Goal: Task Accomplishment & Management: Complete application form

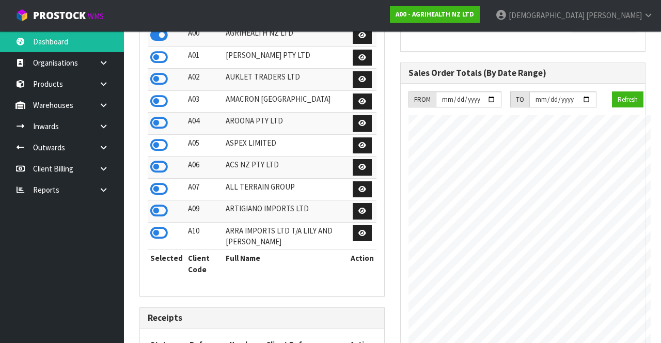
scroll to position [856, 260]
click at [413, 13] on strong "A00 - AGRIHEALTH NZ LTD" at bounding box center [435, 14] width 79 height 9
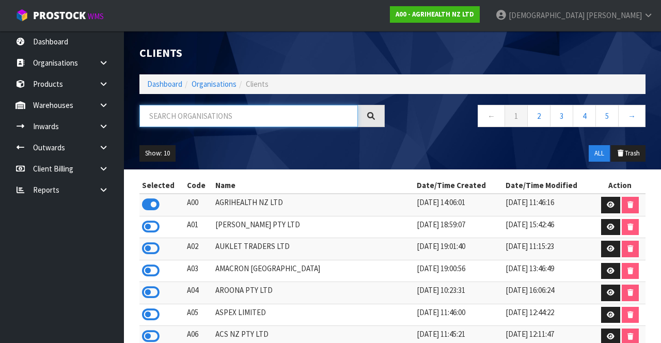
click at [241, 113] on input "text" at bounding box center [249, 116] width 219 height 22
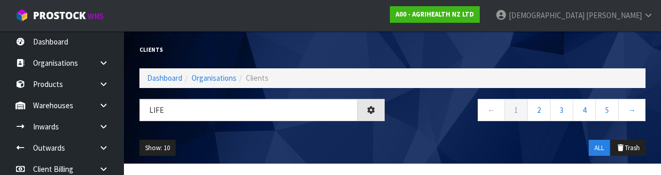
click at [282, 130] on div "Life ← 1 2 3 4 5 →" at bounding box center [393, 115] width 522 height 33
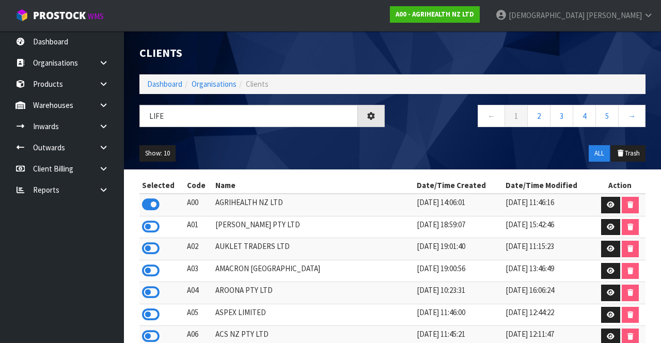
type input "LIFE"
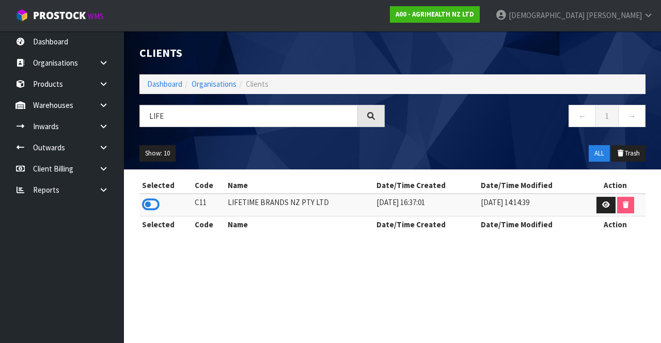
click at [157, 200] on icon at bounding box center [151, 205] width 18 height 16
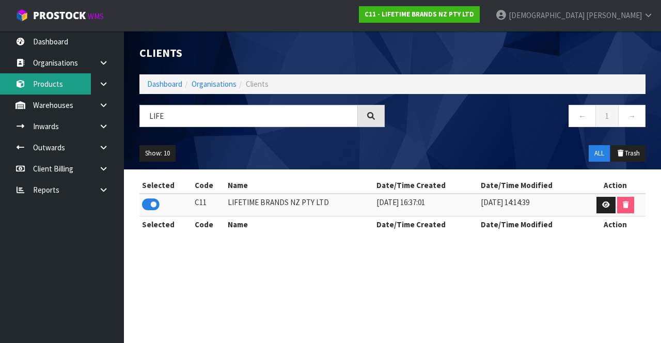
click at [56, 86] on link "Products" at bounding box center [62, 83] width 124 height 21
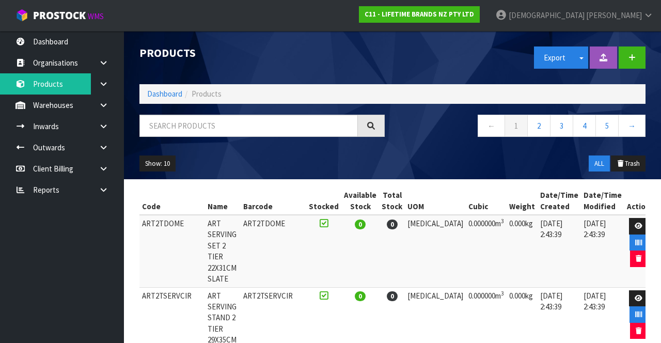
click at [100, 127] on icon at bounding box center [104, 126] width 10 height 8
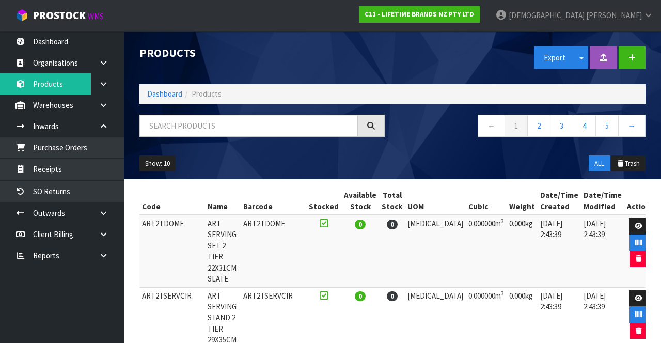
click at [95, 108] on link at bounding box center [107, 105] width 33 height 21
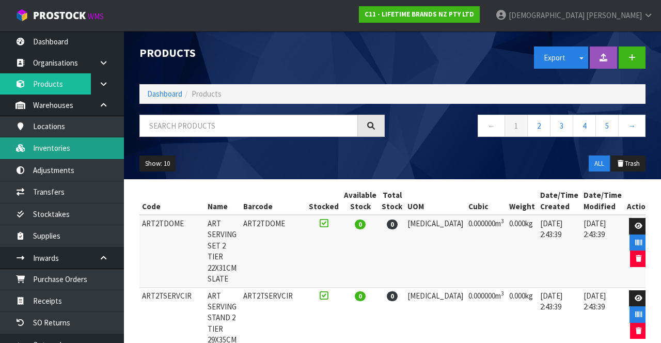
click at [68, 150] on link "Inventories" at bounding box center [62, 147] width 124 height 21
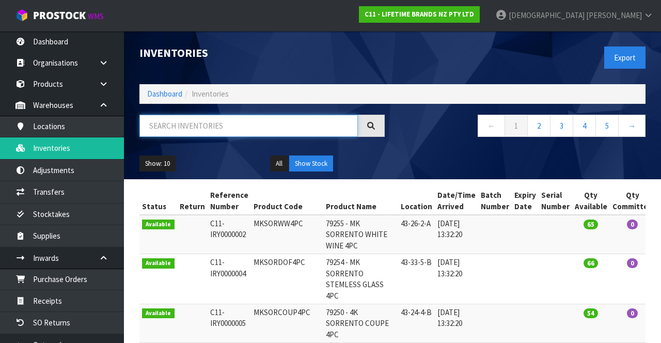
click at [234, 127] on input "text" at bounding box center [249, 126] width 219 height 22
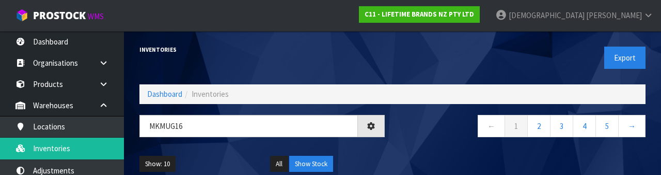
click at [413, 152] on div "Show: 10 5 10 25 50 All Show Stock" at bounding box center [393, 164] width 522 height 32
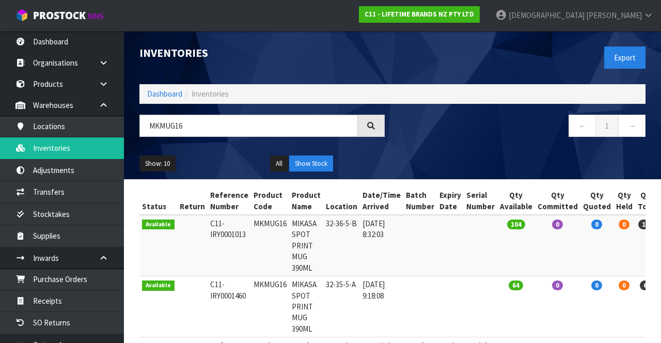
scroll to position [39, 0]
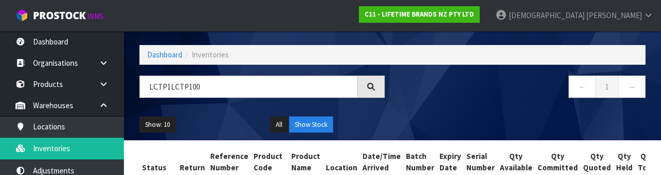
click at [413, 101] on div "← 1 →" at bounding box center [523, 91] width 261 height 33
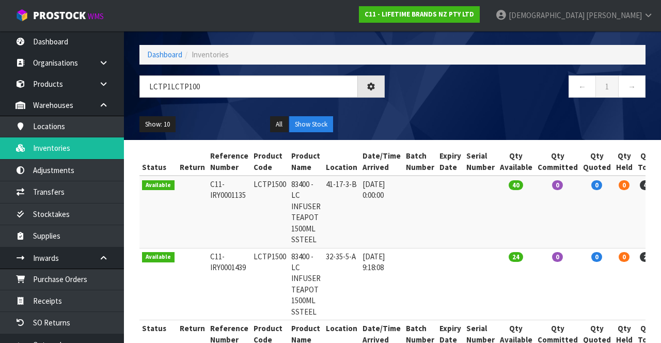
scroll to position [0, 0]
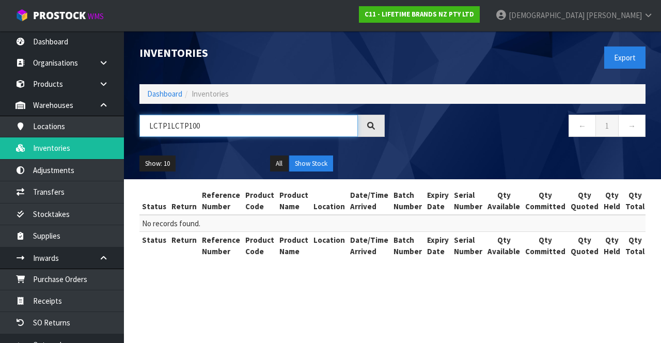
click at [171, 127] on input "LCTP1LCTP100" at bounding box center [249, 126] width 219 height 22
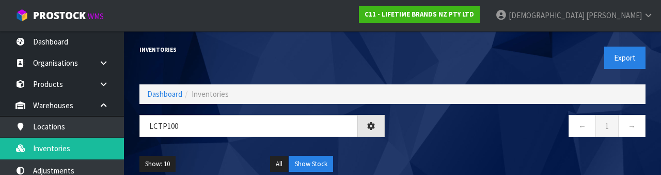
click at [413, 133] on nav "← 1 →" at bounding box center [522, 127] width 245 height 25
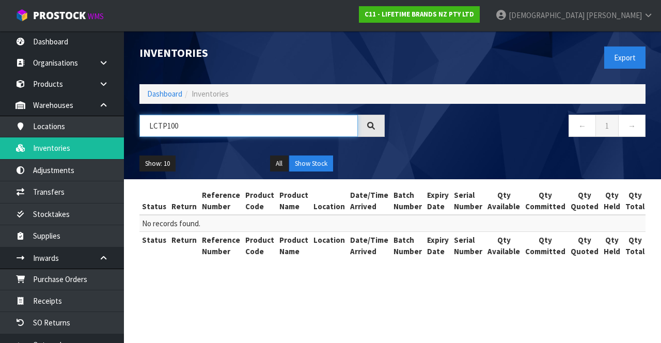
click at [169, 128] on input "LCTP100" at bounding box center [249, 126] width 219 height 22
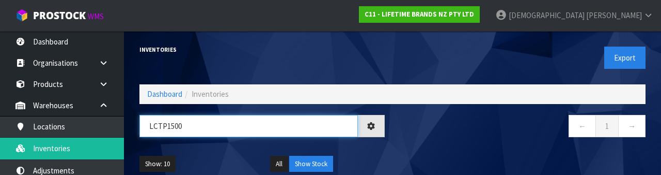
type input "LCTP1500"
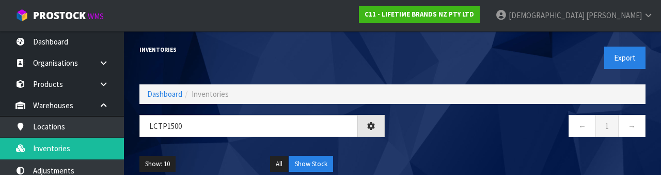
click at [413, 136] on nav "← 1 →" at bounding box center [522, 127] width 245 height 25
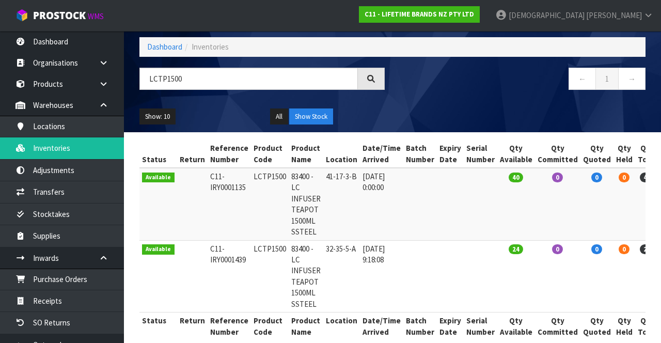
scroll to position [48, 0]
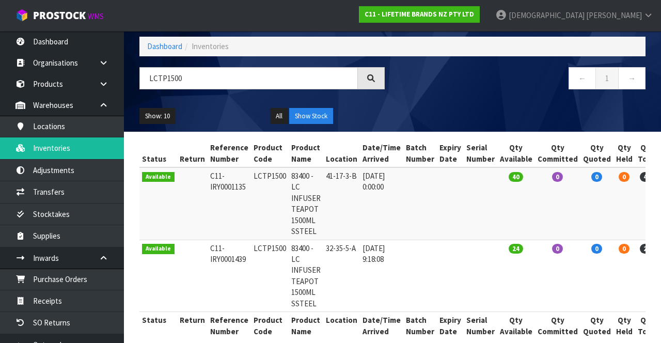
copy td "LCTP1500"
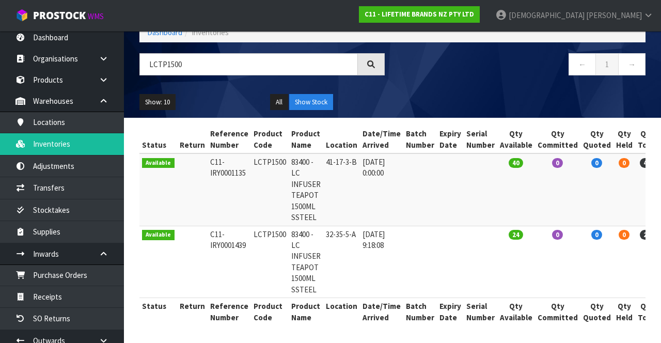
scroll to position [4, 0]
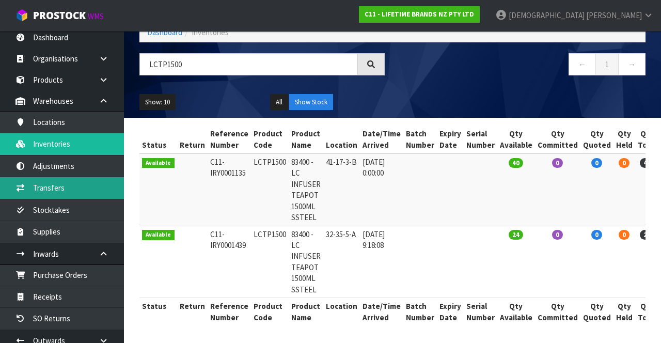
click at [72, 192] on link "Transfers" at bounding box center [62, 187] width 124 height 21
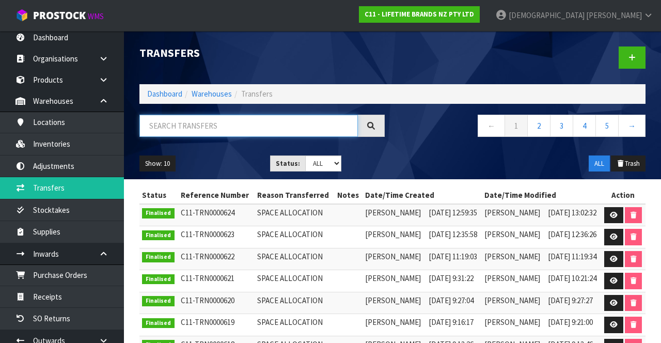
click at [221, 129] on input "text" at bounding box center [249, 126] width 219 height 22
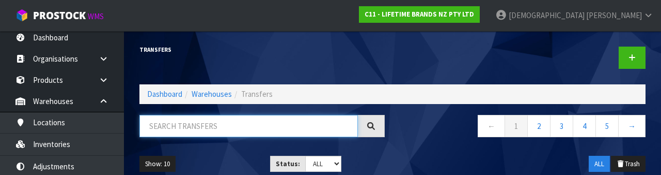
paste input "LCTP1500"
type input "LCTP1500"
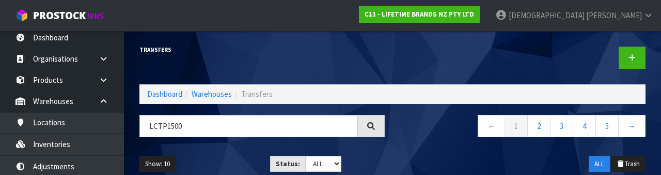
click at [413, 135] on nav "← 1 2 3 4 5 →" at bounding box center [522, 127] width 245 height 25
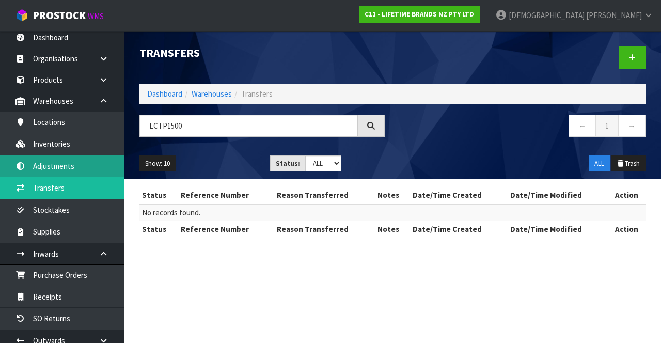
click at [50, 161] on link "Adjustments" at bounding box center [62, 166] width 124 height 21
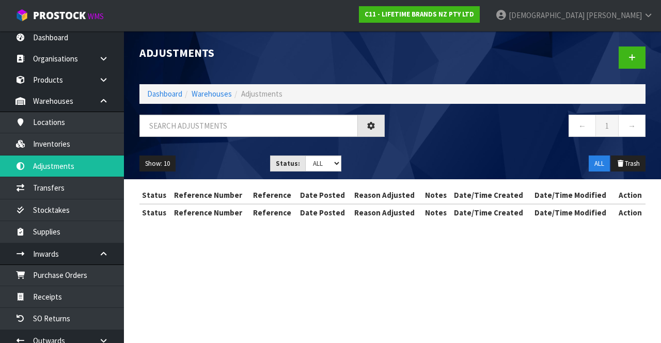
click at [57, 190] on div "Adjustments Dashboard Warehouses Adjustments ← 1 → Show: 10 5 10 25 50 Status: …" at bounding box center [330, 119] width 661 height 239
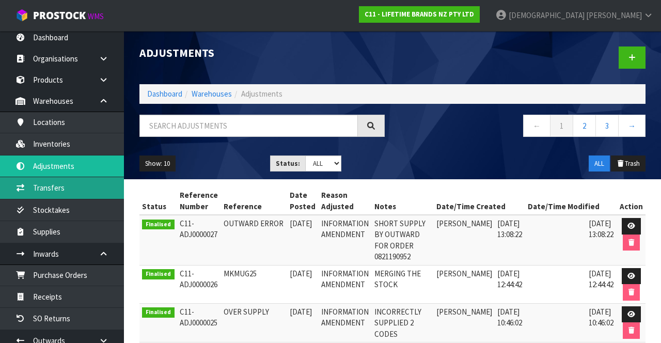
click at [49, 188] on link "Transfers" at bounding box center [62, 187] width 124 height 21
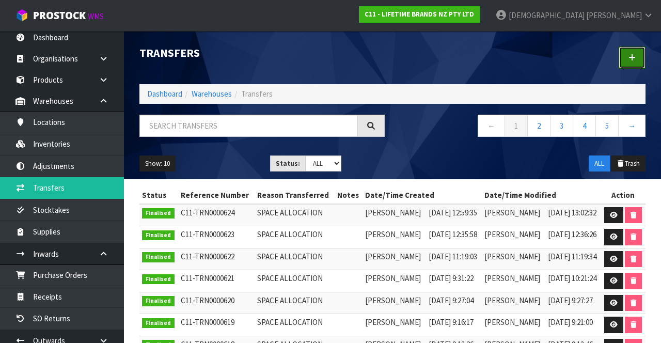
click at [413, 63] on link at bounding box center [632, 58] width 27 height 22
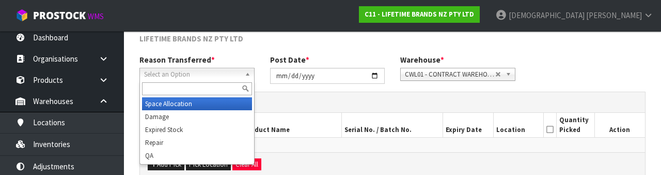
scroll to position [123, 0]
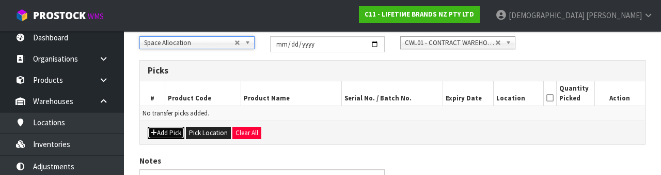
click at [169, 128] on button "Add Pick" at bounding box center [166, 133] width 37 height 12
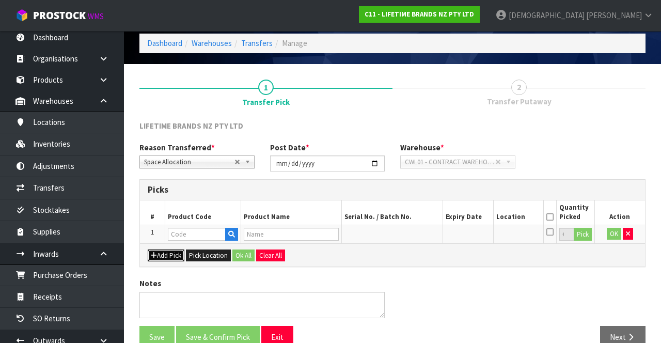
scroll to position [59, 0]
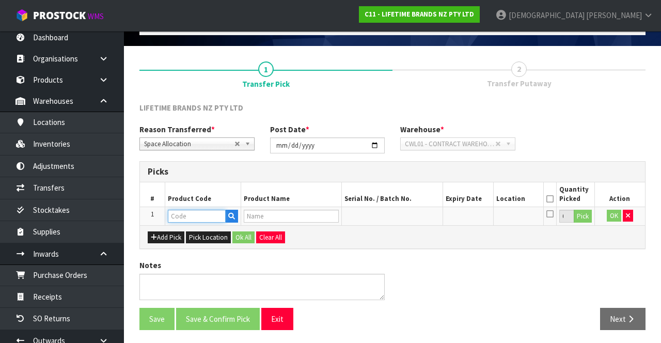
paste input "LCTP1500"
type input "LCTP1500"
type input "83400 - LC INFUSER TEAPOT 1500ML SSTEEL"
type input "LCTP1500"
click at [413, 219] on button "Pick" at bounding box center [583, 216] width 18 height 13
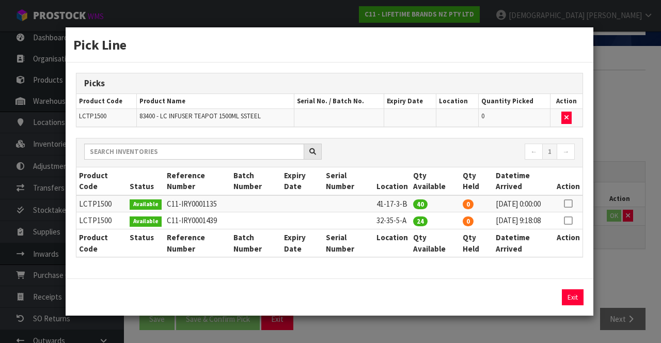
click at [413, 221] on icon at bounding box center [568, 221] width 8 height 1
click at [413, 303] on button "Assign Pick" at bounding box center [538, 297] width 42 height 16
type input "24"
click at [413, 277] on div "Pick Line Picks Product Code Product Name Serial No. / Batch No. Expiry Date Lo…" at bounding box center [330, 171] width 661 height 343
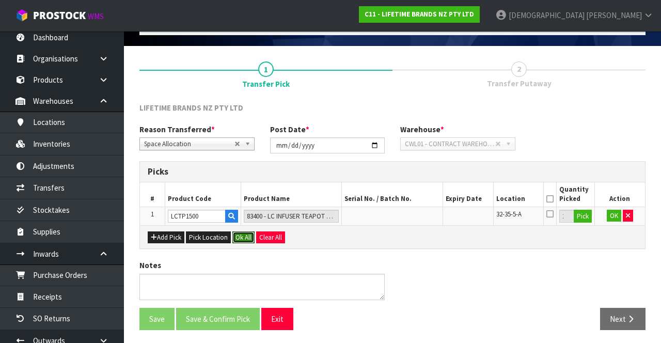
click at [245, 234] on button "Ok All" at bounding box center [244, 237] width 22 height 12
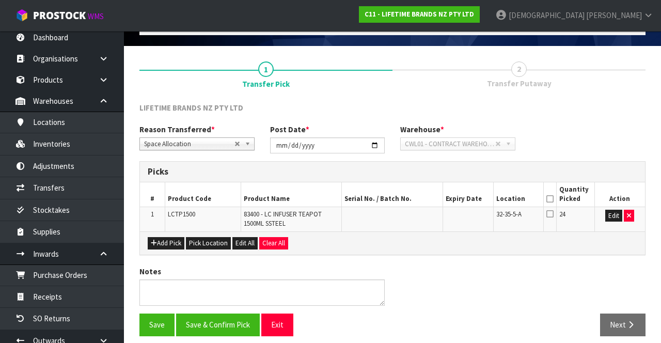
click at [413, 199] on icon at bounding box center [550, 199] width 7 height 1
click at [156, 322] on button "Save" at bounding box center [157, 325] width 35 height 22
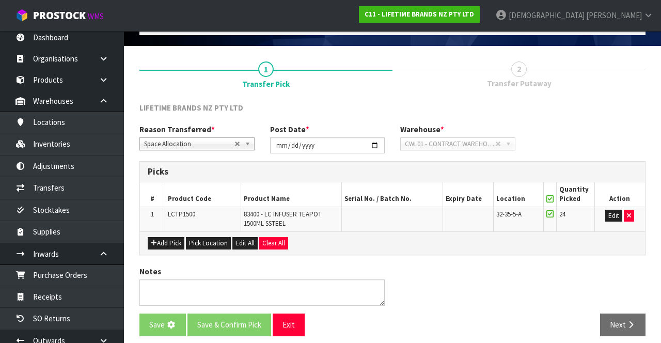
scroll to position [0, 0]
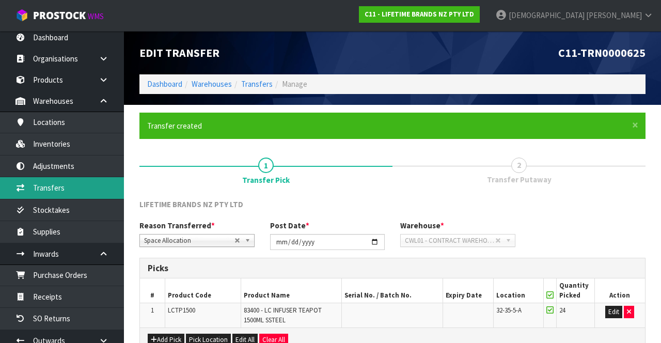
click at [59, 186] on link "Transfers" at bounding box center [62, 187] width 124 height 21
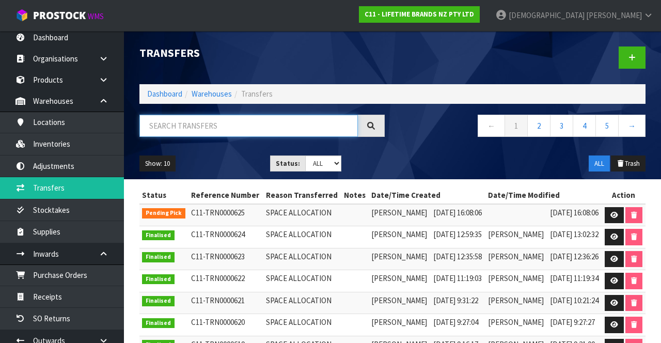
click at [189, 126] on input "text" at bounding box center [249, 126] width 219 height 22
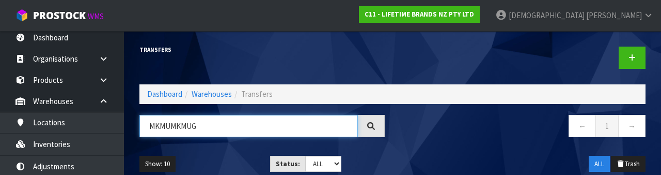
click at [166, 122] on input "MKMUMKMUG" at bounding box center [249, 126] width 219 height 22
click at [167, 121] on input "MKMUMKMUG" at bounding box center [249, 126] width 219 height 22
type input "MKMUG"
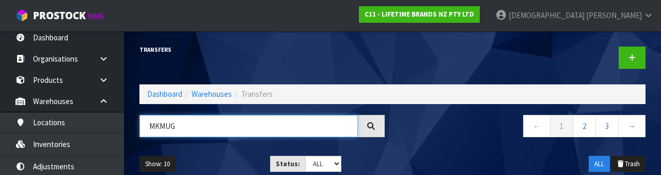
click at [210, 128] on input "MKMUG" at bounding box center [249, 126] width 219 height 22
type input "MKMUG20"
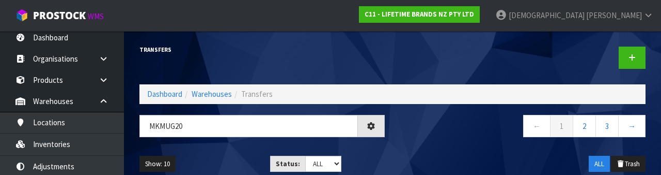
click at [413, 142] on div "← 1 2 3 →" at bounding box center [523, 131] width 261 height 33
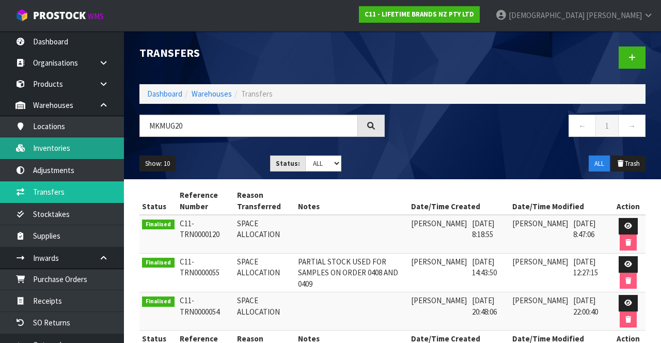
click at [67, 147] on link "Inventories" at bounding box center [62, 147] width 124 height 21
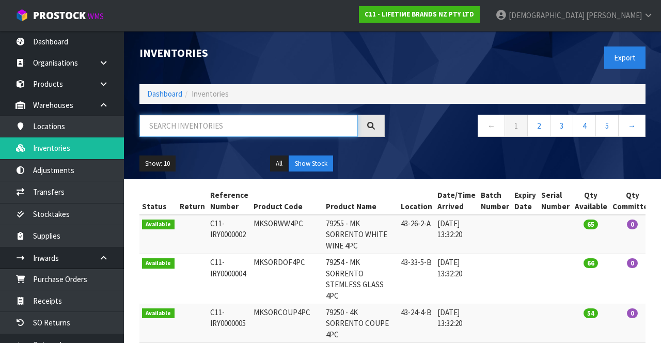
click at [199, 125] on input "text" at bounding box center [249, 126] width 219 height 22
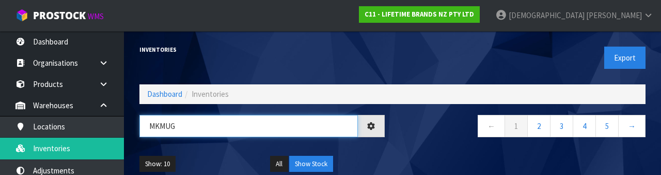
type input "MKMUG"
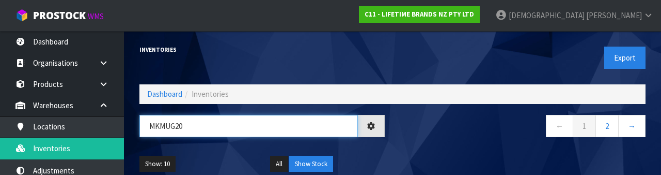
type input "MKMUG20"
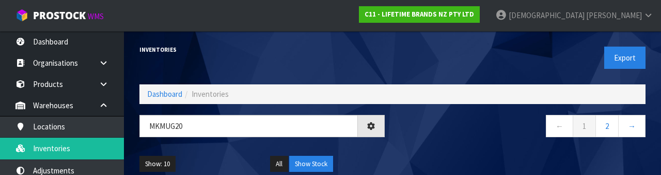
click at [413, 142] on div "← 1 2 →" at bounding box center [523, 131] width 261 height 33
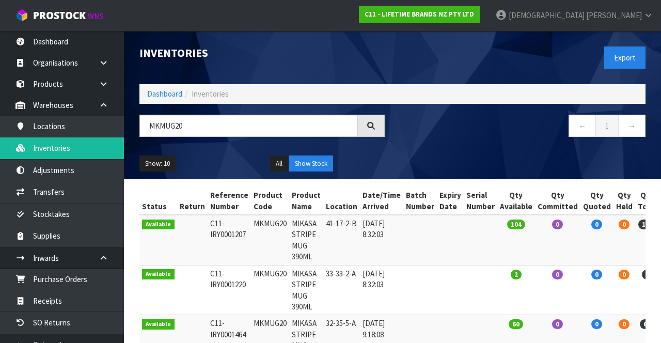
copy td "MKMUG20"
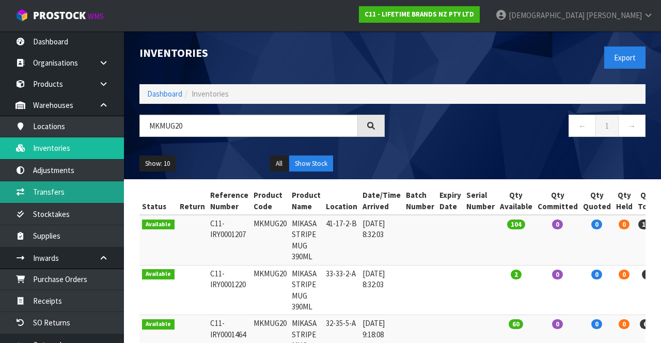
click at [59, 188] on link "Transfers" at bounding box center [62, 191] width 124 height 21
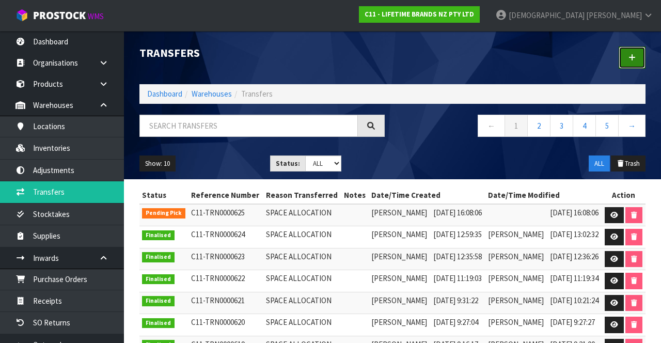
click at [413, 61] on icon at bounding box center [632, 58] width 7 height 8
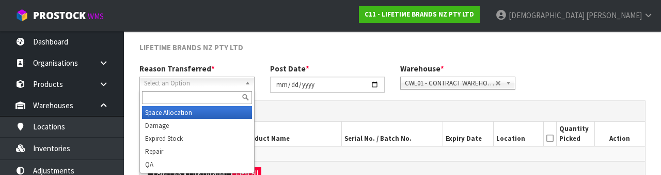
scroll to position [123, 0]
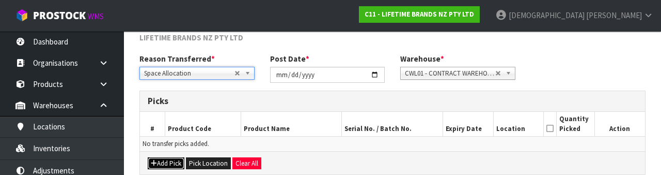
click at [170, 160] on button "Add Pick" at bounding box center [166, 163] width 37 height 12
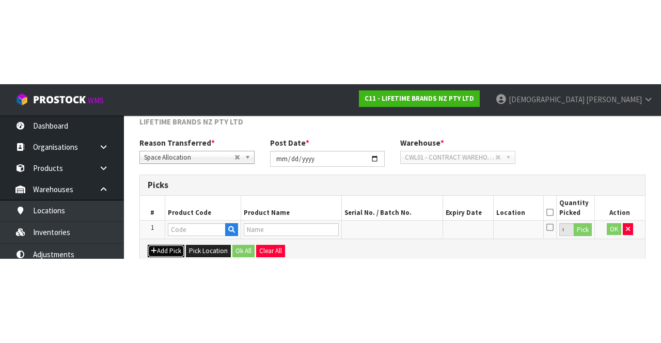
scroll to position [59, 0]
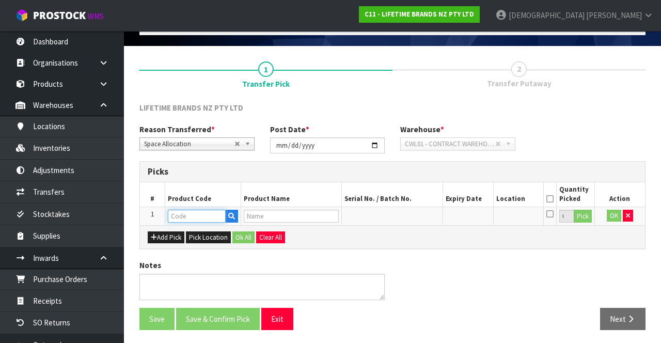
paste input "MKMUG20"
type input "MKMUG20"
type input "MIKASA STRIPE MUG 390ML"
type input "MKMUG20"
click at [413, 214] on button "Pick" at bounding box center [583, 216] width 18 height 13
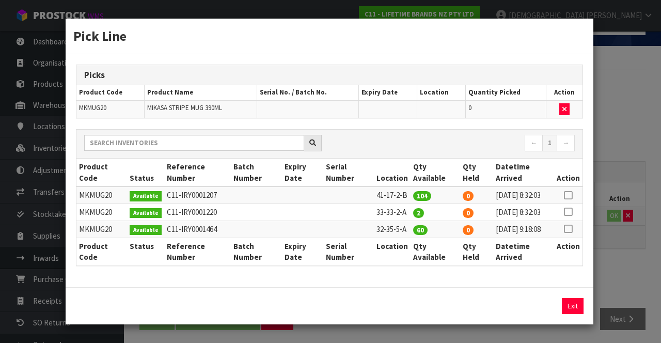
click at [413, 229] on icon at bounding box center [568, 229] width 8 height 1
click at [413, 314] on button "Assign Pick" at bounding box center [538, 306] width 42 height 16
type input "60"
click at [413, 268] on div "Pick Line Picks Product Code Product Name Serial No. / Batch No. Expiry Date Lo…" at bounding box center [330, 171] width 661 height 343
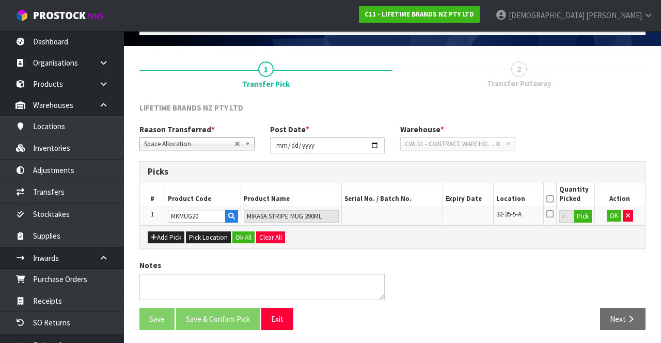
click at [413, 199] on icon at bounding box center [550, 199] width 7 height 1
click at [243, 239] on button "Ok All" at bounding box center [244, 237] width 22 height 12
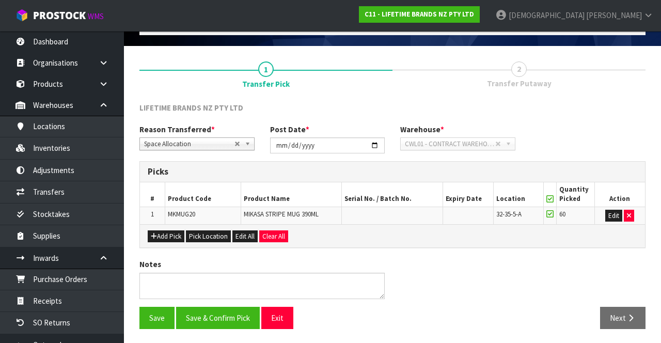
scroll to position [58, 0]
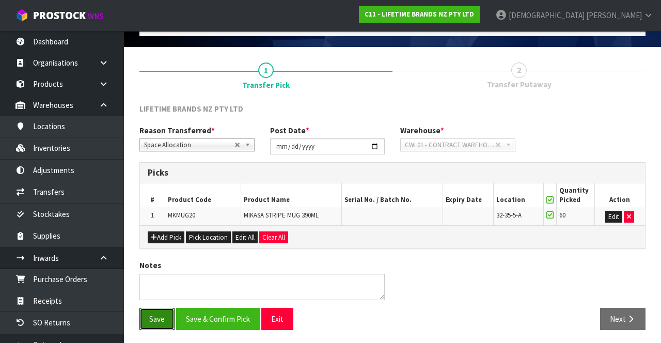
click at [157, 314] on button "Save" at bounding box center [157, 319] width 35 height 22
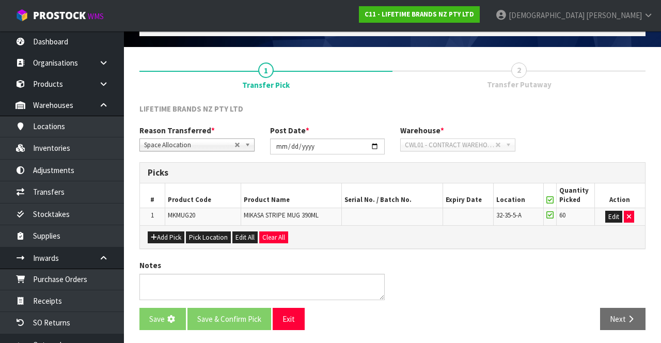
scroll to position [0, 0]
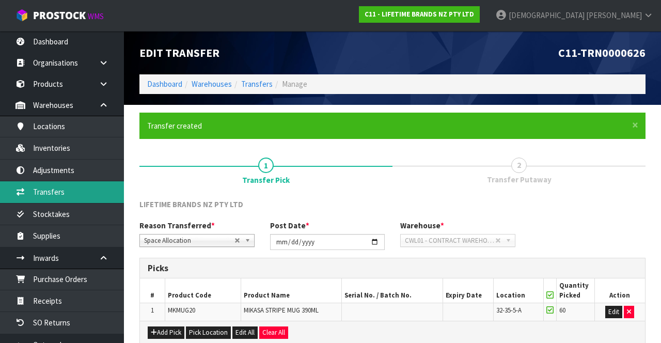
click at [64, 192] on link "Transfers" at bounding box center [62, 191] width 124 height 21
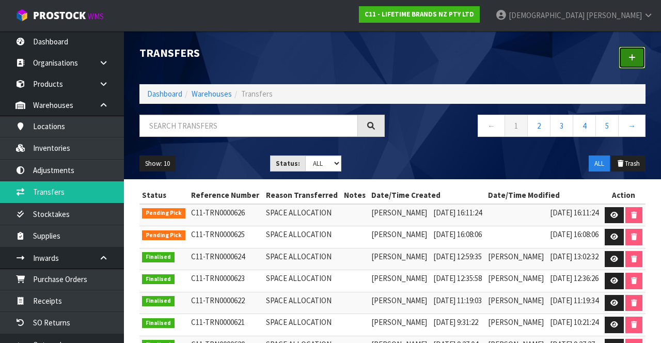
click at [413, 58] on link at bounding box center [632, 58] width 27 height 22
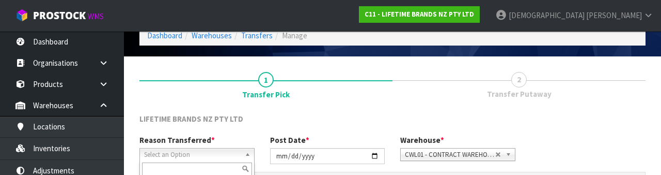
scroll to position [123, 0]
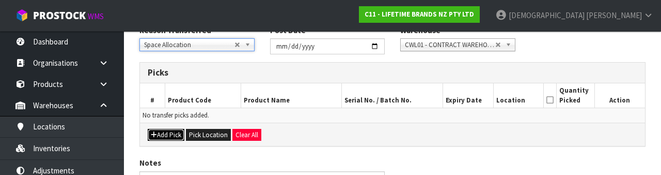
click at [170, 129] on button "Add Pick" at bounding box center [166, 135] width 37 height 12
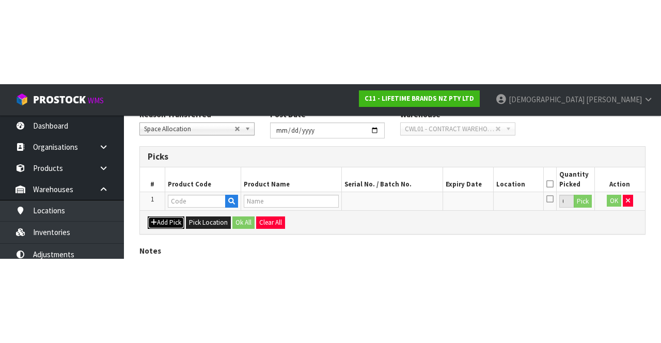
scroll to position [59, 0]
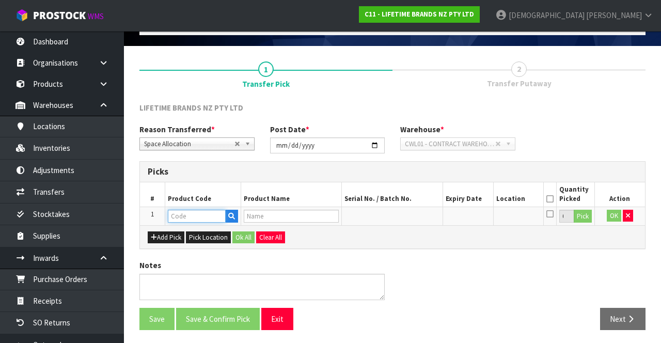
click at [194, 215] on input "text" at bounding box center [197, 216] width 58 height 13
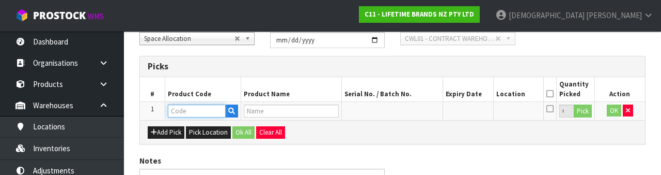
scroll to position [181, 0]
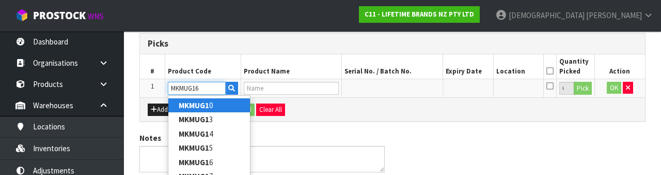
type input "MKMUG16"
click at [413, 145] on div "Notes" at bounding box center [393, 156] width 522 height 48
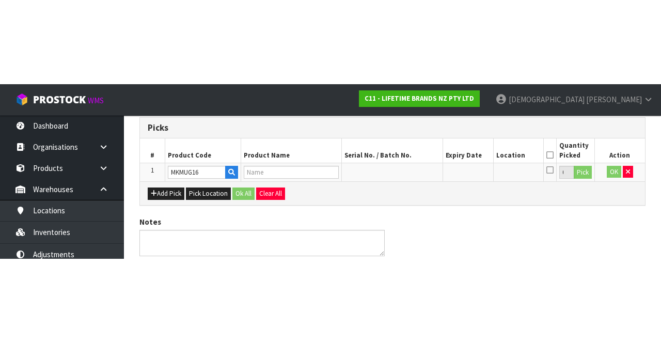
scroll to position [59, 0]
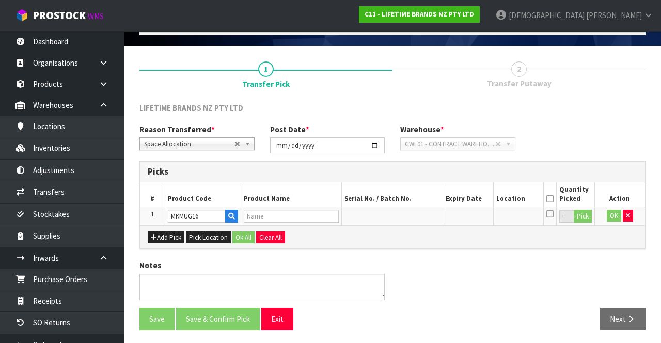
type input "MIKASA SPOT PRINT MUG 390ML"
click at [413, 220] on button "Pick" at bounding box center [583, 216] width 18 height 13
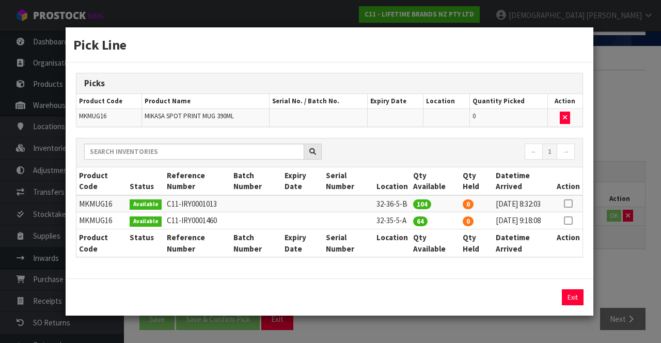
click at [413, 221] on icon at bounding box center [568, 221] width 8 height 1
click at [413, 305] on button "Assign Pick" at bounding box center [538, 297] width 42 height 16
type input "64"
click at [413, 265] on div "Pick Line Picks Product Code Product Name Serial No. / Batch No. Expiry Date Lo…" at bounding box center [330, 171] width 661 height 343
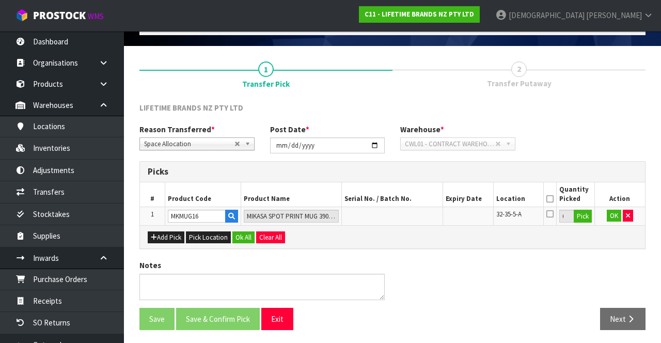
click at [413, 199] on icon at bounding box center [550, 199] width 7 height 1
click at [243, 232] on button "Ok All" at bounding box center [244, 237] width 22 height 12
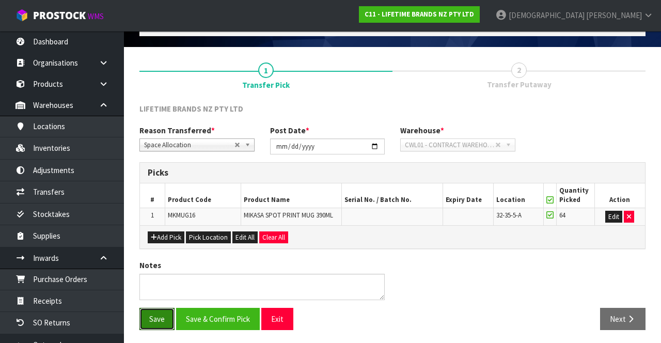
click at [155, 315] on button "Save" at bounding box center [157, 319] width 35 height 22
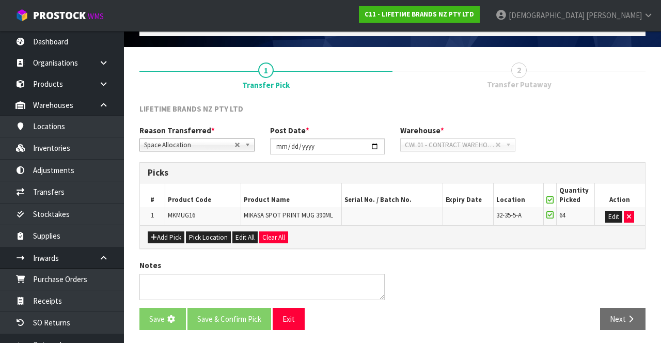
scroll to position [0, 0]
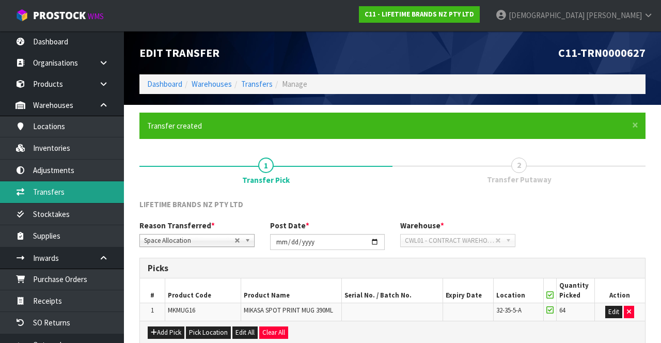
click at [60, 192] on link "Transfers" at bounding box center [62, 191] width 124 height 21
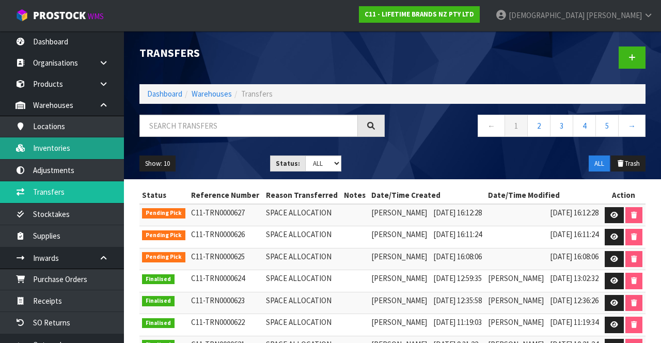
click at [63, 153] on link "Inventories" at bounding box center [62, 147] width 124 height 21
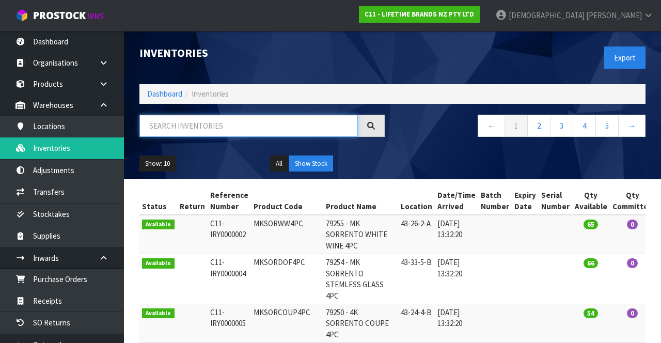
click at [217, 134] on input "text" at bounding box center [249, 126] width 219 height 22
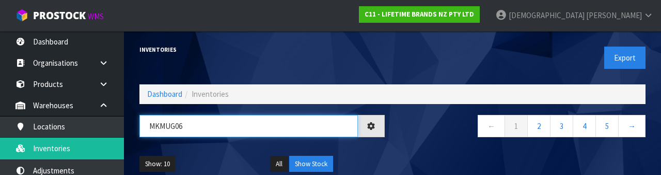
type input "MKMUG06"
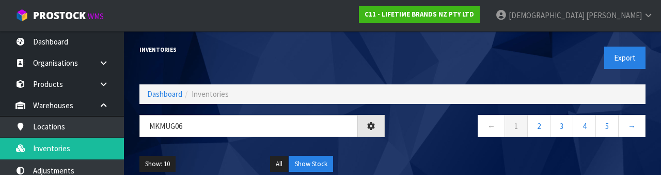
click at [413, 134] on nav "← 1 2 3 4 5 →" at bounding box center [522, 127] width 245 height 25
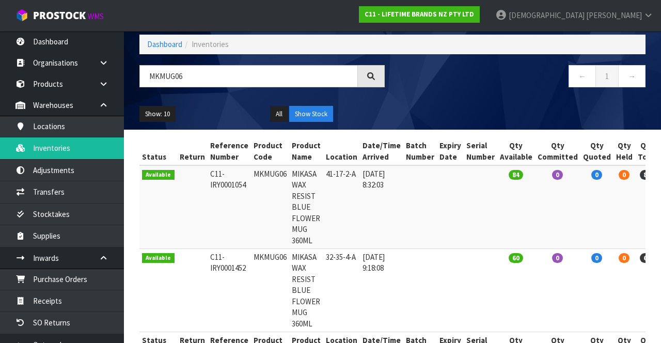
scroll to position [84, 0]
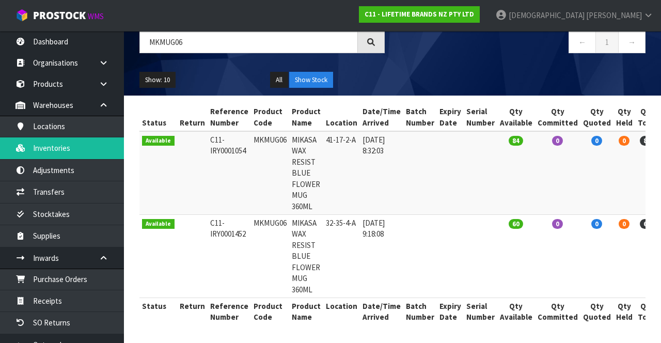
copy td "MKMUG06"
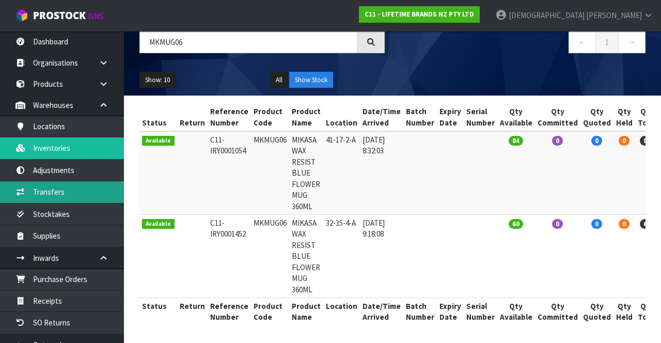
click at [58, 194] on link "Transfers" at bounding box center [62, 191] width 124 height 21
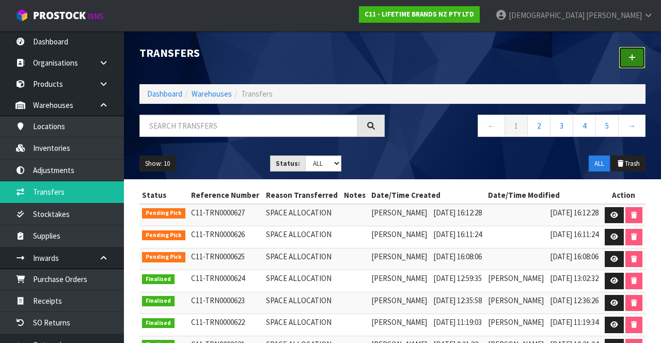
click at [413, 60] on icon at bounding box center [632, 58] width 7 height 8
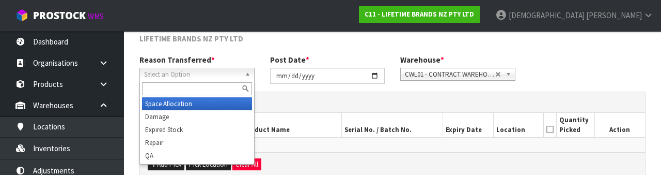
scroll to position [123, 0]
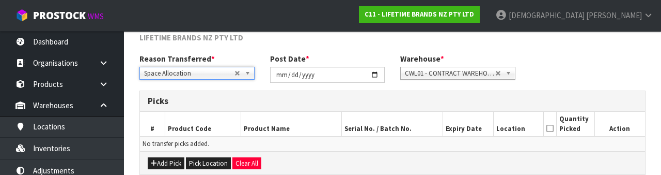
click at [335, 110] on div "Picks" at bounding box center [392, 101] width 505 height 21
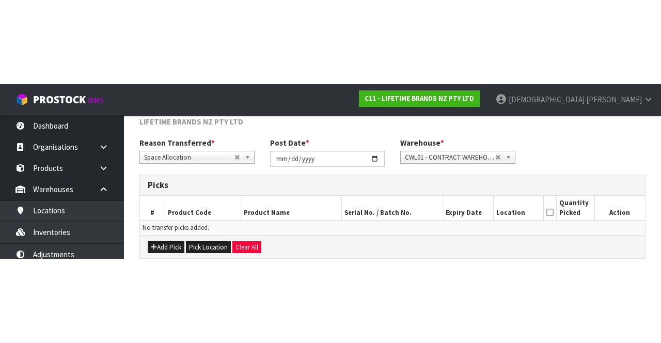
scroll to position [56, 0]
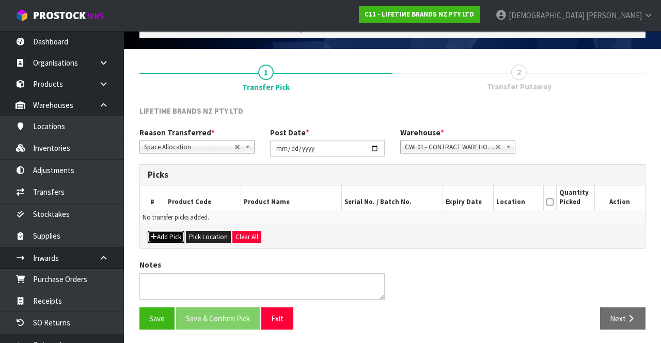
click at [166, 236] on button "Add Pick" at bounding box center [166, 237] width 37 height 12
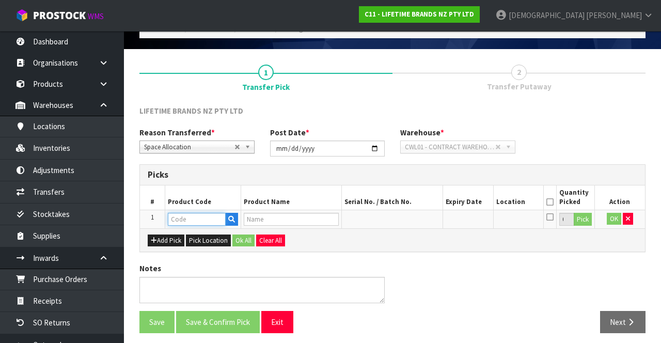
paste input "MKMUG06"
type input "MKMUG06"
type input "MIKASA WAX RESIST BLUE FLOWER MUG 360ML"
type input "MKMUG06"
click at [413, 223] on button "Pick" at bounding box center [583, 219] width 18 height 13
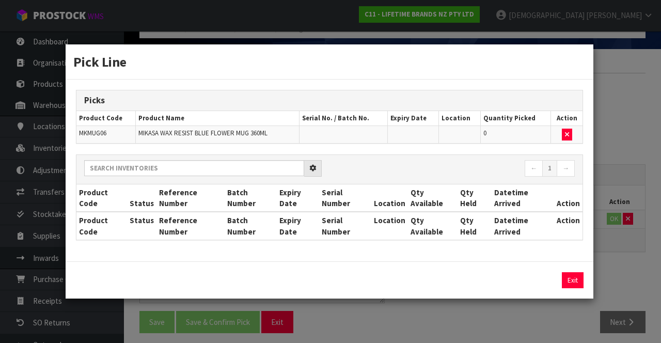
click at [413, 224] on th "Action" at bounding box center [568, 226] width 28 height 28
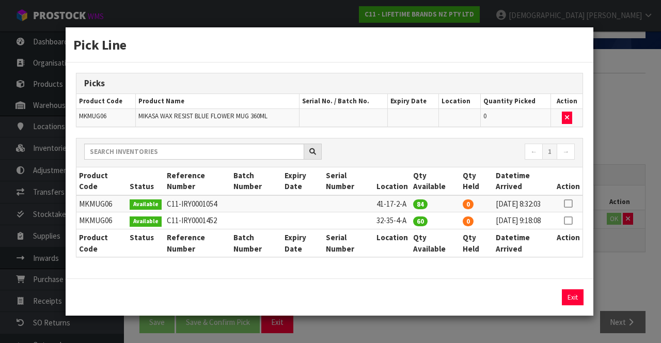
click at [413, 221] on icon at bounding box center [568, 221] width 8 height 1
click at [413, 305] on button "Assign Pick" at bounding box center [538, 297] width 42 height 16
type input "60"
click at [413, 268] on div "Pick Line Picks Product Code Product Name Serial No. / Batch No. Expiry Date Lo…" at bounding box center [330, 171] width 661 height 343
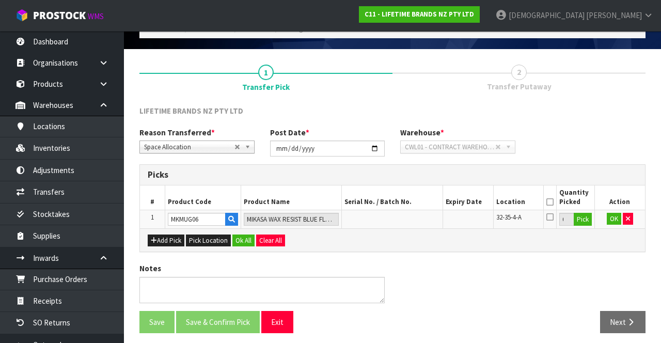
click at [413, 202] on icon at bounding box center [550, 202] width 7 height 1
click at [241, 240] on button "Ok All" at bounding box center [244, 241] width 22 height 12
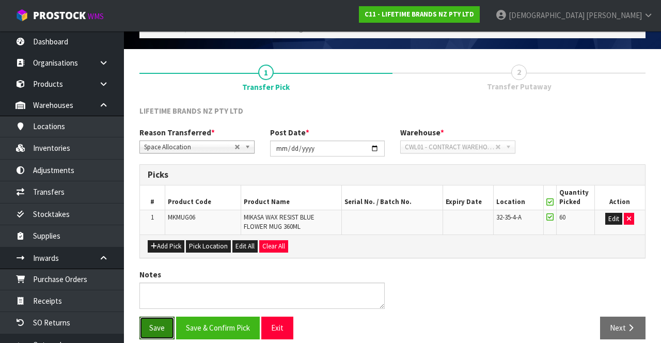
click at [151, 324] on button "Save" at bounding box center [157, 328] width 35 height 22
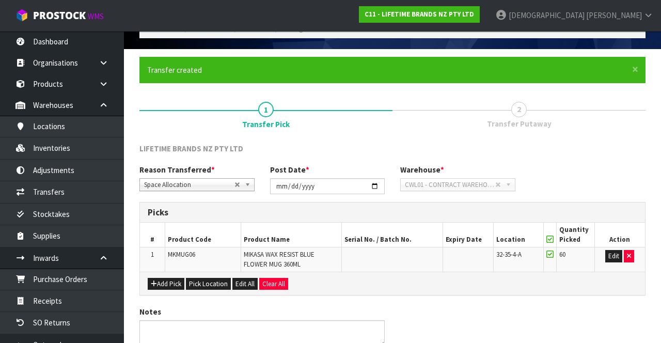
scroll to position [0, 0]
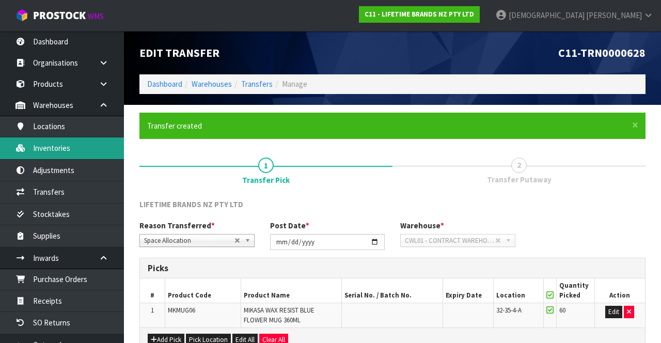
click at [60, 147] on link "Inventories" at bounding box center [62, 147] width 124 height 21
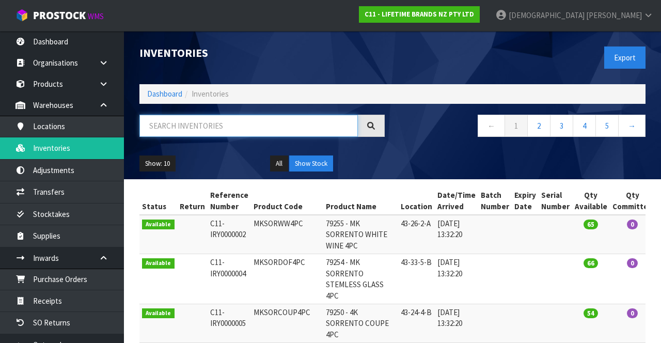
click at [210, 128] on input "text" at bounding box center [249, 126] width 219 height 22
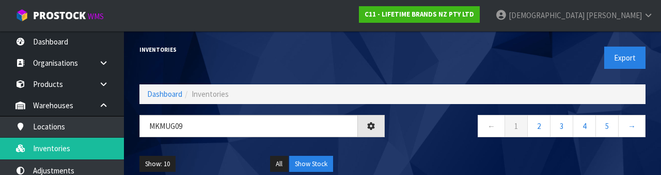
click at [413, 145] on div "← 1 2 3 4 5 →" at bounding box center [523, 131] width 261 height 33
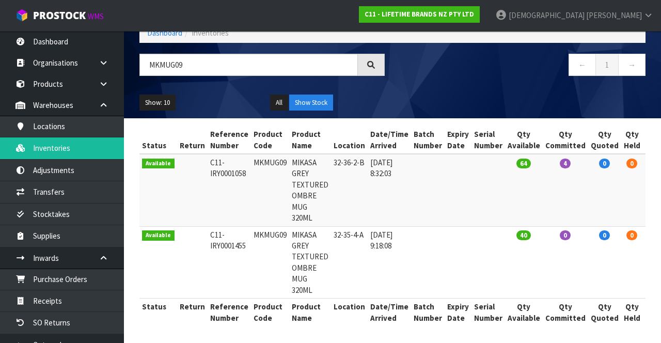
scroll to position [61, 0]
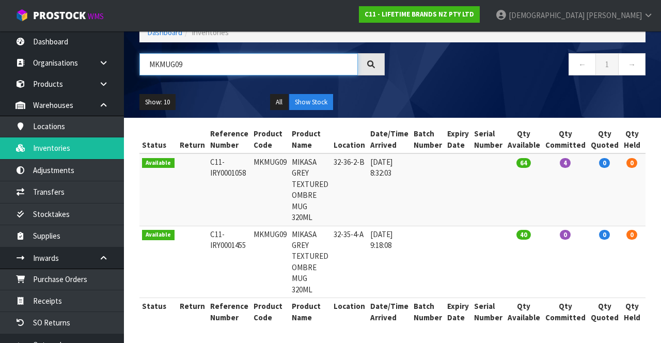
click at [194, 61] on input "MKMUG09" at bounding box center [249, 64] width 219 height 22
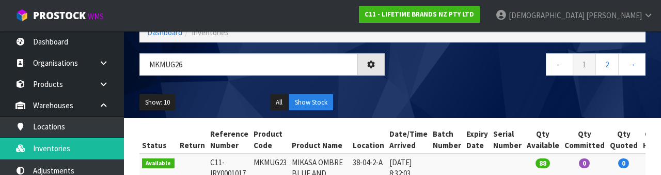
click at [411, 86] on div "Show: 10 5 10 25 50 All Show Stock" at bounding box center [393, 102] width 522 height 32
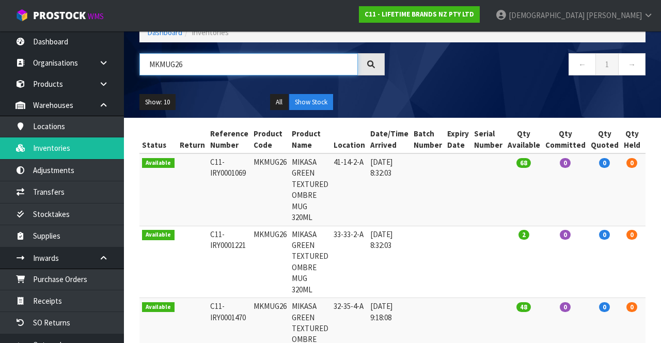
click at [209, 59] on input "MKMUG26" at bounding box center [249, 64] width 219 height 22
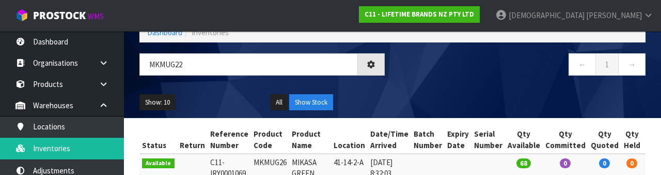
click at [413, 80] on div "← 1 →" at bounding box center [523, 69] width 261 height 33
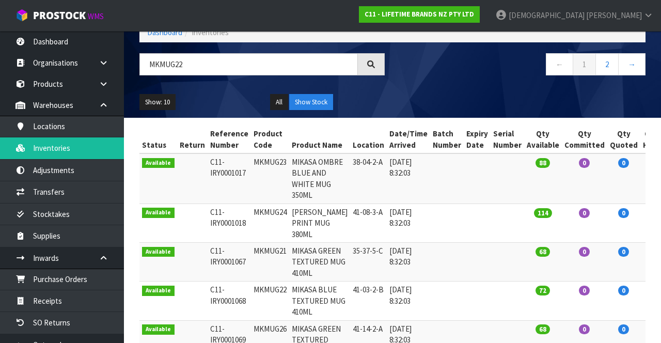
scroll to position [39, 0]
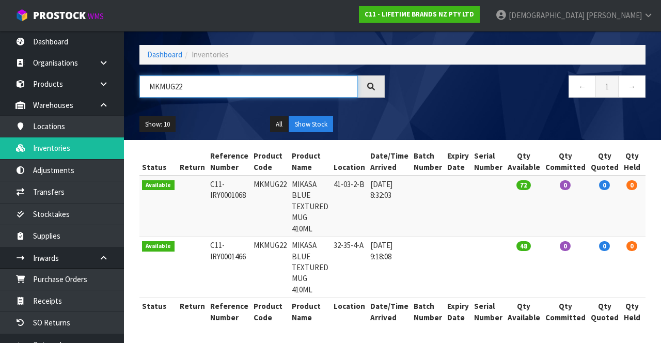
click at [209, 84] on input "MKMUG22" at bounding box center [249, 86] width 219 height 22
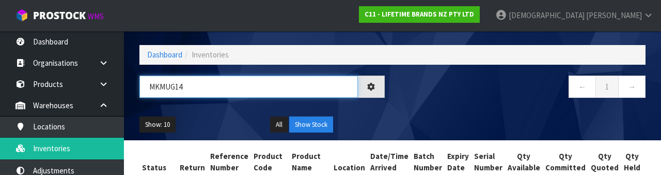
type input "MKMUG14"
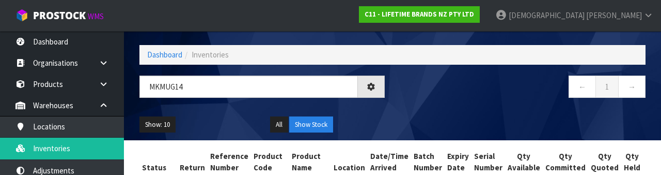
click at [413, 104] on div "← 1 →" at bounding box center [523, 91] width 261 height 33
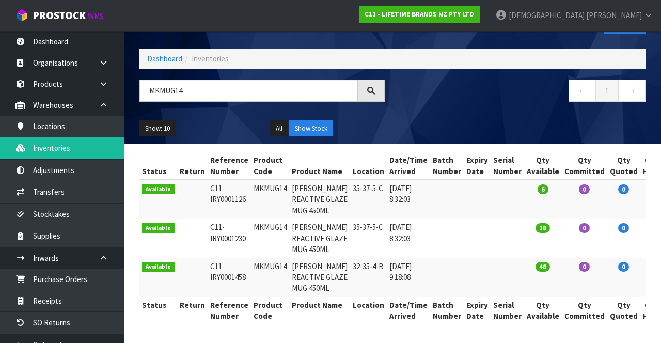
scroll to position [121, 0]
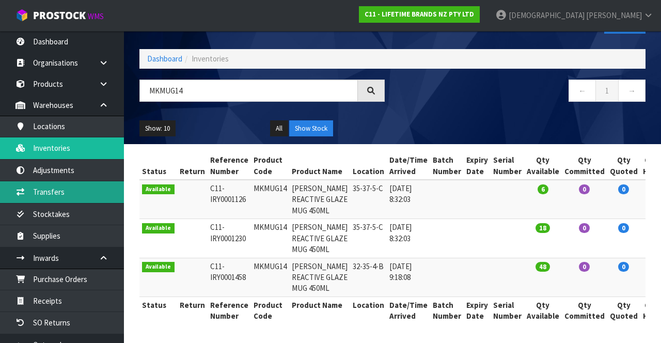
click at [66, 191] on link "Transfers" at bounding box center [62, 191] width 124 height 21
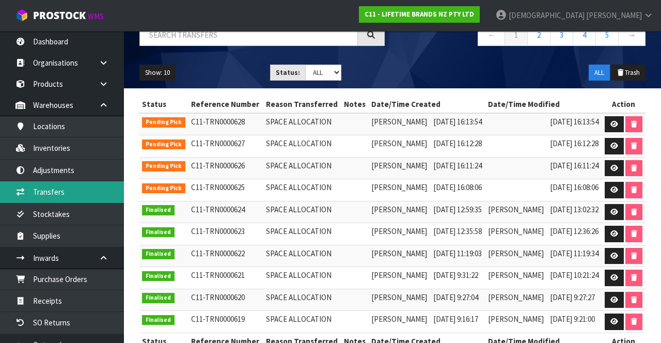
scroll to position [91, 0]
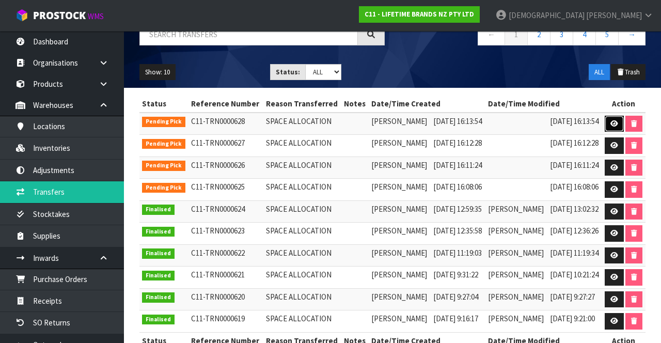
click at [413, 132] on link at bounding box center [614, 124] width 19 height 17
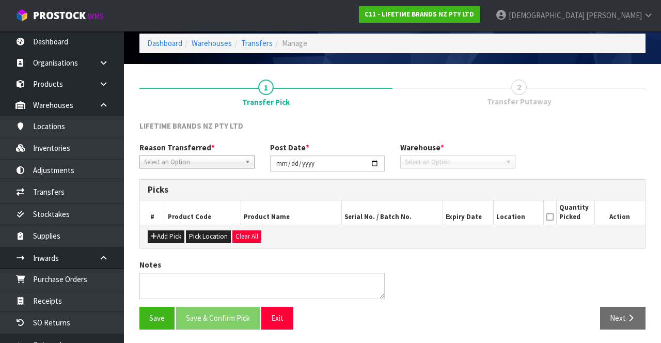
click at [413, 136] on div "LIFETIME BRANDS NZ PTY LTD" at bounding box center [393, 130] width 522 height 21
type input "[DATE]"
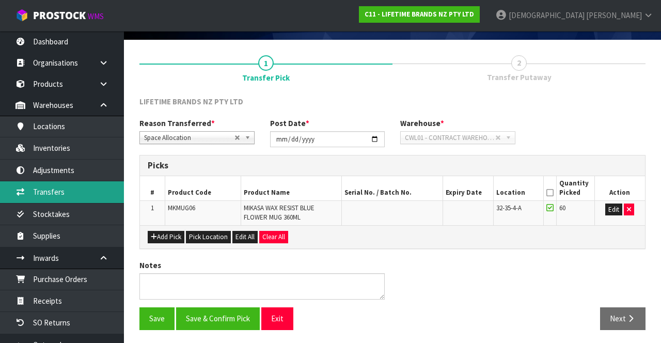
click at [66, 193] on link "Transfers" at bounding box center [62, 191] width 124 height 21
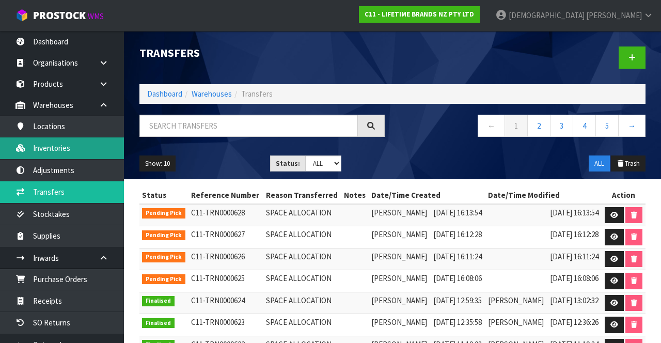
click at [71, 143] on link "Inventories" at bounding box center [62, 147] width 124 height 21
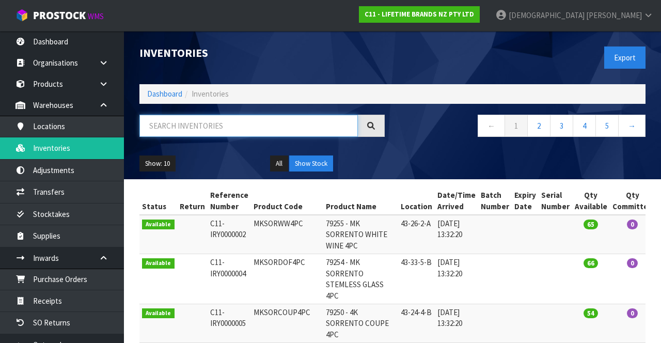
click at [217, 123] on input "text" at bounding box center [249, 126] width 219 height 22
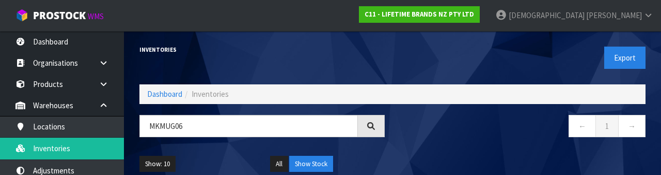
click at [413, 141] on div "← 1 →" at bounding box center [523, 131] width 261 height 33
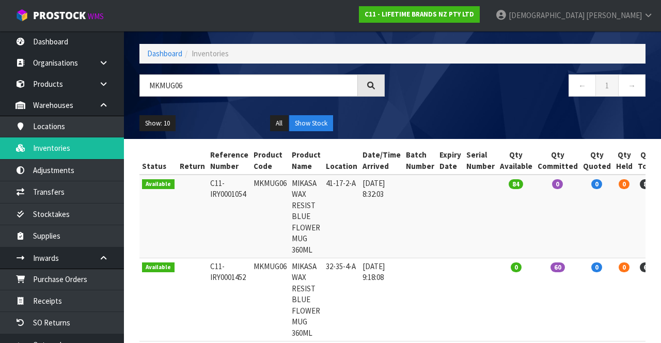
scroll to position [52, 0]
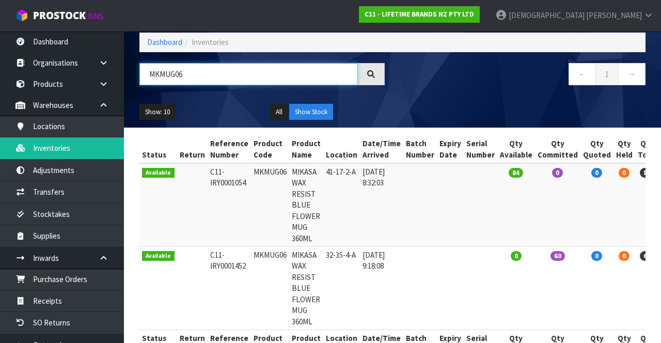
click at [213, 74] on input "MKMUG06" at bounding box center [249, 74] width 219 height 22
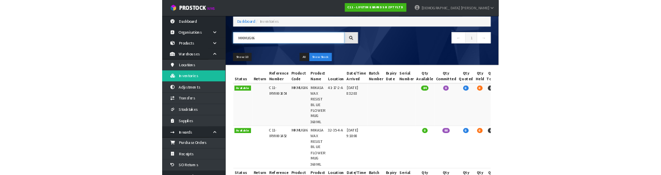
scroll to position [52, 0]
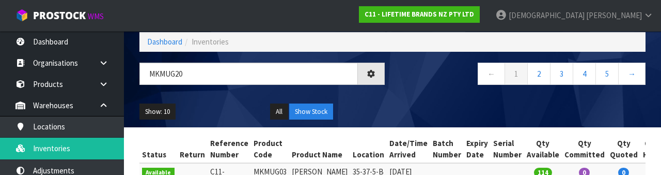
click at [413, 78] on nav "← 1 2 3 4 5 →" at bounding box center [522, 75] width 245 height 25
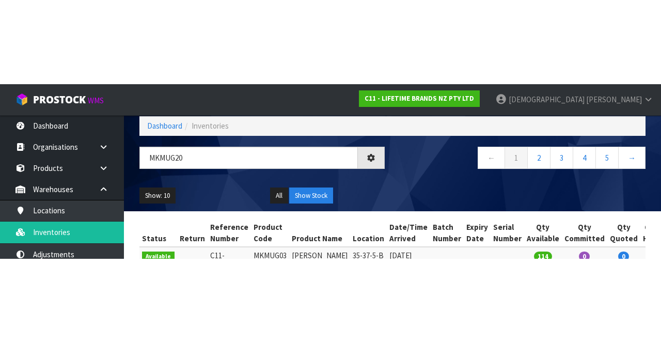
scroll to position [52, 0]
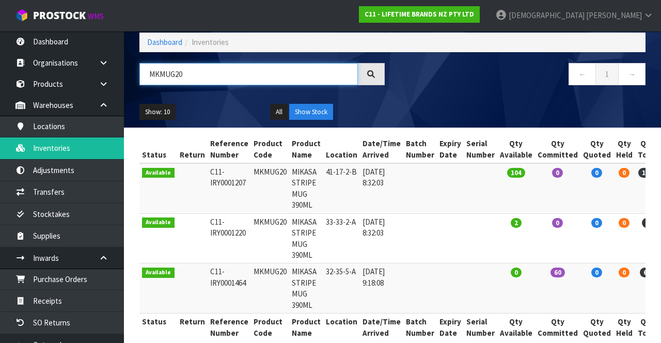
click at [229, 69] on input "MKMUG20" at bounding box center [249, 74] width 219 height 22
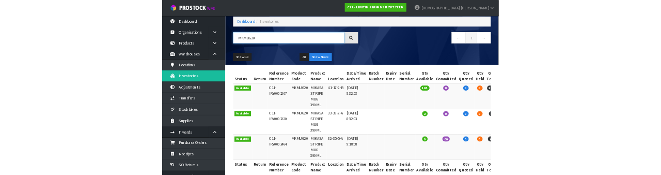
scroll to position [52, 0]
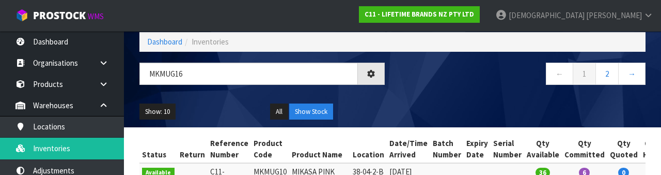
click at [413, 90] on div "← 1 2 →" at bounding box center [523, 79] width 261 height 33
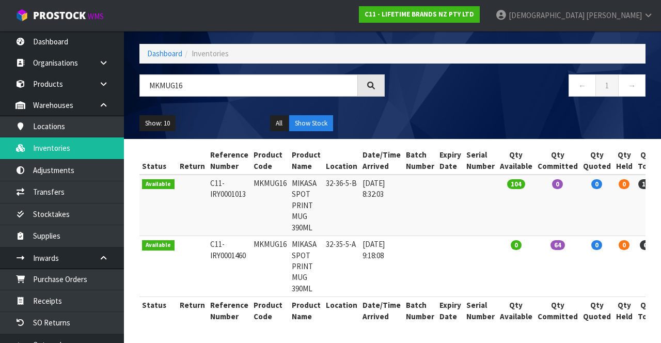
scroll to position [39, 0]
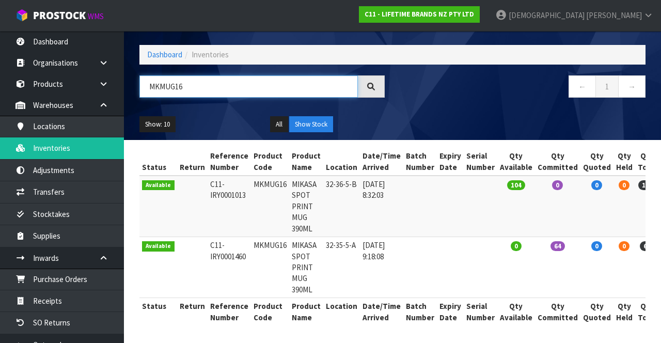
click at [202, 86] on input "MKMUG16" at bounding box center [249, 86] width 219 height 22
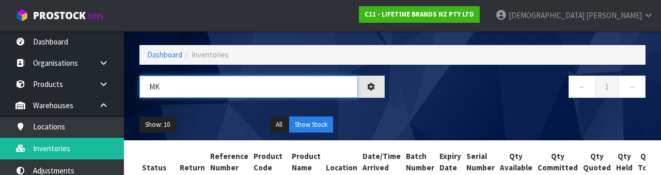
type input "M"
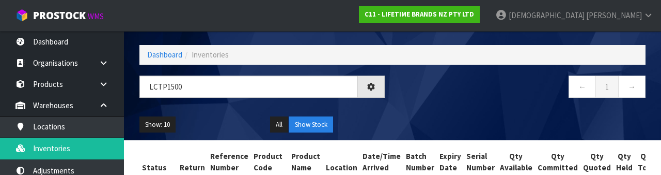
click at [413, 102] on div "← 1 →" at bounding box center [523, 91] width 261 height 33
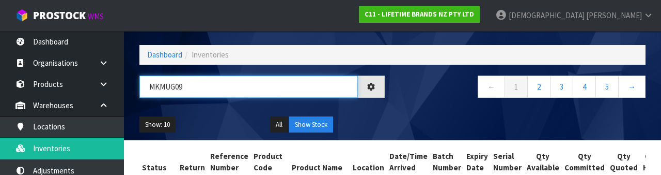
type input "MKMUG09"
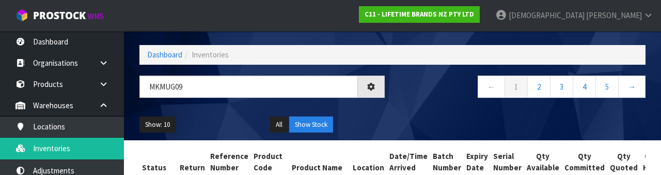
click at [413, 113] on div "Show: 10 5 10 25 50 All Show Stock" at bounding box center [393, 125] width 522 height 32
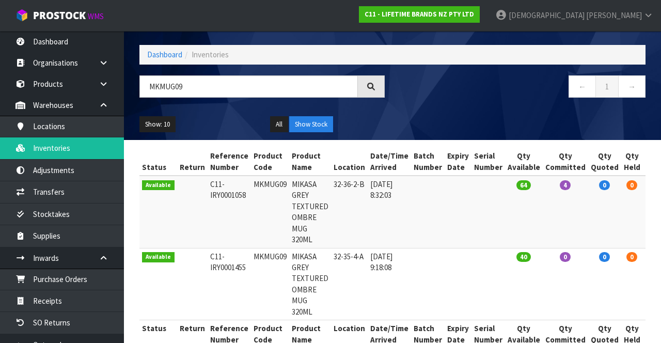
copy td "MKMUG09"
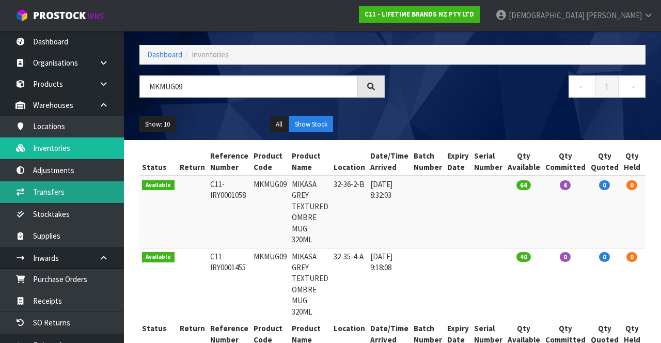
click at [71, 184] on link "Transfers" at bounding box center [62, 191] width 124 height 21
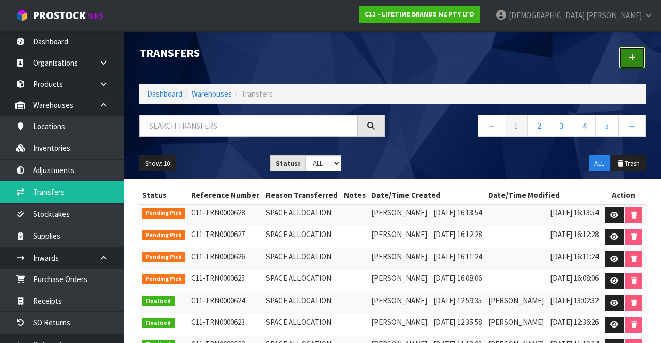
click at [413, 63] on link at bounding box center [632, 58] width 27 height 22
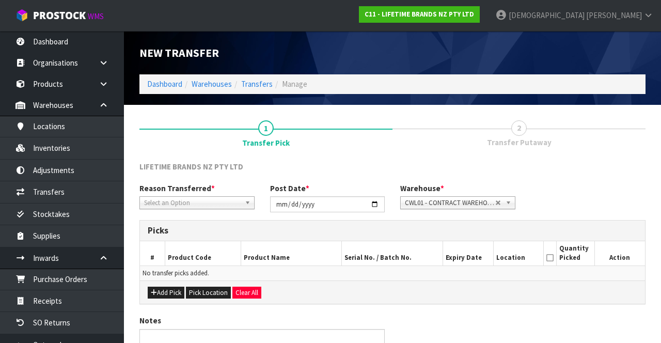
click at [211, 191] on span "*" at bounding box center [213, 188] width 4 height 10
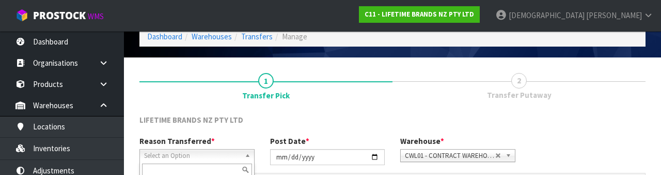
scroll to position [123, 0]
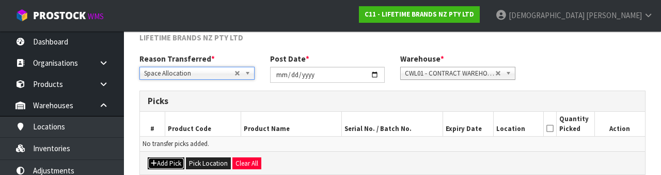
click at [164, 163] on button "Add Pick" at bounding box center [166, 163] width 37 height 12
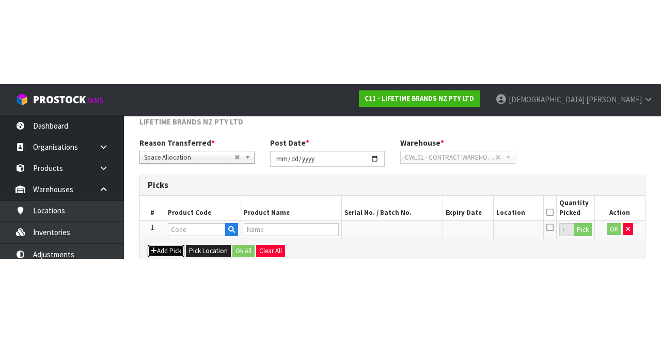
scroll to position [59, 0]
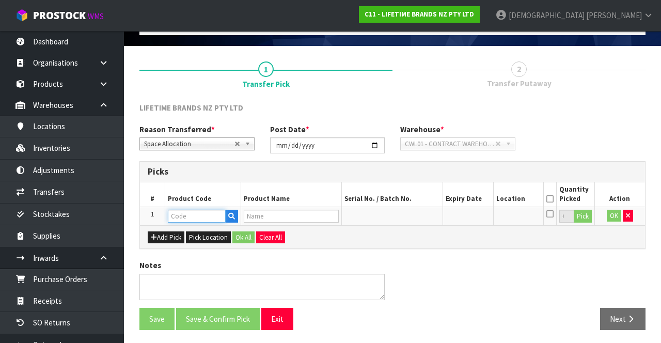
click at [195, 214] on input "text" at bounding box center [197, 216] width 58 height 13
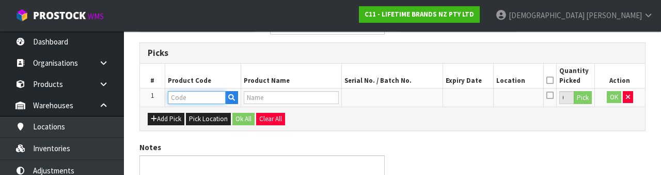
scroll to position [181, 0]
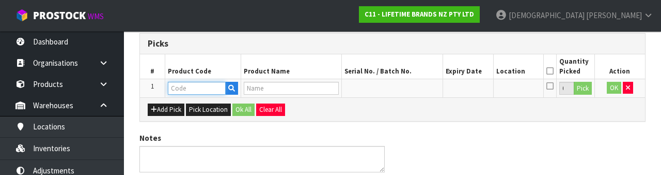
paste input "MKMUG09"
type input "MKMUG09"
type input "MIKASA GREY TEXTURED OMBRE MUG 320ML"
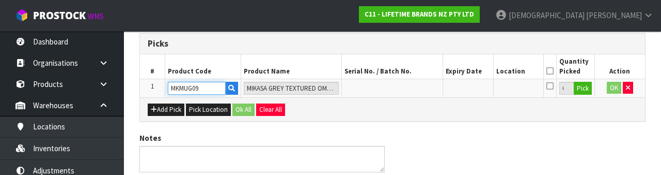
type input "MKMUG09"
click at [413, 90] on button "Pick" at bounding box center [583, 88] width 18 height 13
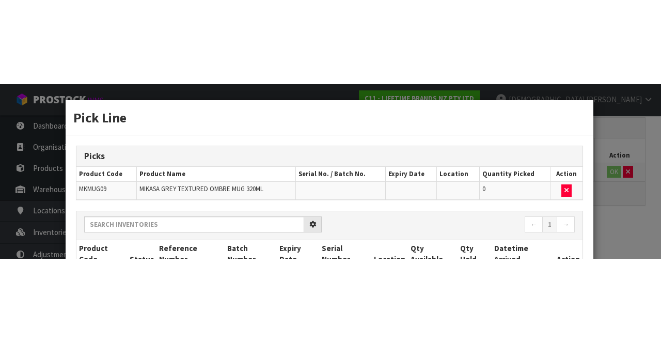
scroll to position [59, 0]
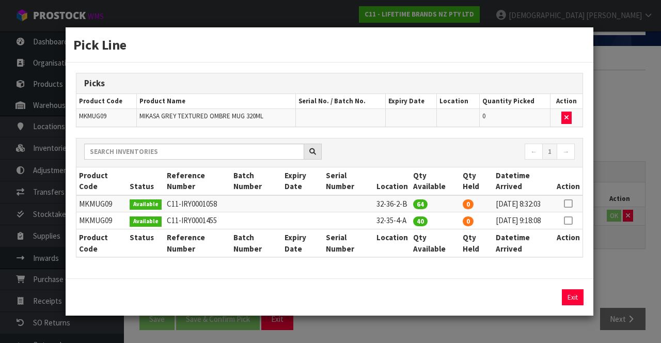
click at [413, 221] on icon at bounding box center [568, 221] width 8 height 1
click at [413, 305] on button "Assign Pick" at bounding box center [538, 297] width 42 height 16
type input "40"
click at [413, 277] on div "Pick Line Picks Product Code Product Name Serial No. / Batch No. Expiry Date Lo…" at bounding box center [330, 171] width 661 height 343
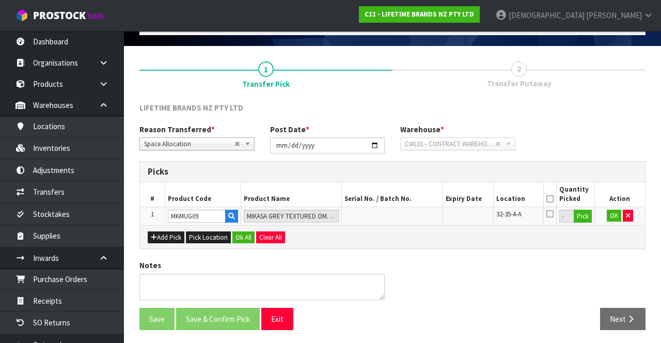
click at [413, 199] on icon at bounding box center [550, 199] width 7 height 1
click at [413, 213] on button "OK" at bounding box center [614, 216] width 14 height 12
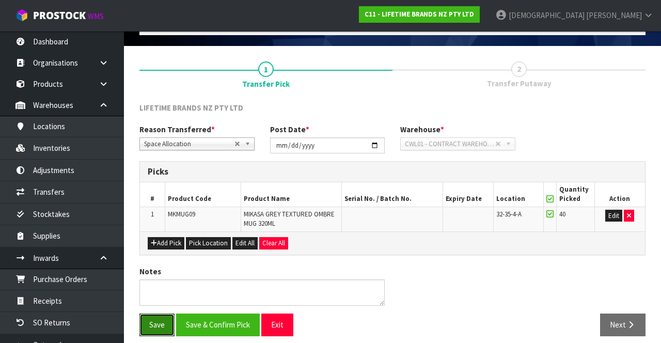
click at [149, 319] on button "Save" at bounding box center [157, 325] width 35 height 22
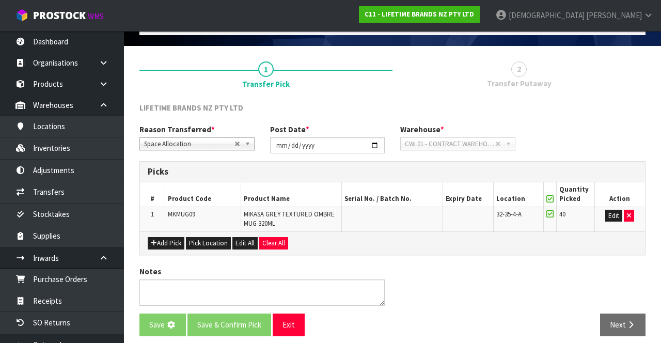
scroll to position [0, 0]
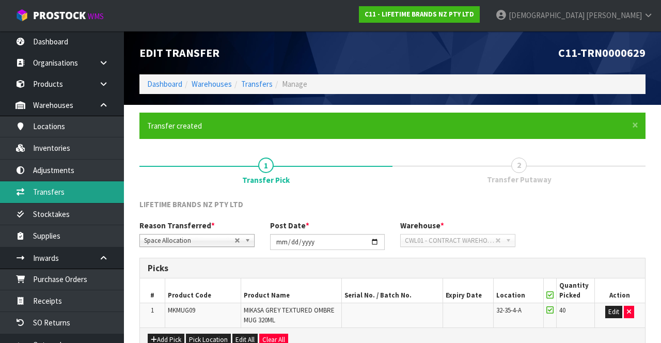
click at [60, 187] on link "Transfers" at bounding box center [62, 191] width 124 height 21
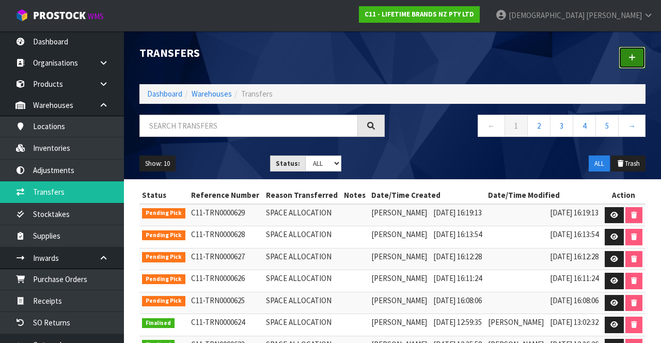
click at [413, 60] on icon at bounding box center [632, 58] width 7 height 8
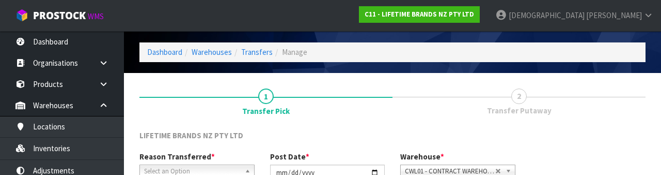
scroll to position [123, 0]
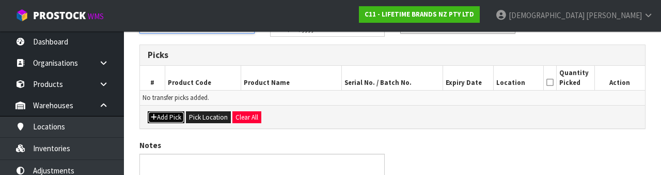
click at [171, 117] on button "Add Pick" at bounding box center [166, 117] width 37 height 12
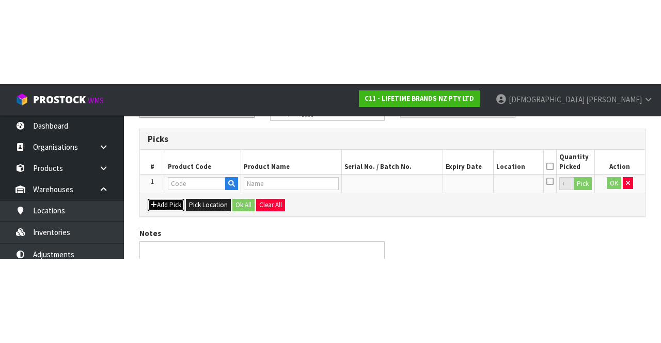
scroll to position [59, 0]
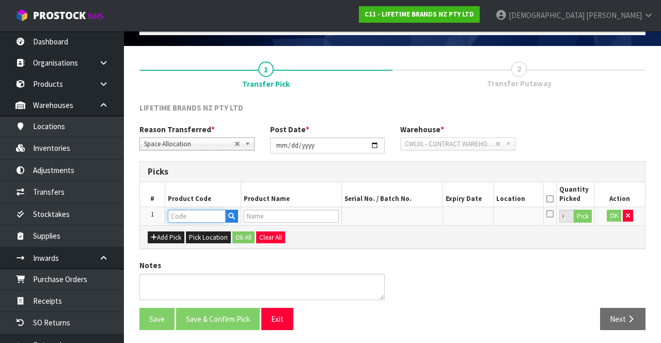
paste input "MKMUG09"
type input "MKMUG09"
type input "MIKASA GREY TEXTURED OMBRE MUG 320ML"
click at [202, 213] on input "MKMUG09" at bounding box center [197, 216] width 58 height 13
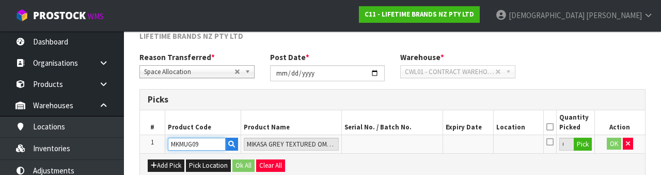
scroll to position [181, 0]
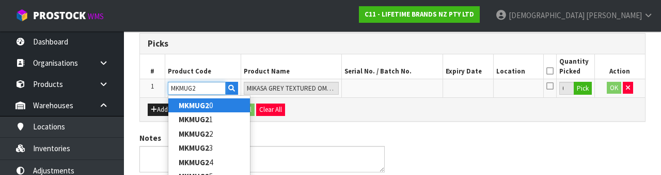
type input "MKMUG26"
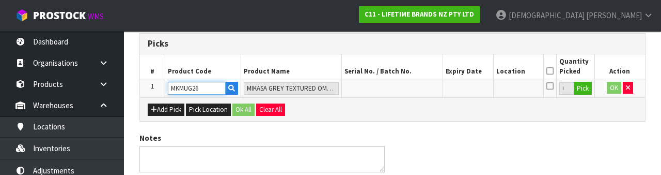
type input "MIKASA GREEN TEXTURED OMBRE MUG 320ML"
type input "MKMUG26"
click at [413, 90] on button "Pick" at bounding box center [583, 88] width 18 height 13
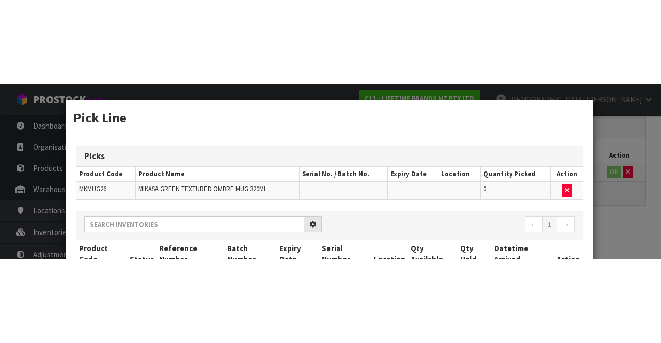
scroll to position [59, 0]
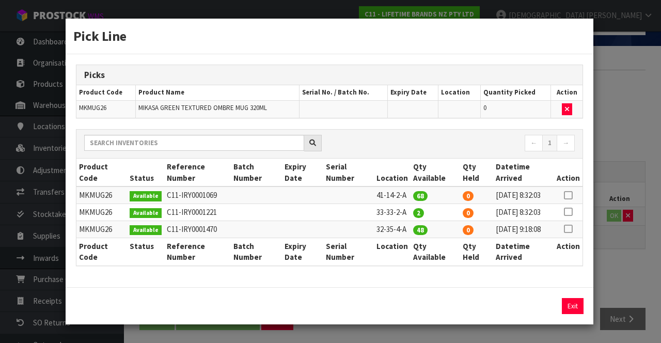
click at [413, 229] on icon at bounding box center [568, 229] width 8 height 1
click at [413, 314] on button "Assign Pick" at bounding box center [538, 306] width 42 height 16
type input "48"
click at [413, 271] on div "Pick Line Picks Product Code Product Name Serial No. / Batch No. Expiry Date Lo…" at bounding box center [330, 171] width 661 height 343
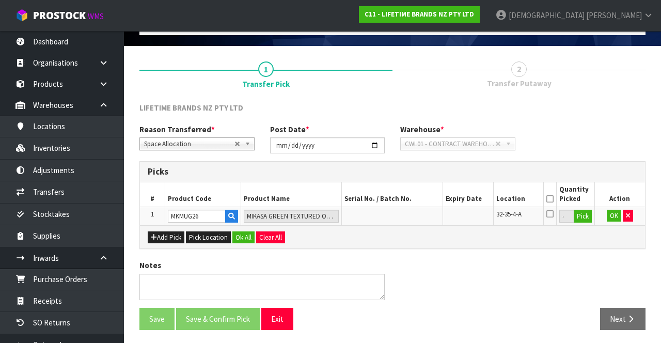
click at [413, 199] on icon at bounding box center [550, 199] width 7 height 1
click at [413, 216] on button "OK" at bounding box center [614, 216] width 14 height 12
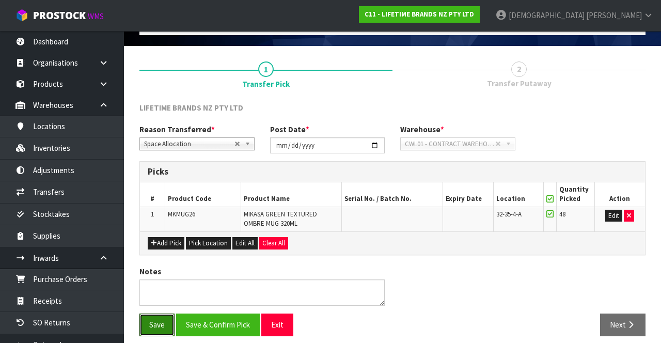
click at [158, 319] on button "Save" at bounding box center [157, 325] width 35 height 22
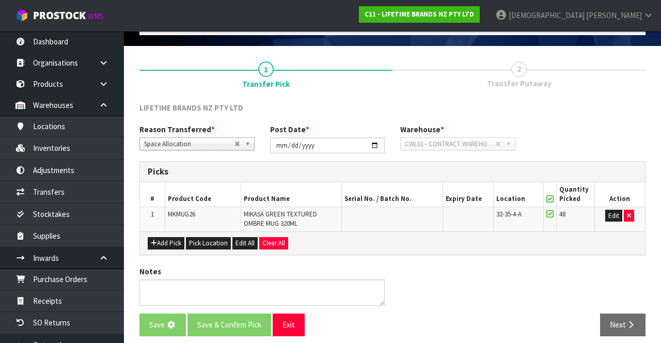
scroll to position [0, 0]
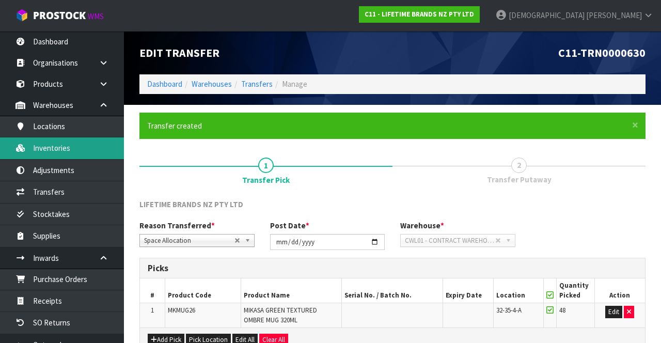
click at [67, 145] on link "Inventories" at bounding box center [62, 147] width 124 height 21
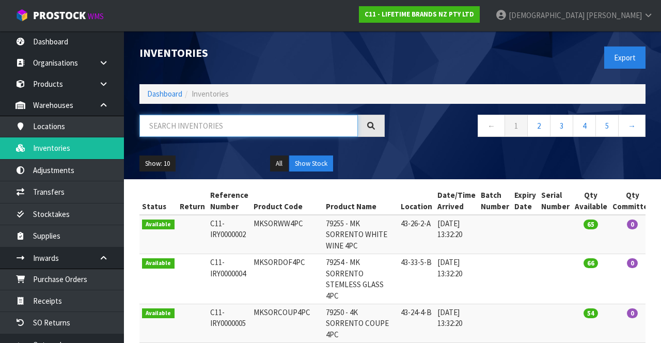
paste input "MKMUG09"
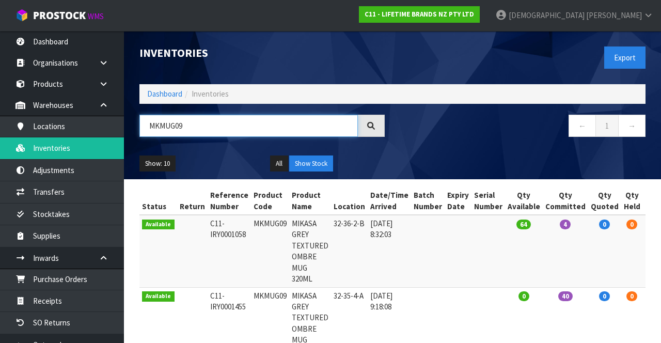
click at [252, 121] on input "MKMUG09" at bounding box center [249, 126] width 219 height 22
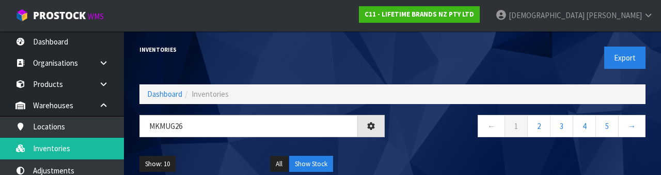
click at [413, 151] on div "Show: 10 5 10 25 50 All Show Stock" at bounding box center [393, 164] width 522 height 32
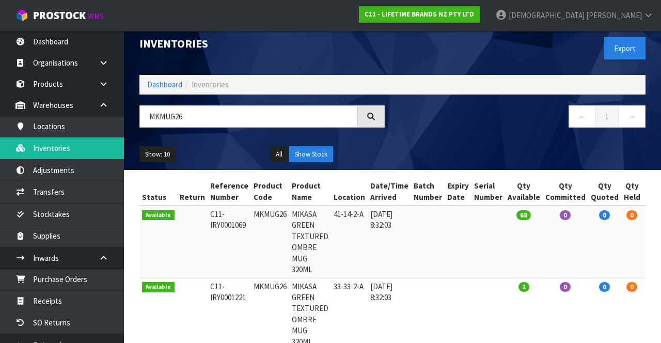
scroll to position [9, 0]
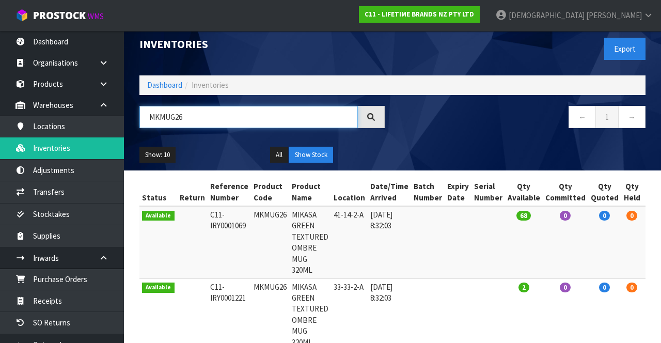
click at [225, 114] on input "MKMUG26" at bounding box center [249, 117] width 219 height 22
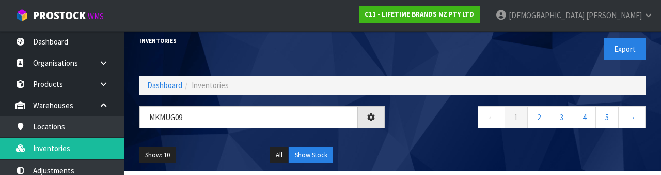
click at [413, 134] on div "← 1 2 3 4 5 →" at bounding box center [523, 122] width 261 height 33
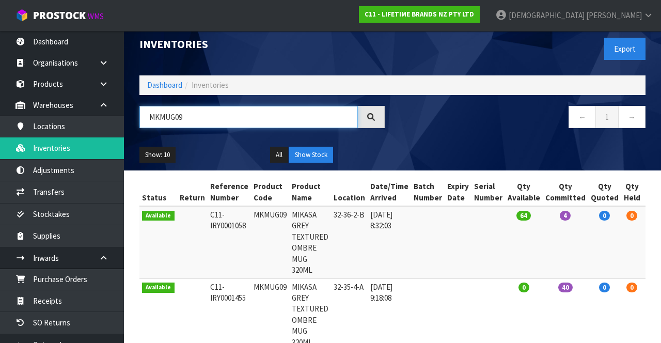
click at [250, 120] on input "MKMUG09" at bounding box center [249, 117] width 219 height 22
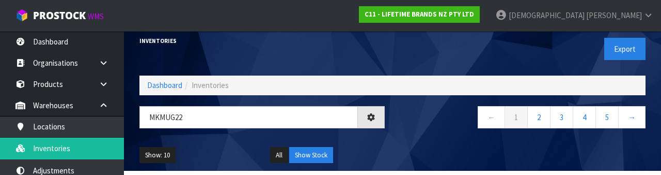
click at [413, 148] on div "Show: 10 5 10 25 50 All Show Stock" at bounding box center [393, 155] width 522 height 32
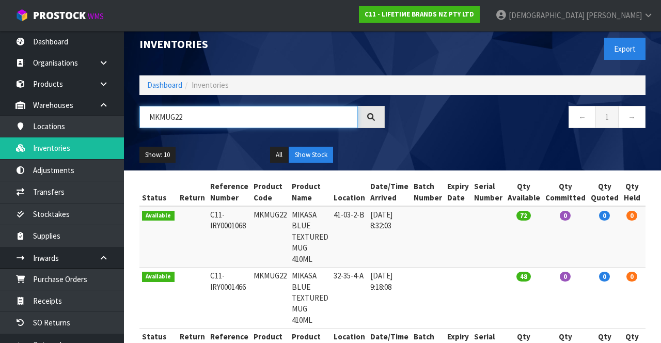
click at [239, 116] on input "MKMUG22" at bounding box center [249, 117] width 219 height 22
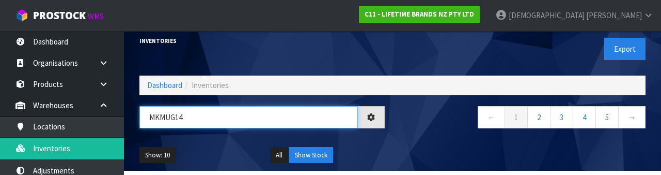
type input "MKMUG14"
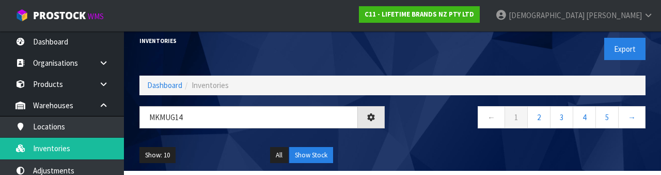
click at [413, 136] on div "← 1 2 3 4 5 →" at bounding box center [523, 122] width 261 height 33
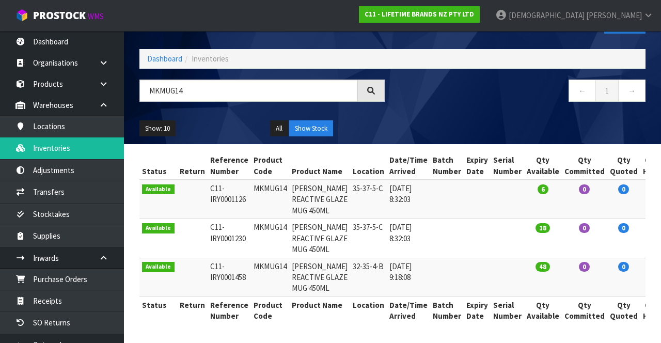
scroll to position [94, 0]
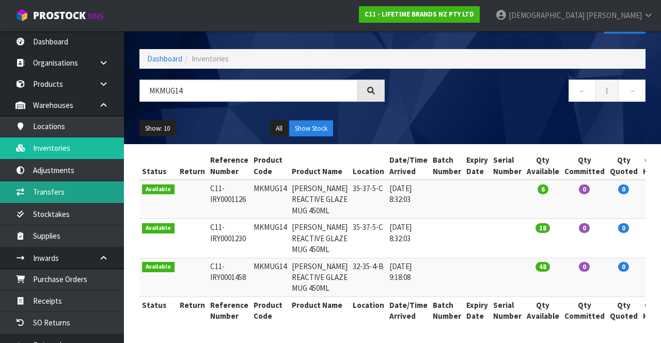
click at [68, 190] on link "Transfers" at bounding box center [62, 191] width 124 height 21
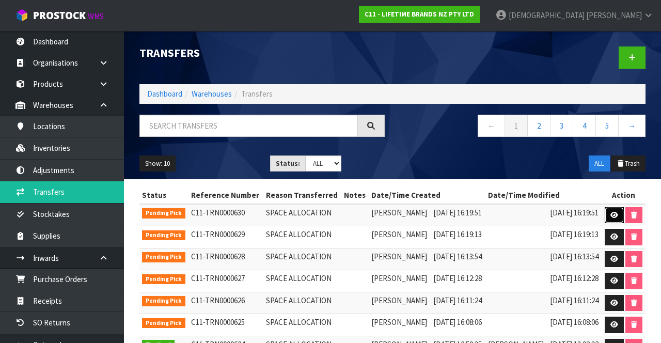
click at [413, 223] on link at bounding box center [614, 215] width 19 height 17
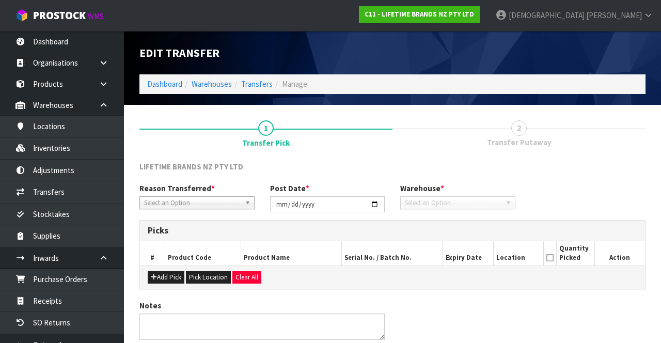
type input "[DATE]"
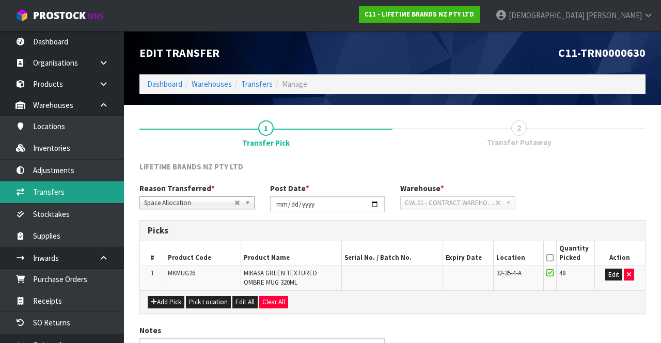
click at [63, 190] on link "Transfers" at bounding box center [62, 191] width 124 height 21
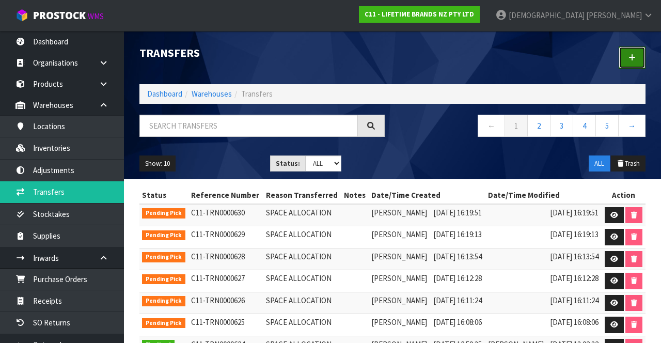
click at [413, 62] on link at bounding box center [632, 58] width 27 height 22
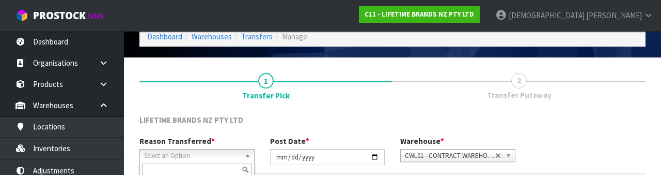
scroll to position [123, 0]
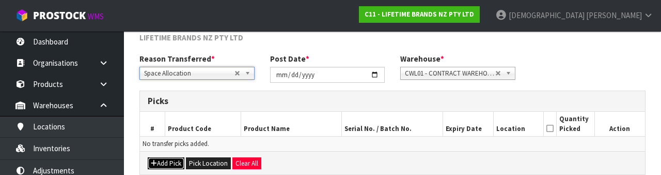
click at [169, 161] on button "Add Pick" at bounding box center [166, 163] width 37 height 12
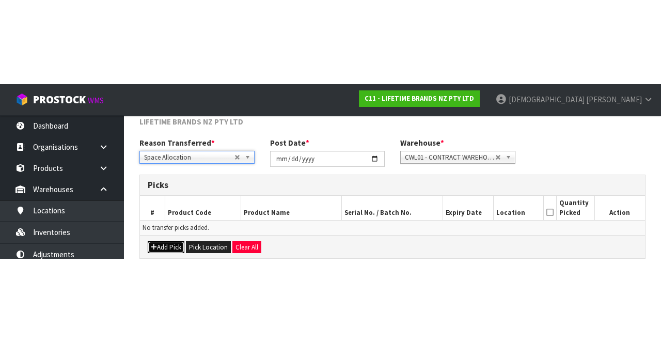
scroll to position [59, 0]
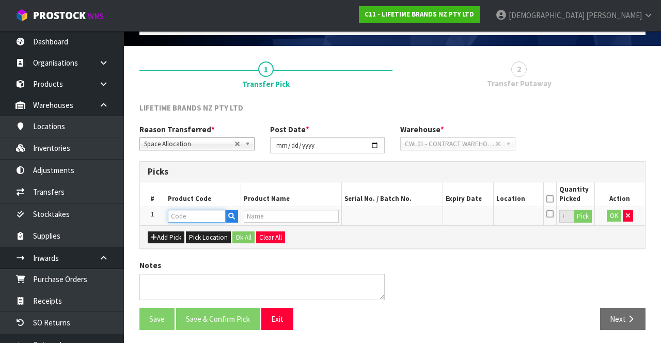
paste input "MKMUG09"
type input "MKMUG09"
type input "MIKASA GREY TEXTURED OMBRE MUG 320ML"
click at [207, 211] on input "MKMUG09" at bounding box center [197, 216] width 58 height 13
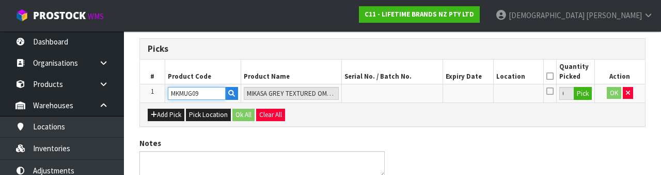
scroll to position [181, 0]
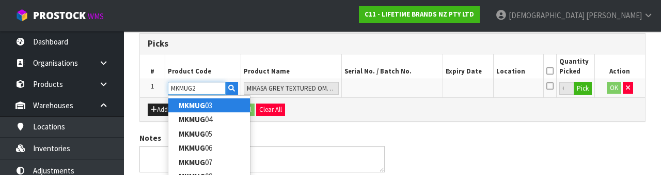
type input "MKMUG22"
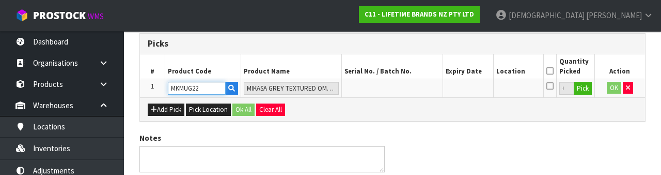
type input "MIKASA BLUE TEXTURED MUG 410ML"
type input "MKMUG22"
click at [413, 90] on button "Pick" at bounding box center [583, 88] width 18 height 13
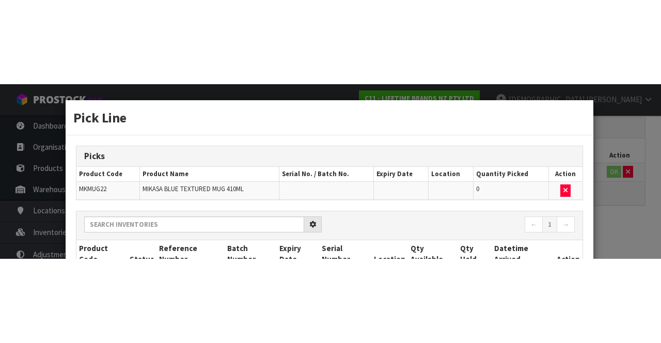
scroll to position [59, 0]
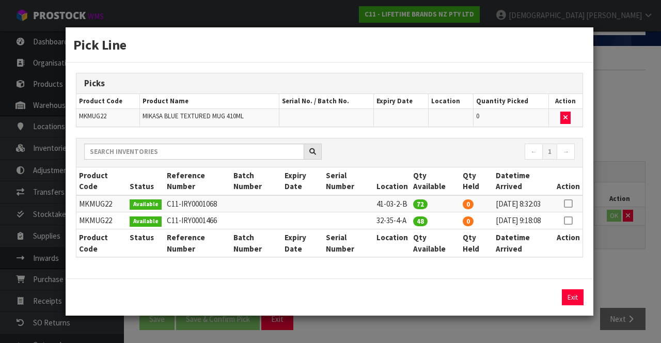
click at [413, 221] on icon at bounding box center [568, 221] width 8 height 1
click at [413, 305] on button "Assign Pick" at bounding box center [538, 297] width 42 height 16
type input "48"
click at [413, 268] on div "Pick Line Picks Product Code Product Name Serial No. / Batch No. Expiry Date Lo…" at bounding box center [330, 171] width 661 height 343
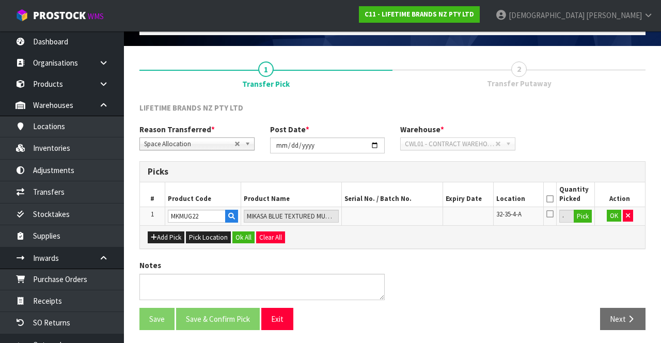
click at [413, 199] on icon at bounding box center [550, 199] width 7 height 1
click at [413, 214] on button "OK" at bounding box center [614, 216] width 14 height 12
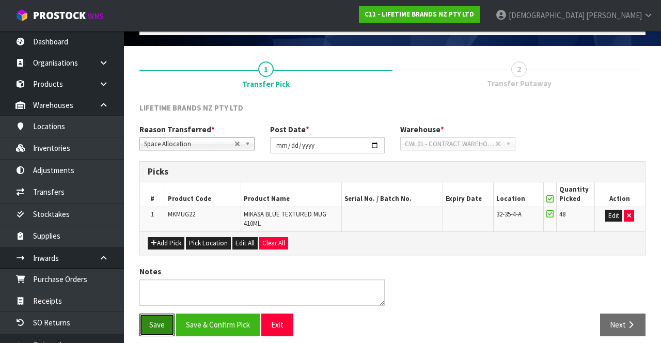
click at [154, 318] on button "Save" at bounding box center [157, 325] width 35 height 22
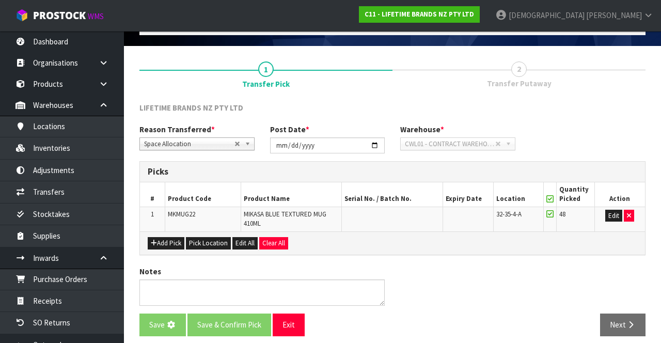
scroll to position [0, 0]
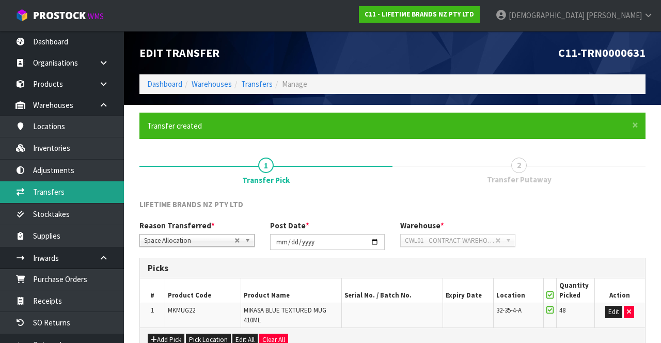
click at [66, 191] on link "Transfers" at bounding box center [62, 191] width 124 height 21
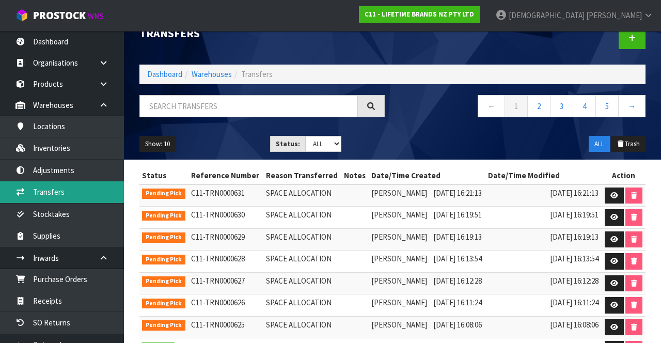
scroll to position [18, 0]
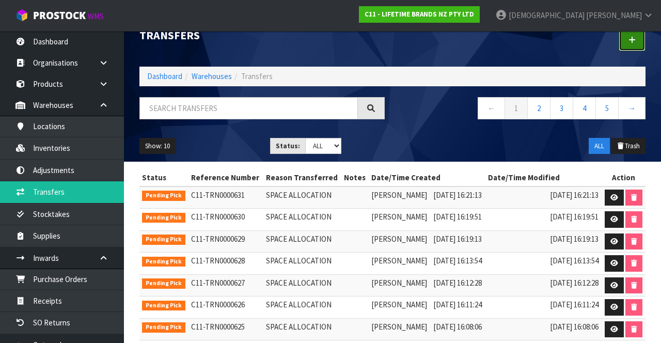
click at [413, 49] on link at bounding box center [632, 40] width 27 height 22
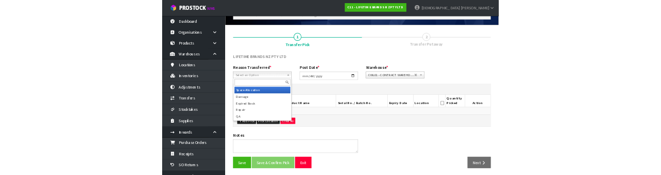
scroll to position [56, 0]
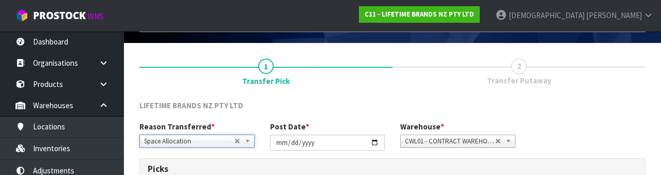
click at [356, 107] on div "LIFETIME BRANDS NZ PTY LTD" at bounding box center [393, 110] width 522 height 21
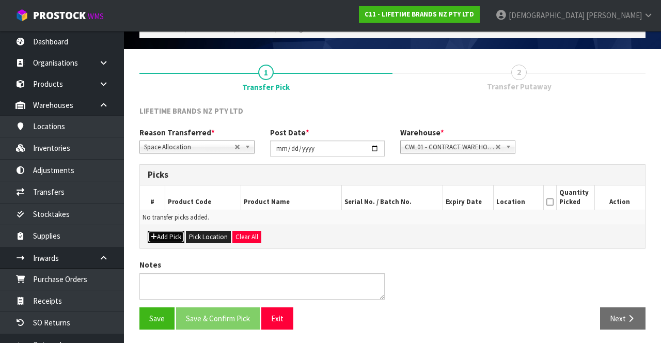
click at [171, 231] on button "Add Pick" at bounding box center [166, 237] width 37 height 12
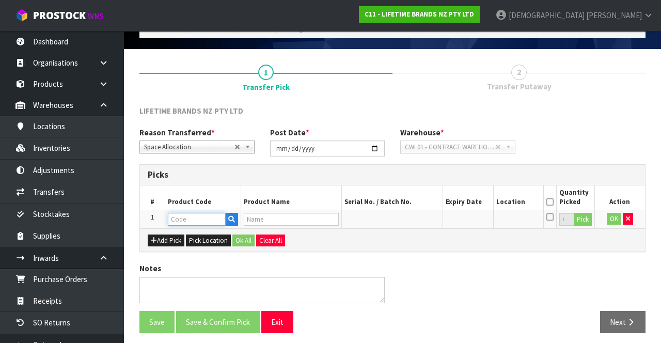
paste input "MKMUG09"
type input "MKMUG09"
type input "MIKASA GREY TEXTURED OMBRE MUG 320ML"
click at [200, 215] on input "MKMUG09" at bounding box center [197, 219] width 58 height 13
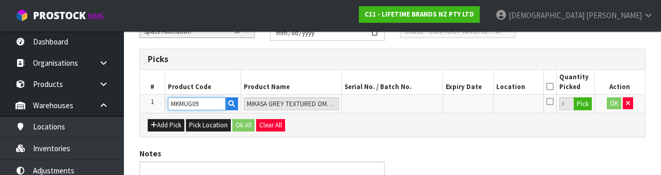
scroll to position [181, 0]
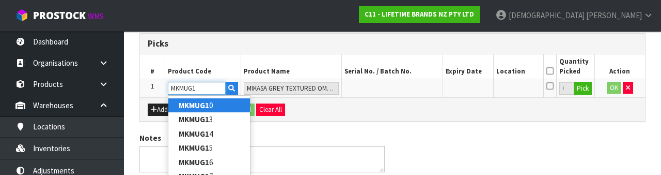
type input "MKMUG14"
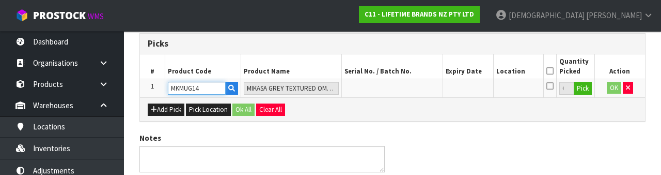
type input "[PERSON_NAME] REACTIVE GLAZE MUG 450ML"
type input "MKMUG14"
click at [401, 110] on div "Add Pick Pick Location Ok All Clear All" at bounding box center [392, 108] width 505 height 23
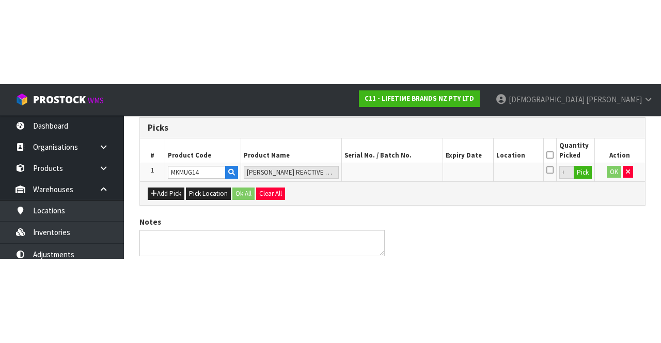
scroll to position [59, 0]
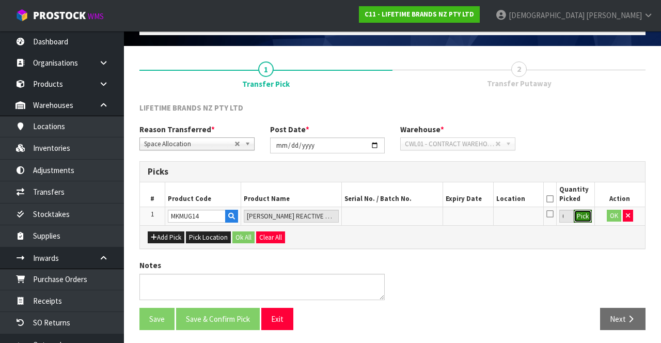
click at [413, 214] on button "Pick" at bounding box center [583, 216] width 18 height 13
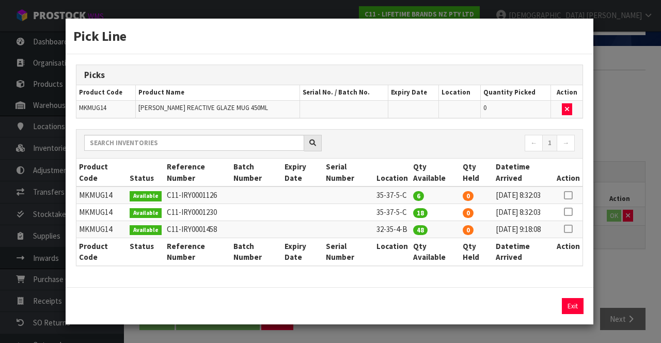
click at [413, 229] on icon at bounding box center [568, 229] width 8 height 1
click at [413, 314] on button "Assign Pick" at bounding box center [538, 306] width 42 height 16
type input "48"
click at [413, 272] on div "Pick Line Picks Product Code Product Name Serial No. / Batch No. Expiry Date Lo…" at bounding box center [330, 171] width 661 height 343
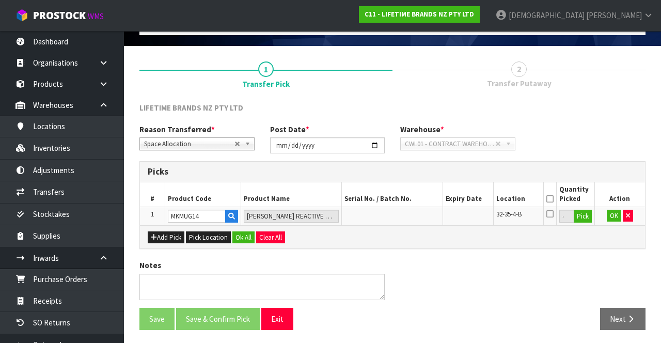
click at [413, 199] on icon at bounding box center [550, 199] width 7 height 1
click at [239, 235] on button "Ok All" at bounding box center [244, 237] width 22 height 12
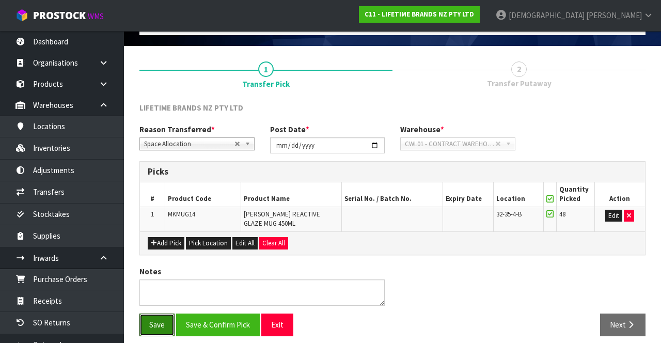
click at [150, 315] on button "Save" at bounding box center [157, 325] width 35 height 22
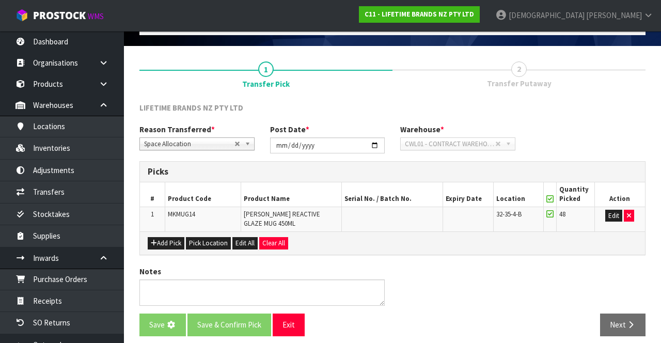
scroll to position [0, 0]
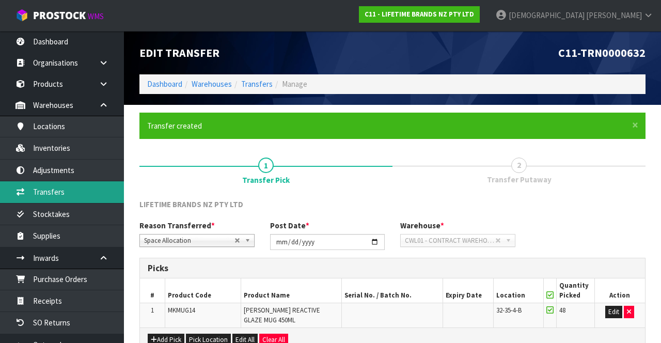
click at [70, 190] on link "Transfers" at bounding box center [62, 191] width 124 height 21
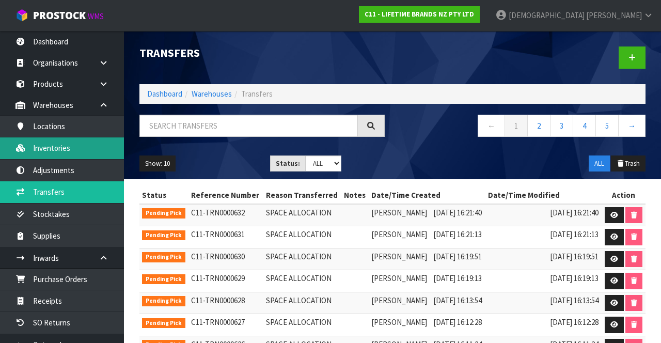
click at [69, 149] on link "Inventories" at bounding box center [62, 147] width 124 height 21
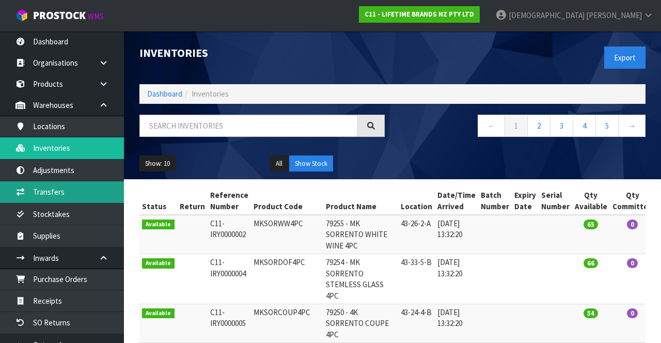
click at [62, 192] on link "Transfers" at bounding box center [62, 191] width 124 height 21
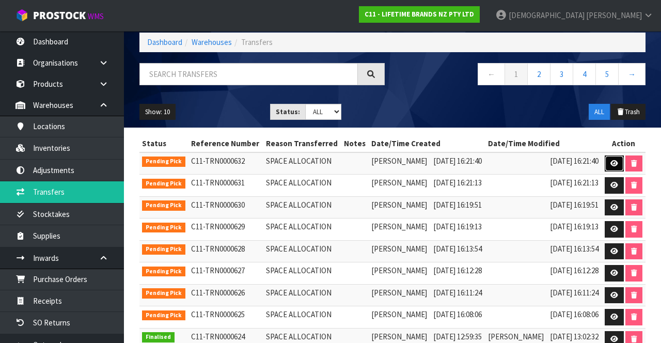
click at [413, 160] on icon at bounding box center [615, 163] width 8 height 7
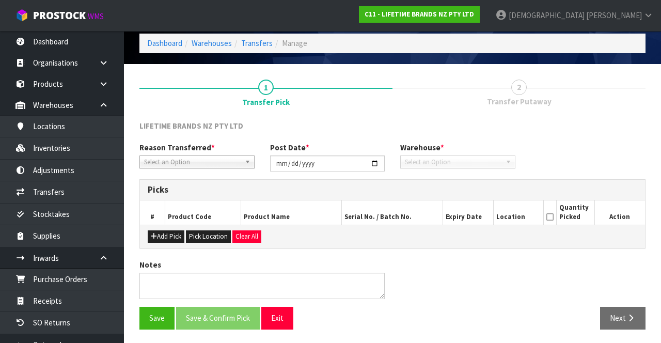
type input "[DATE]"
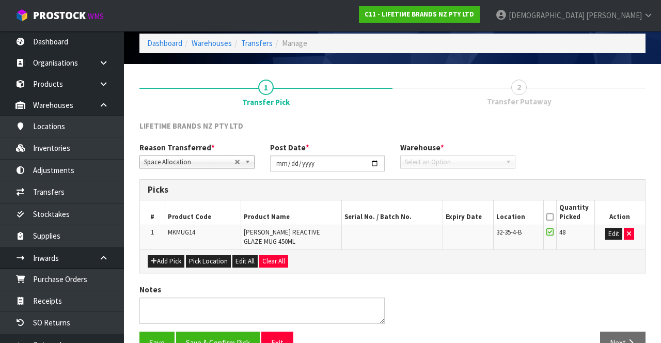
scroll to position [65, 0]
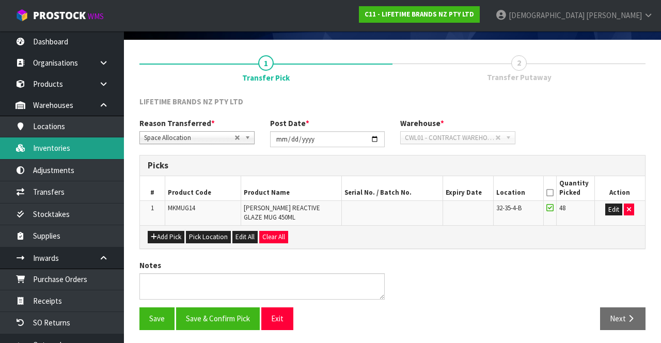
click at [60, 145] on link "Inventories" at bounding box center [62, 147] width 124 height 21
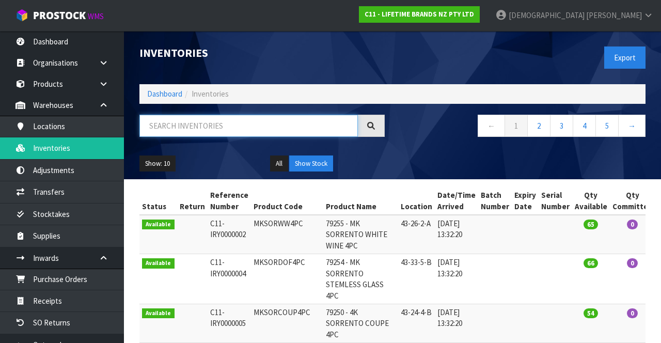
paste input "MKMUG09"
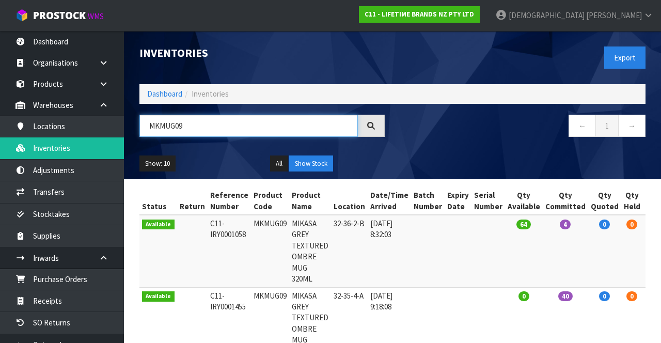
click at [243, 122] on input "MKMUG09" at bounding box center [249, 126] width 219 height 22
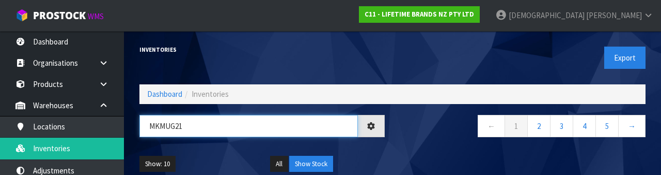
type input "MKMUG21"
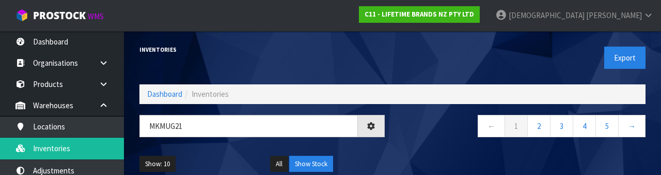
click at [413, 130] on nav "← 1 2 3 4 5 →" at bounding box center [522, 127] width 245 height 25
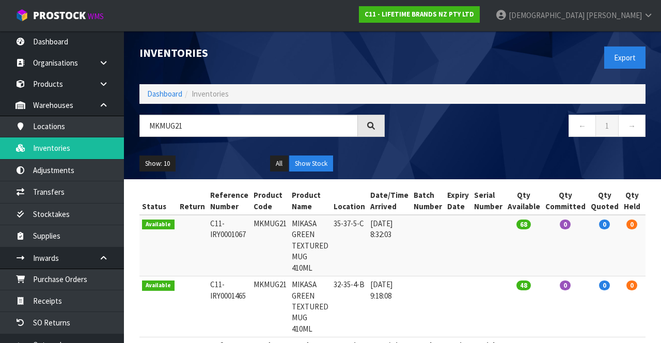
copy td "MKMUG21"
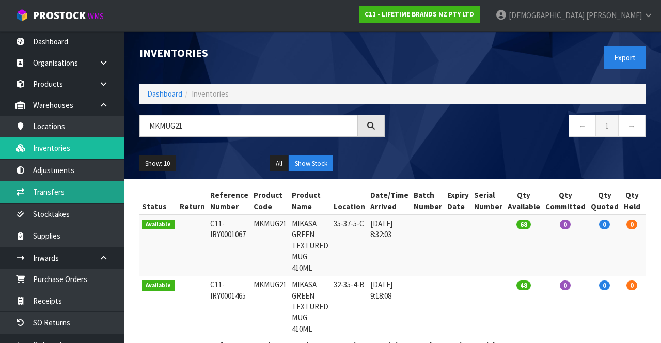
click at [61, 194] on link "Transfers" at bounding box center [62, 191] width 124 height 21
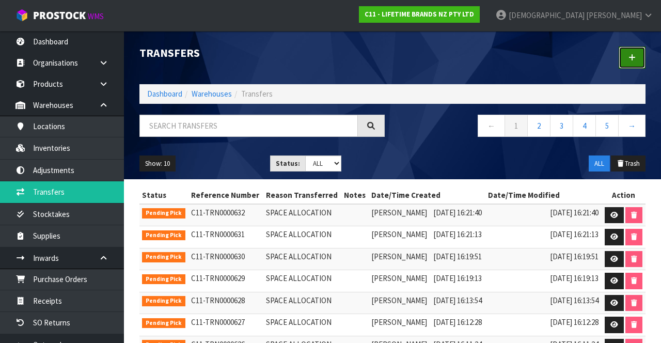
click at [413, 64] on link at bounding box center [632, 58] width 27 height 22
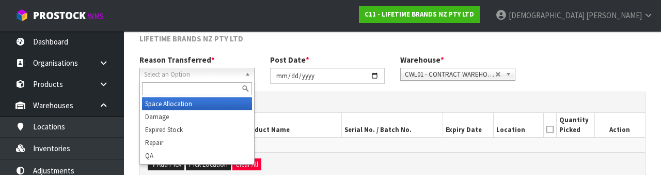
scroll to position [123, 0]
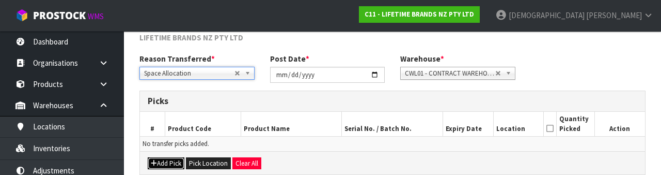
click at [171, 160] on button "Add Pick" at bounding box center [166, 163] width 37 height 12
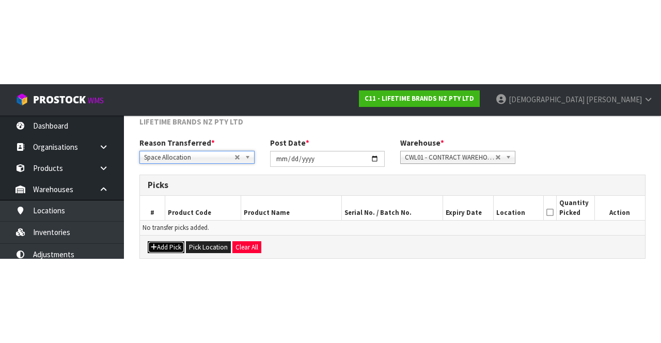
scroll to position [59, 0]
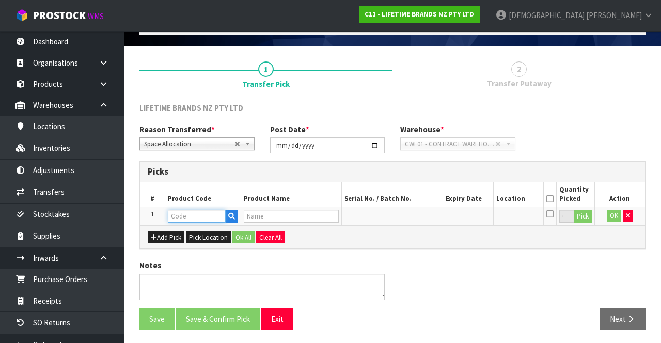
paste input "MKMUG21"
type input "MKMUG21"
type input "MIKASA GREEN TEXTURED MUG 410ML"
type input "MKMUG21"
click at [413, 214] on button "Pick" at bounding box center [583, 216] width 18 height 13
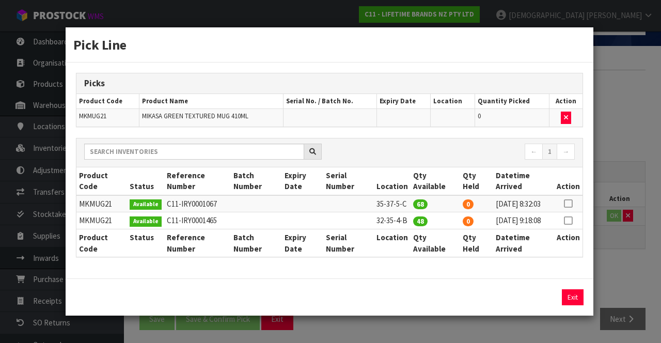
click at [413, 221] on icon at bounding box center [568, 221] width 8 height 1
click at [413, 305] on button "Assign Pick" at bounding box center [538, 297] width 42 height 16
type input "48"
click at [413, 255] on div "Pick Line Picks Product Code Product Name Serial No. / Batch No. Expiry Date Lo…" at bounding box center [330, 171] width 661 height 343
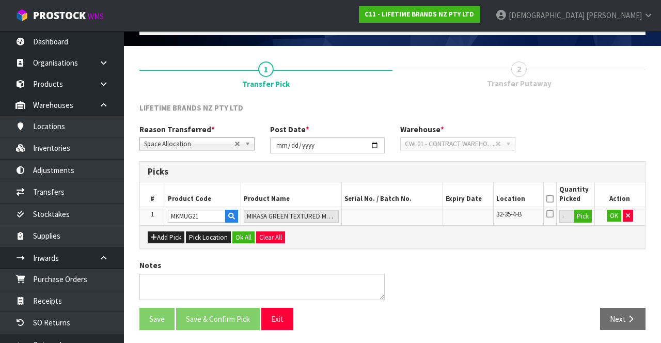
click at [413, 199] on icon at bounding box center [550, 199] width 7 height 1
click at [413, 213] on button "OK" at bounding box center [614, 216] width 14 height 12
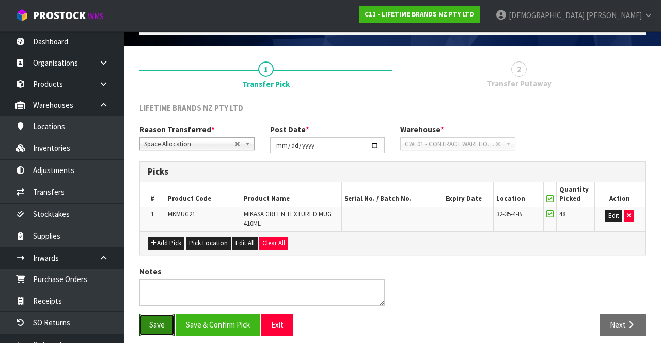
click at [148, 324] on button "Save" at bounding box center [157, 325] width 35 height 22
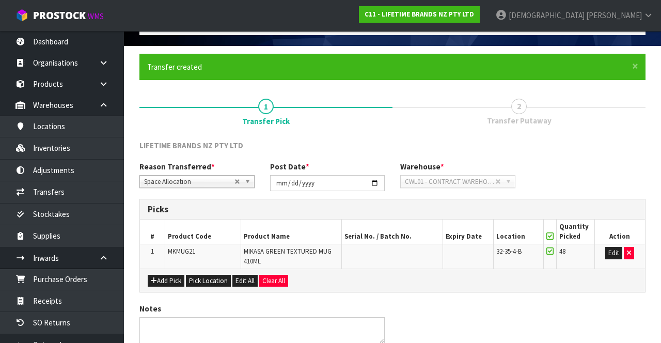
scroll to position [0, 0]
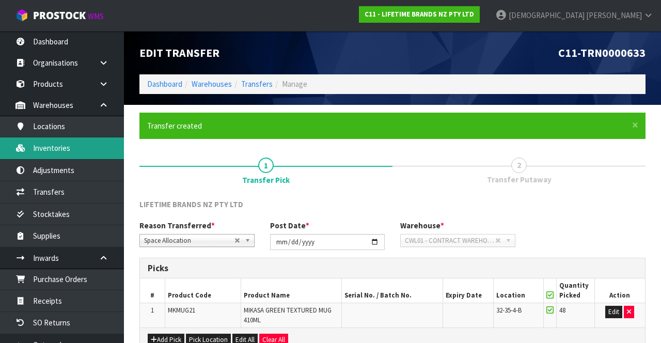
click at [60, 153] on link "Inventories" at bounding box center [62, 147] width 124 height 21
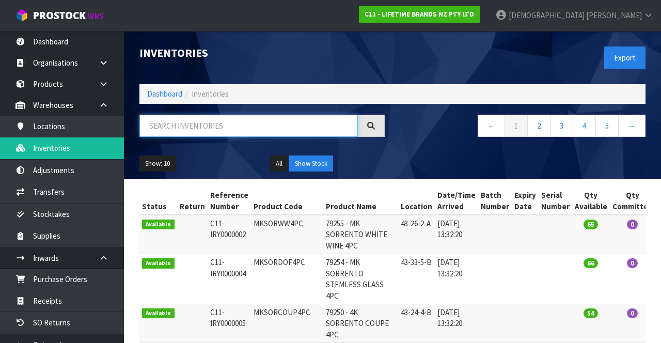
paste input "MKMUG21"
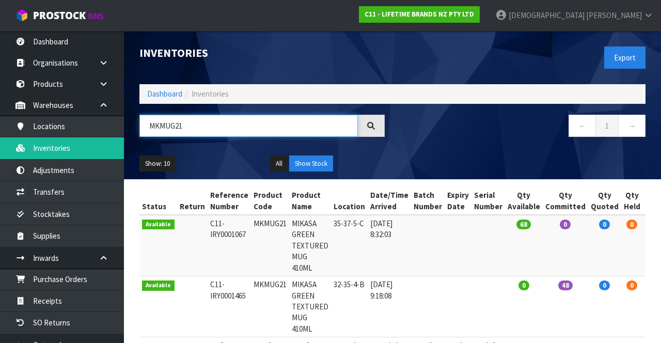
click at [238, 125] on input "MKMUG21" at bounding box center [249, 126] width 219 height 22
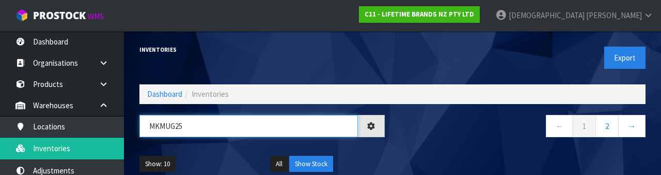
type input "MKMUG25"
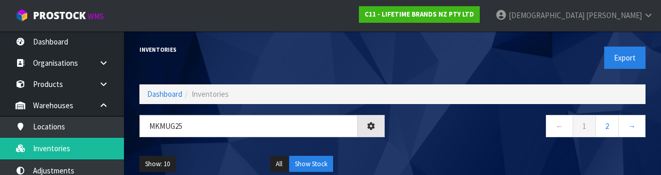
click at [413, 142] on div "← 1 2 →" at bounding box center [523, 131] width 261 height 33
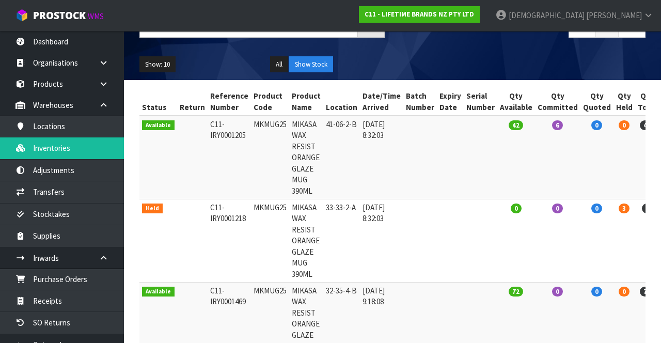
scroll to position [101, 0]
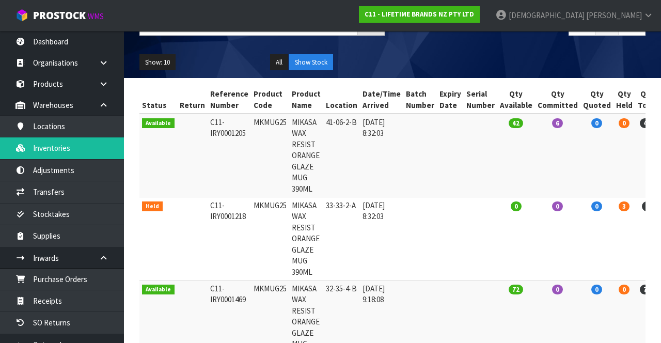
copy td "MKMUG25"
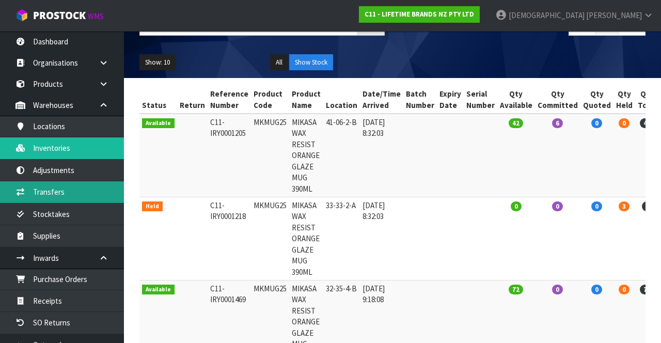
click at [68, 185] on link "Transfers" at bounding box center [62, 191] width 124 height 21
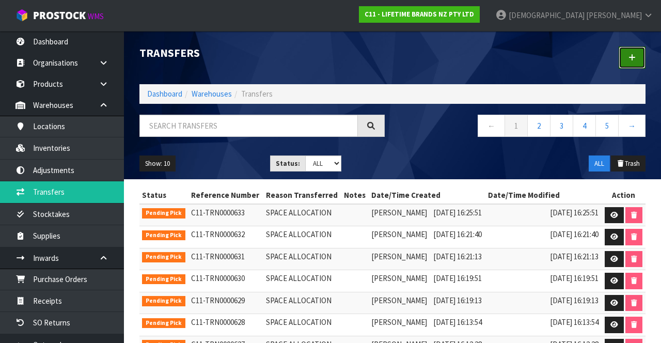
click at [413, 61] on link at bounding box center [632, 58] width 27 height 22
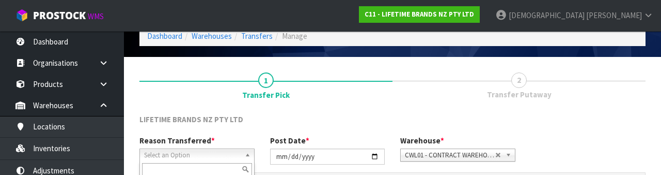
scroll to position [123, 0]
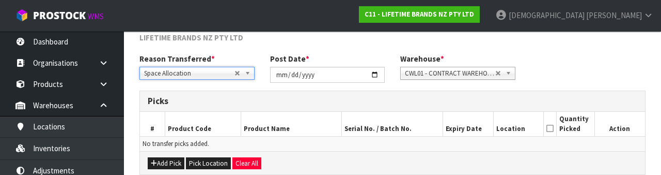
click at [307, 101] on h3 "Picks" at bounding box center [393, 101] width 490 height 10
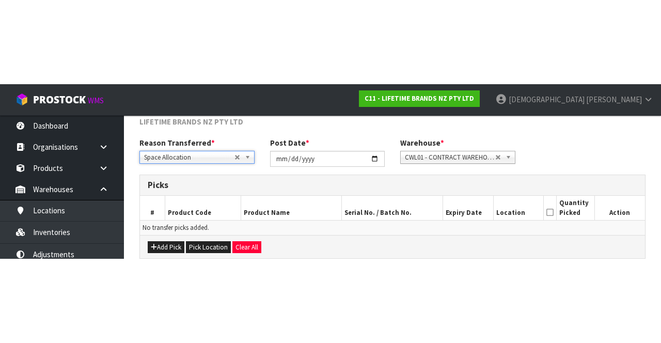
scroll to position [56, 0]
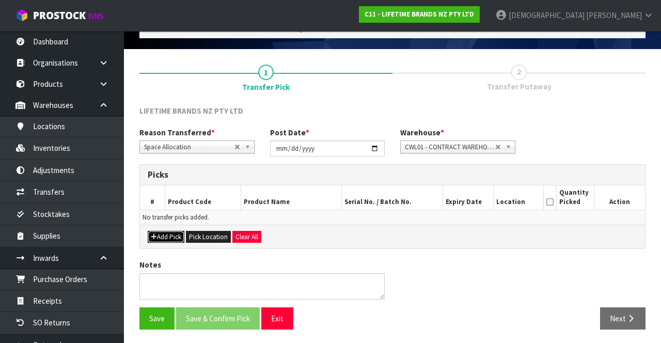
click at [173, 235] on button "Add Pick" at bounding box center [166, 237] width 37 height 12
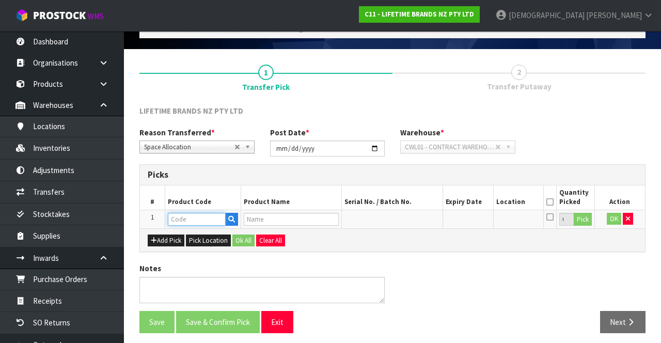
paste input "MKMUG25"
type input "MKMUG25"
type input "MIKASA WAX RESIST ORANGE GLAZE MUG 390ML"
type input "MKMUG25"
click at [413, 219] on button "Pick" at bounding box center [583, 219] width 18 height 13
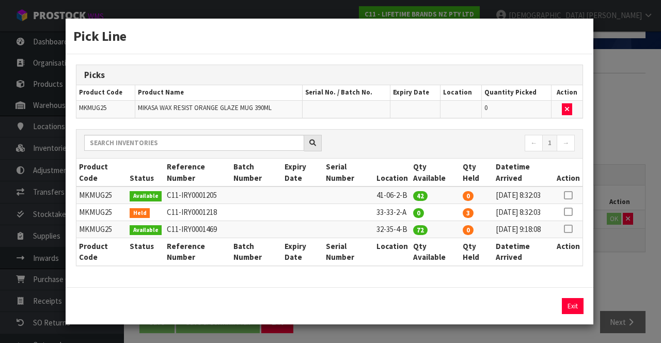
click at [413, 229] on icon at bounding box center [568, 229] width 8 height 1
click at [413, 314] on button "Assign Pick" at bounding box center [538, 306] width 42 height 16
type input "72"
click at [413, 273] on div "Pick Line Picks Product Code Product Name Serial No. / Batch No. Expiry Date Lo…" at bounding box center [330, 171] width 661 height 343
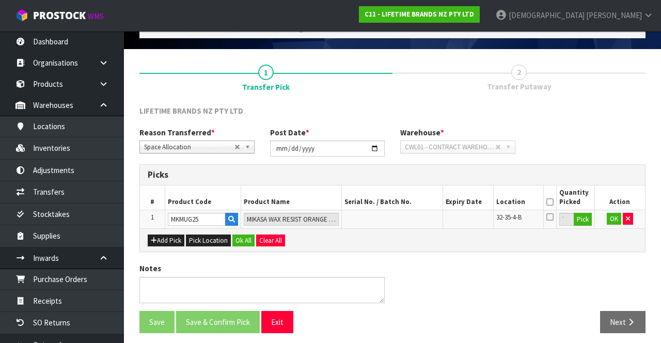
click at [413, 202] on icon at bounding box center [550, 202] width 7 height 1
click at [241, 238] on button "Ok All" at bounding box center [244, 241] width 22 height 12
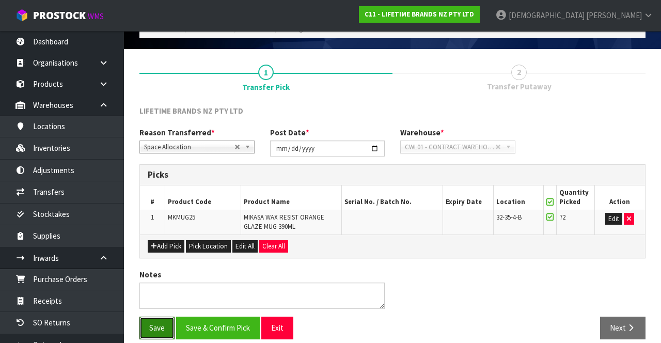
click at [157, 322] on button "Save" at bounding box center [157, 328] width 35 height 22
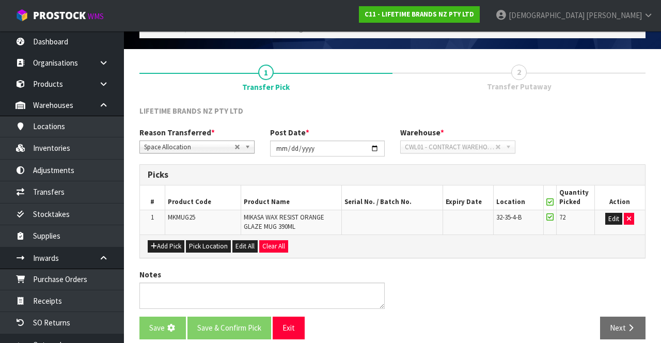
scroll to position [0, 0]
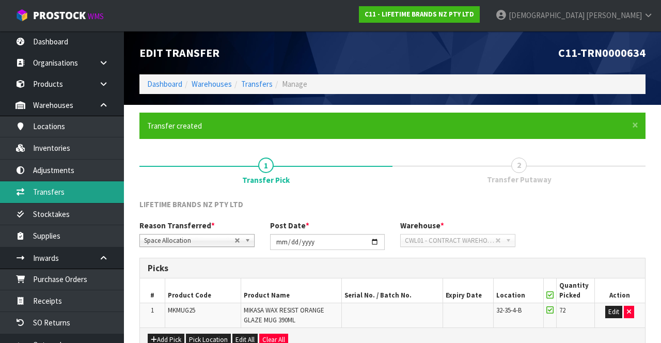
click at [62, 194] on link "Transfers" at bounding box center [62, 191] width 124 height 21
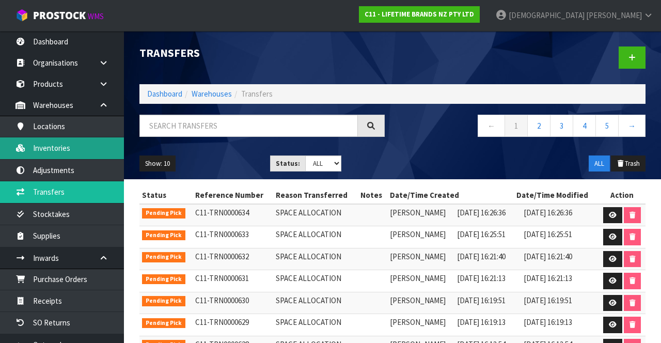
click at [68, 149] on link "Inventories" at bounding box center [62, 147] width 124 height 21
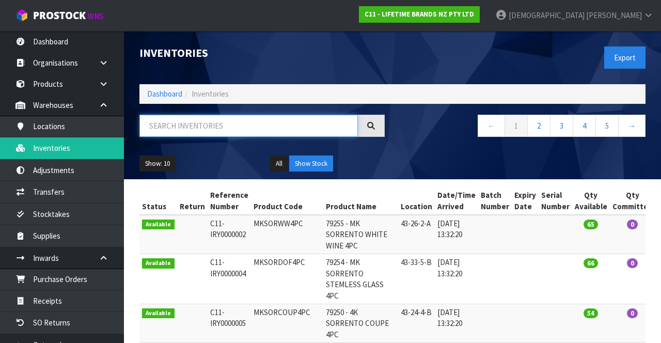
click at [255, 121] on input "text" at bounding box center [249, 126] width 219 height 22
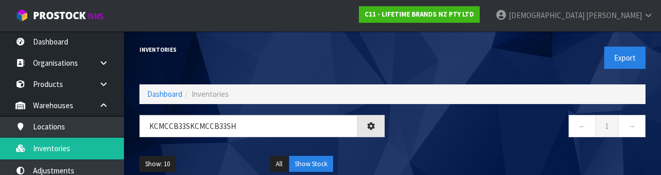
click at [413, 137] on nav "← 1 →" at bounding box center [522, 127] width 245 height 25
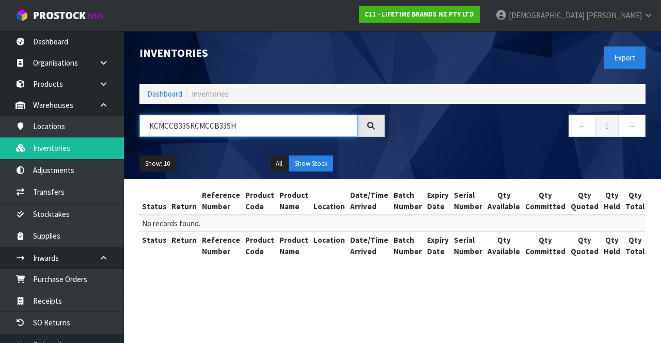
click at [183, 127] on input "KCMCCB33SKCMCCB33SH" at bounding box center [249, 126] width 219 height 22
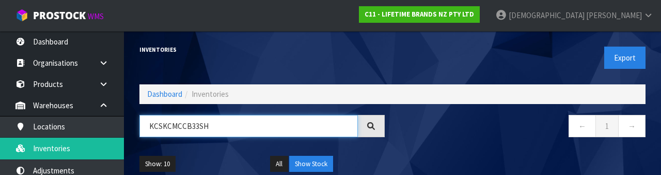
click at [170, 128] on input "KCSKCMCCB33SH" at bounding box center [249, 126] width 219 height 22
click at [229, 125] on input "KCMCCB33SH" at bounding box center [249, 126] width 219 height 22
type input "KCMCCB33SH"
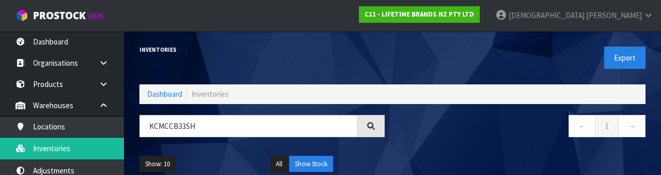
click at [413, 136] on nav "← 1 →" at bounding box center [522, 127] width 245 height 25
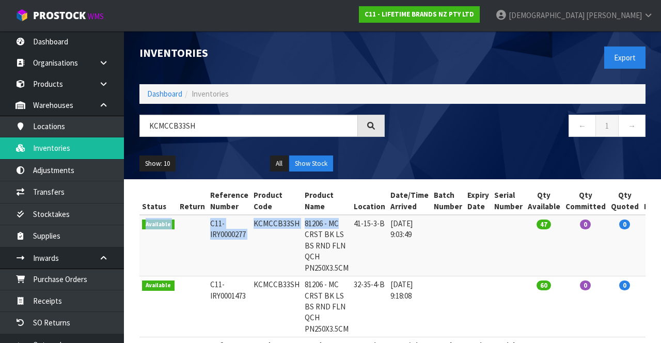
copy table "Total Action Available C11-IRY0000277 KCMCCB33SH 81206 - MC"
copy td "KCMCCB33SH"
click at [413, 252] on td at bounding box center [448, 245] width 34 height 61
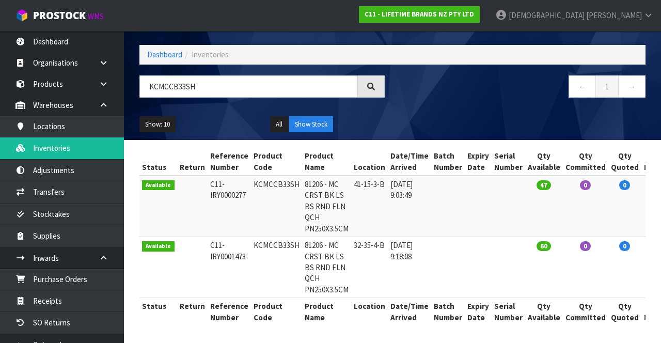
scroll to position [38, 0]
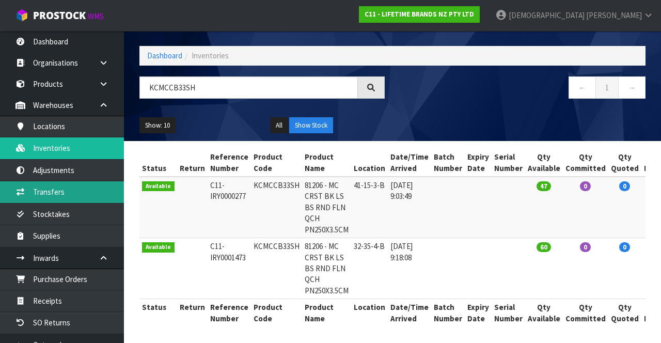
click at [66, 193] on link "Transfers" at bounding box center [62, 191] width 124 height 21
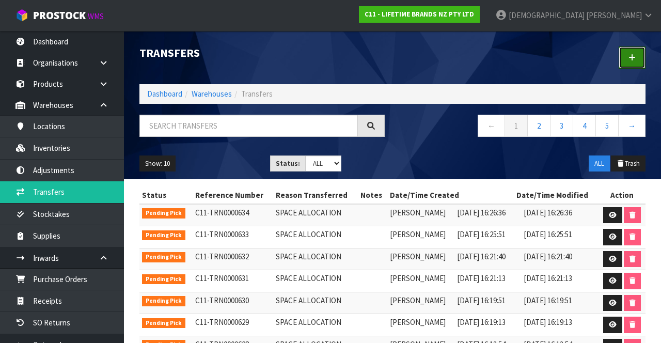
click at [413, 62] on link at bounding box center [632, 58] width 27 height 22
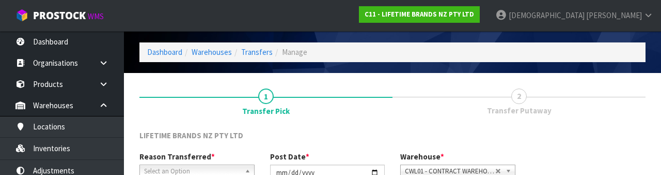
scroll to position [123, 0]
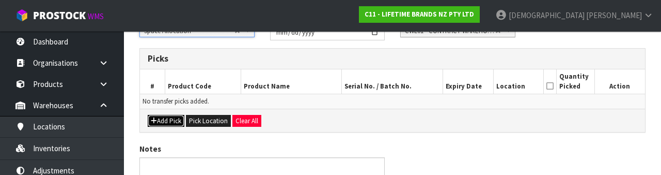
click at [170, 120] on button "Add Pick" at bounding box center [166, 121] width 37 height 12
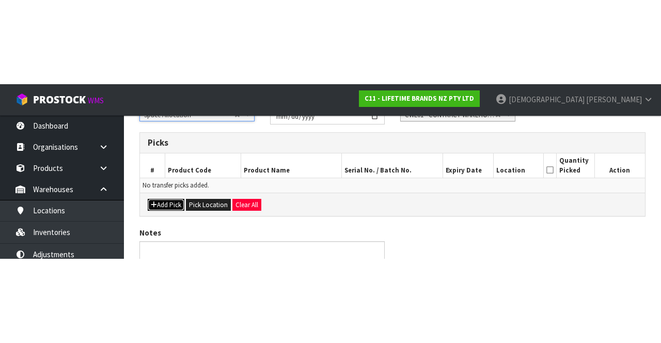
scroll to position [59, 0]
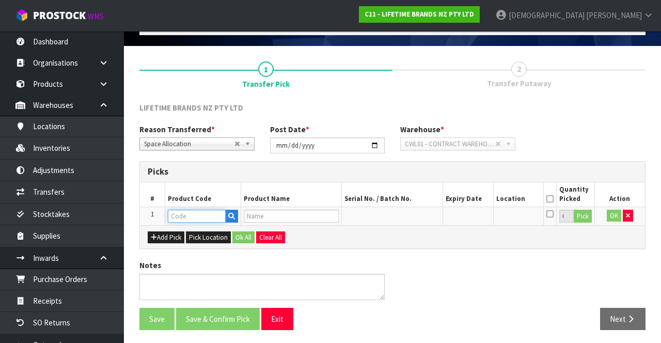
paste input "KCMCCB33SH"
type input "KCMCCB33SH"
type input "81206 - MC CRST BK LS BS RND FLN QCH PN250X3.5CM"
type input "KCMCCB33SH"
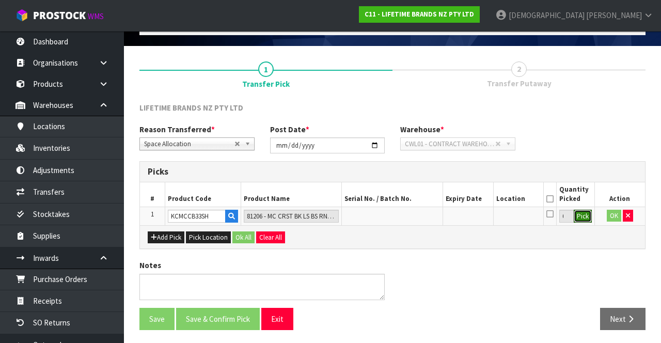
click at [413, 219] on button "Pick" at bounding box center [583, 216] width 18 height 13
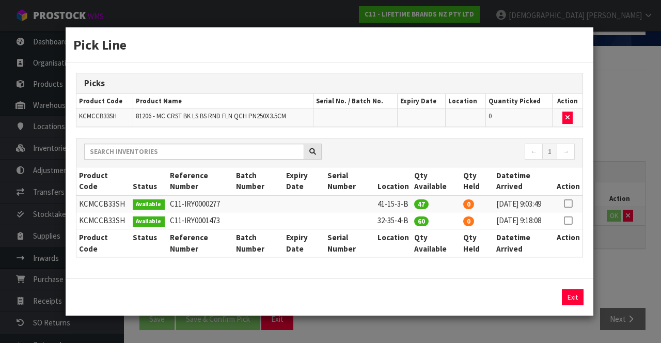
click at [413, 221] on icon at bounding box center [568, 221] width 8 height 1
click at [413, 305] on button "Assign Pick" at bounding box center [538, 297] width 42 height 16
type input "60"
click at [413, 264] on div "Pick Line Picks Product Code Product Name Serial No. / Batch No. Expiry Date Lo…" at bounding box center [330, 171] width 661 height 343
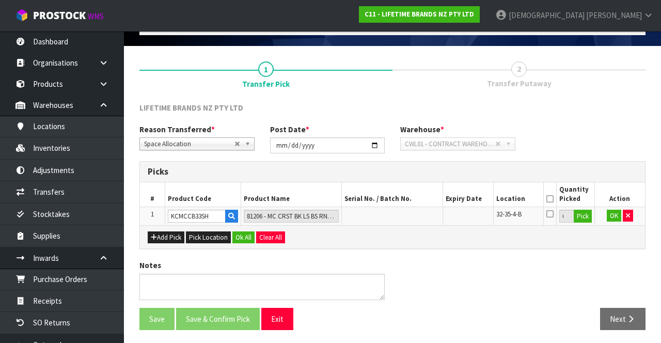
click at [413, 194] on th at bounding box center [550, 194] width 13 height 24
click at [413, 199] on icon at bounding box center [550, 199] width 7 height 1
click at [246, 234] on button "Ok All" at bounding box center [244, 237] width 22 height 12
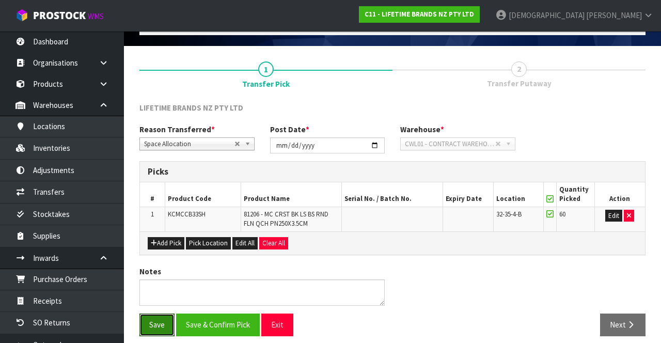
click at [154, 320] on button "Save" at bounding box center [157, 325] width 35 height 22
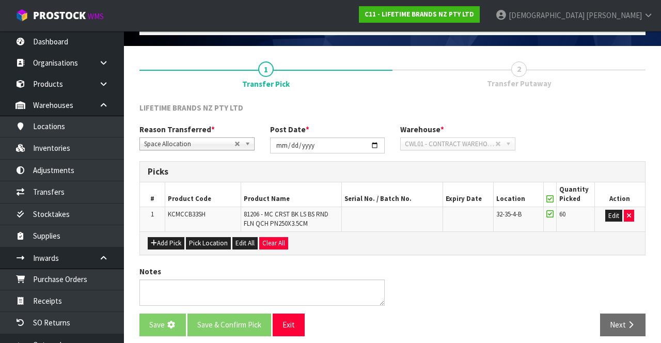
scroll to position [0, 0]
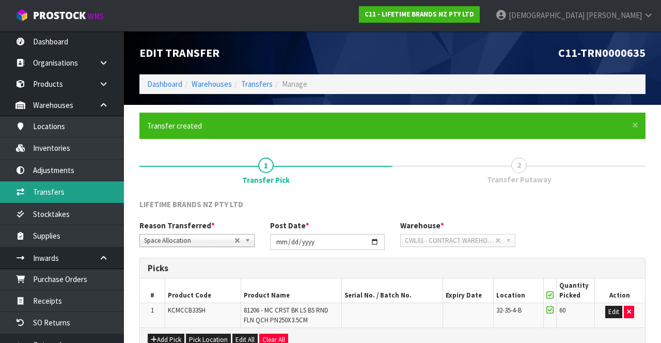
click at [60, 188] on link "Transfers" at bounding box center [62, 191] width 124 height 21
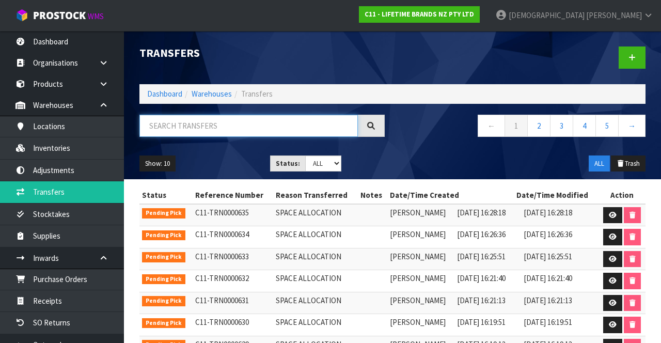
click at [229, 130] on input "text" at bounding box center [249, 126] width 219 height 22
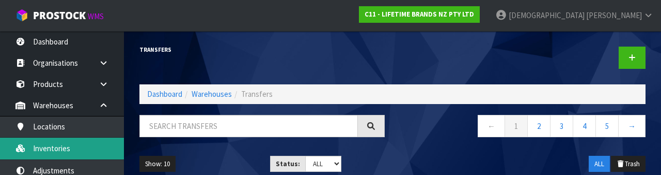
click at [66, 149] on link "Inventories" at bounding box center [62, 147] width 124 height 21
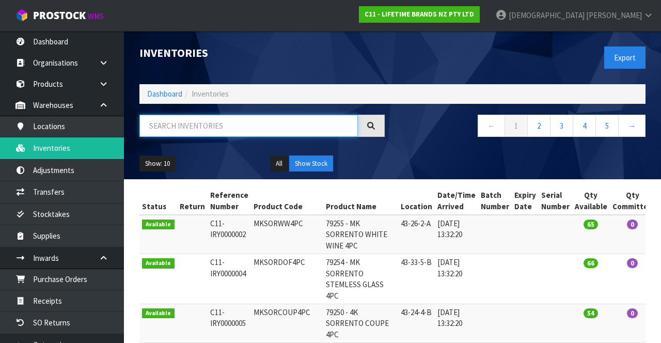
click at [221, 123] on input "text" at bounding box center [249, 126] width 219 height 22
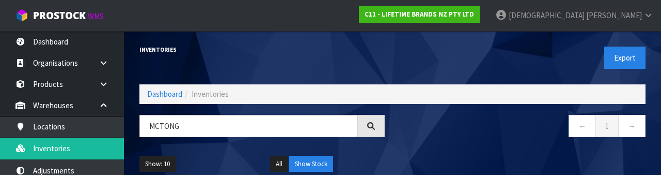
click at [413, 133] on nav "← 1 →" at bounding box center [522, 127] width 245 height 25
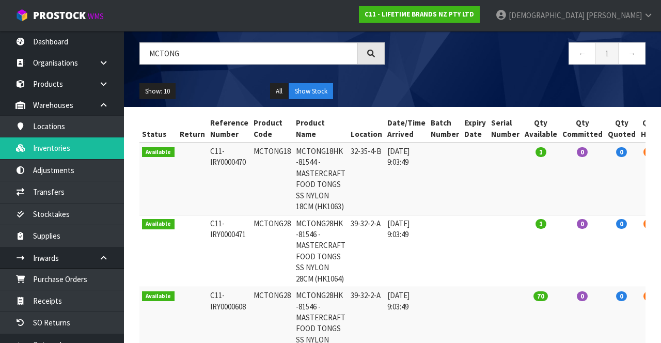
scroll to position [72, 0]
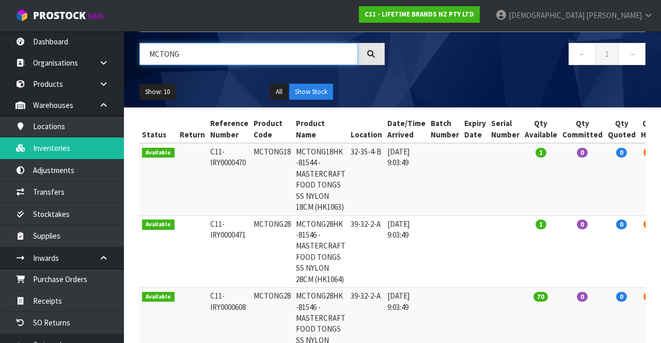
click at [228, 51] on input "MCTONG" at bounding box center [249, 54] width 219 height 22
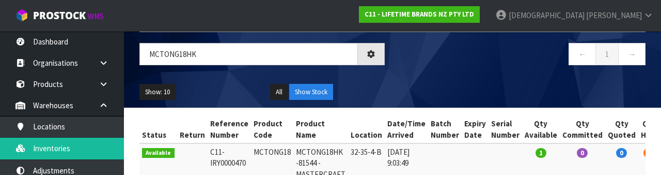
click at [413, 77] on div "Show: 10 5 10 25 50 All Show Stock" at bounding box center [393, 92] width 522 height 32
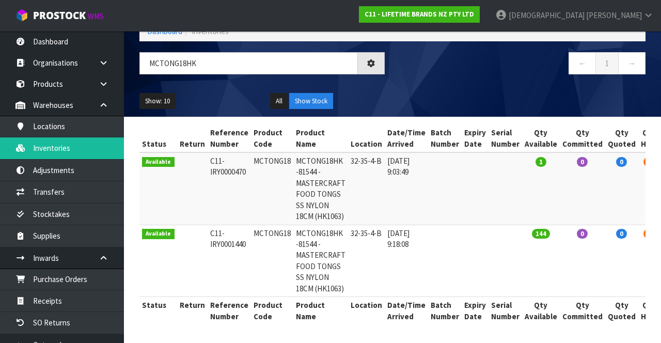
type input "MCTONG18HK"
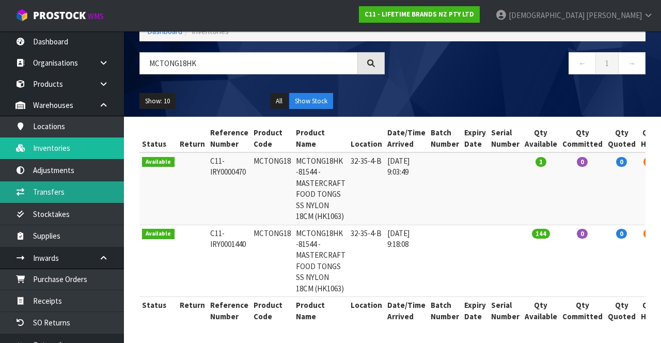
click at [67, 187] on link "Transfers" at bounding box center [62, 191] width 124 height 21
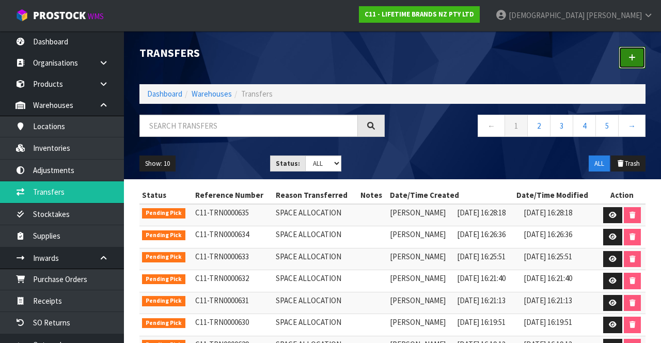
click at [413, 59] on link at bounding box center [632, 58] width 27 height 22
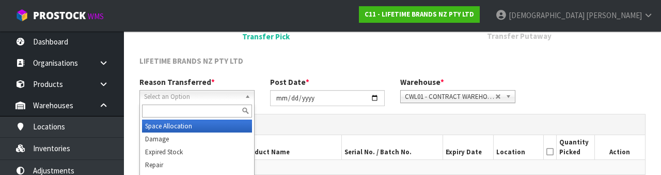
scroll to position [123, 0]
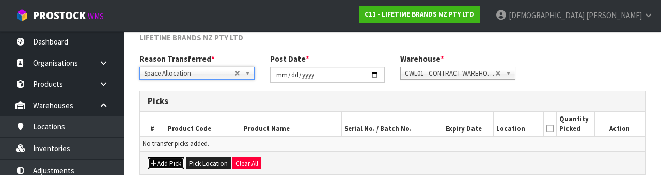
click at [171, 160] on button "Add Pick" at bounding box center [166, 163] width 37 height 12
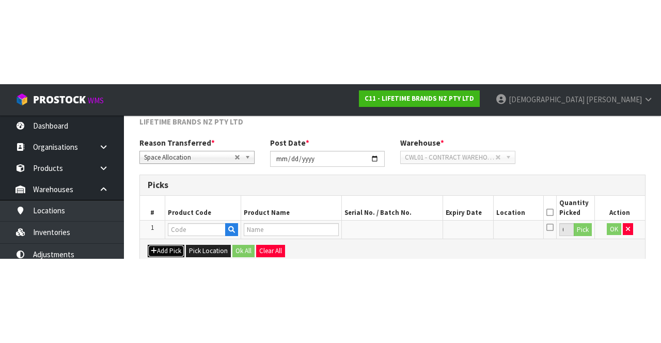
scroll to position [59, 0]
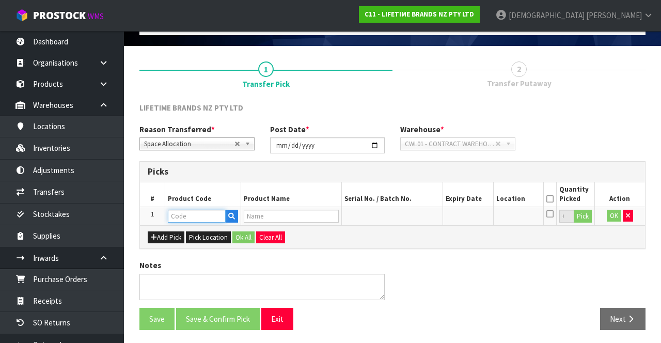
paste input "KCMCCB33SH"
type input "KCMCCB33SH"
type input "81206 - MC CRST BK LS BS RND FLN QCH PN250X3.5CM"
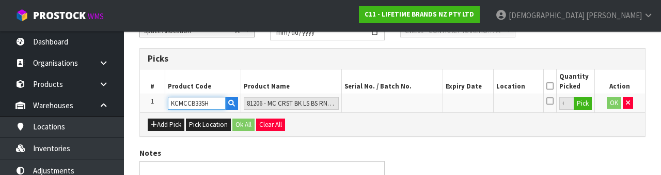
scroll to position [181, 0]
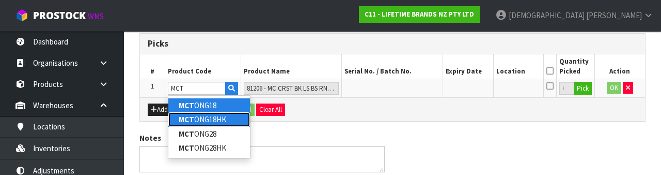
click at [219, 121] on link "MCT ONG18HK" at bounding box center [209, 119] width 82 height 14
type input "MCTONG18HK"
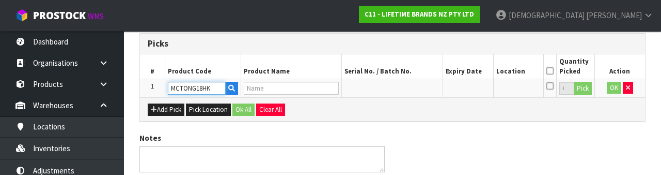
type input "MASTERCRAFT FOOD TONGS SS NYLON 18CM"
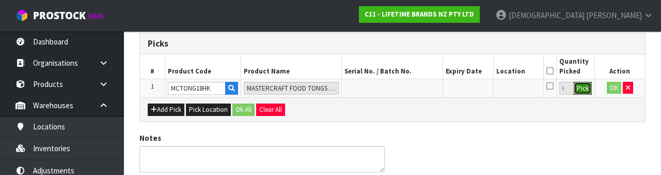
click at [413, 92] on button "Pick" at bounding box center [583, 88] width 18 height 13
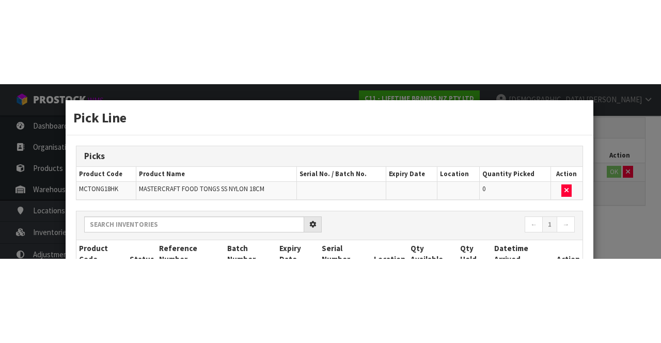
scroll to position [59, 0]
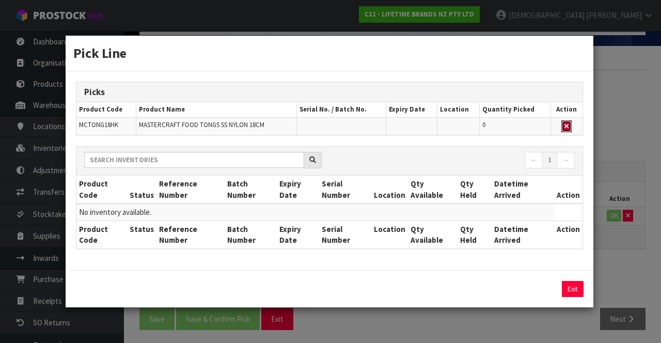
click at [413, 126] on icon "button" at bounding box center [567, 126] width 4 height 7
click at [413, 288] on button "Exit" at bounding box center [573, 289] width 22 height 16
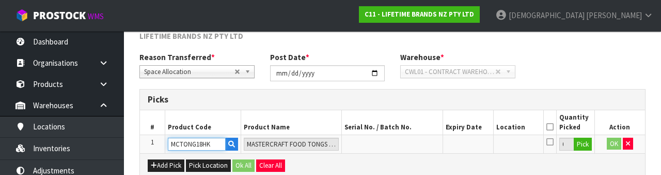
scroll to position [181, 0]
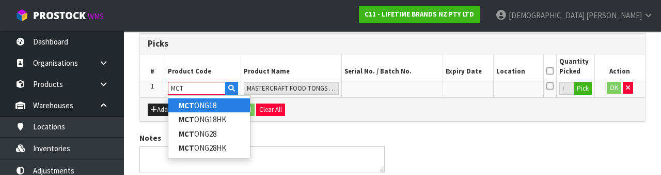
click at [208, 107] on link "MCT ONG18" at bounding box center [209, 105] width 82 height 14
type input "MCTONG18"
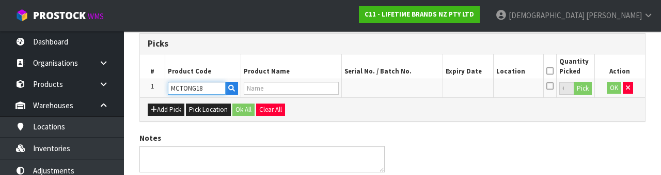
type input "MCTONG18HK -81544 - MASTERCRAFT FOOD TONGS SS NYLON 18CM (HK1063)"
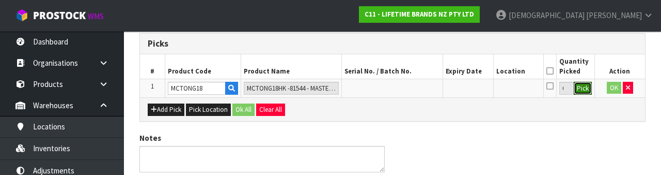
click at [413, 90] on button "Pick" at bounding box center [583, 88] width 18 height 13
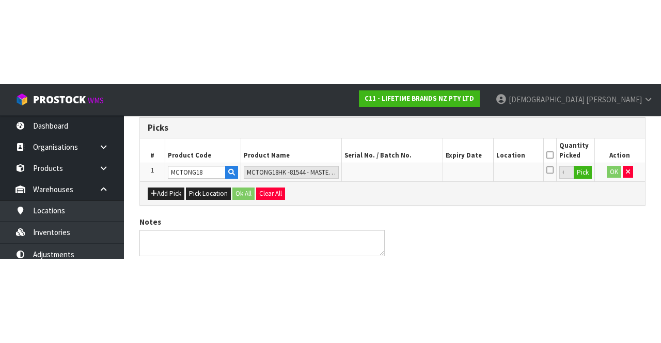
scroll to position [59, 0]
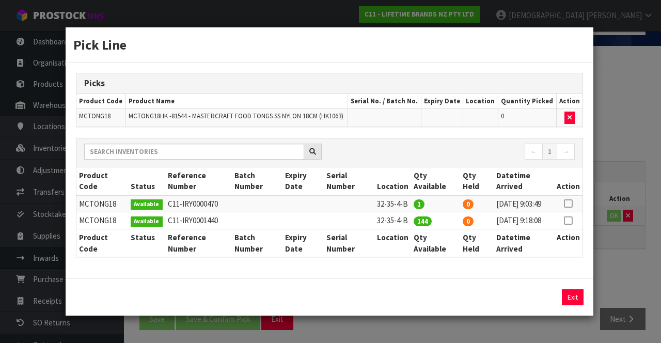
click at [413, 204] on icon at bounding box center [568, 204] width 8 height 1
click at [413, 305] on button "Assign Pick" at bounding box center [538, 297] width 42 height 16
type input "1"
click at [413, 221] on icon at bounding box center [568, 221] width 8 height 1
click at [413, 304] on button "Assign Pick" at bounding box center [538, 297] width 42 height 16
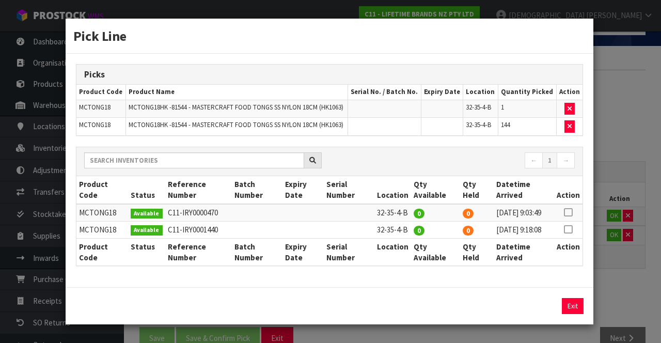
click at [413, 285] on div "Pick Line Picks Product Code Product Name Serial No. / Batch No. Expiry Date Lo…" at bounding box center [330, 171] width 661 height 343
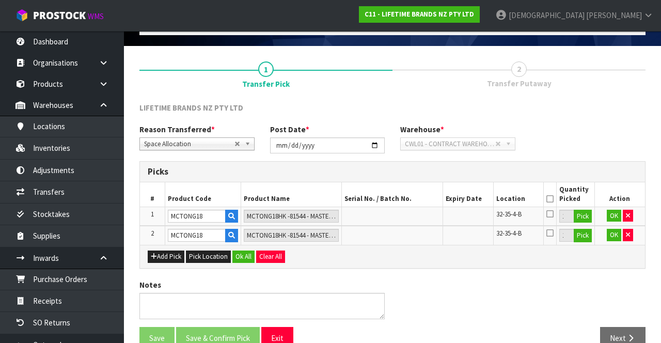
click at [413, 199] on icon at bounding box center [550, 199] width 7 height 1
click at [242, 253] on button "Ok All" at bounding box center [244, 257] width 22 height 12
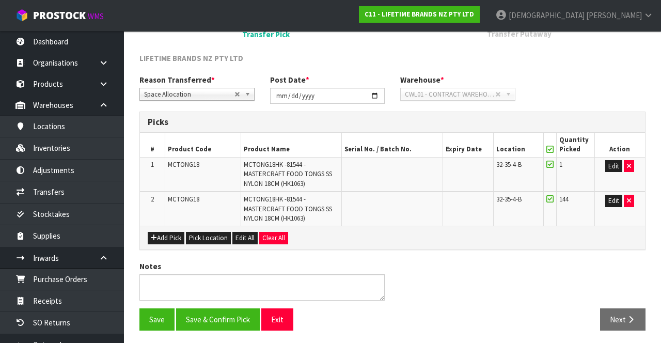
scroll to position [110, 0]
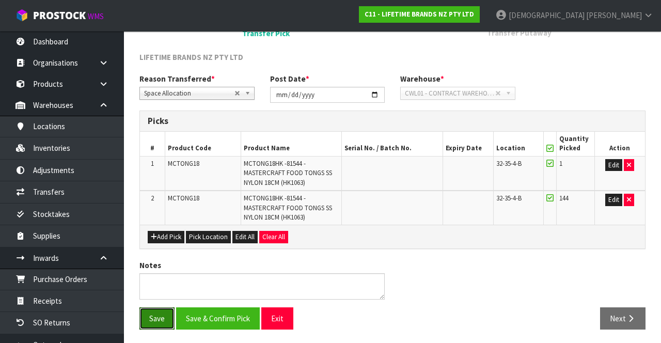
click at [157, 313] on button "Save" at bounding box center [157, 318] width 35 height 22
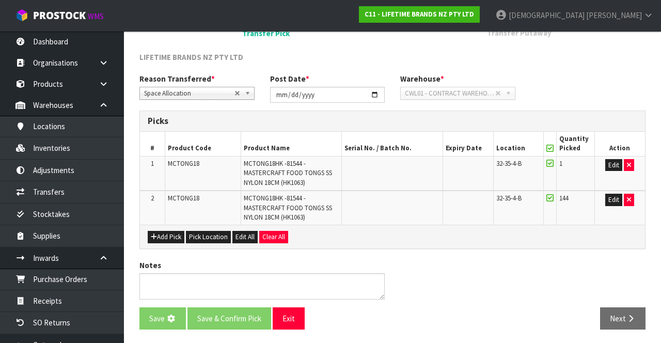
scroll to position [0, 0]
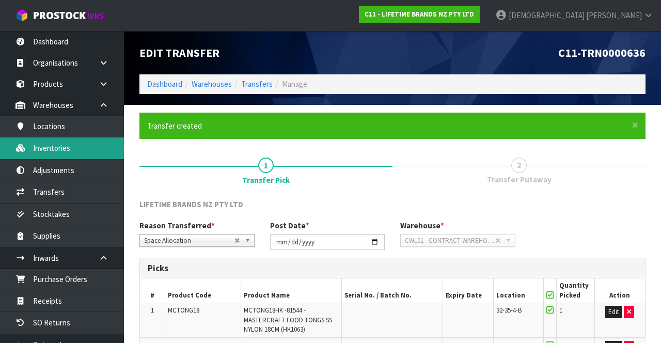
click at [63, 149] on link "Inventories" at bounding box center [62, 147] width 124 height 21
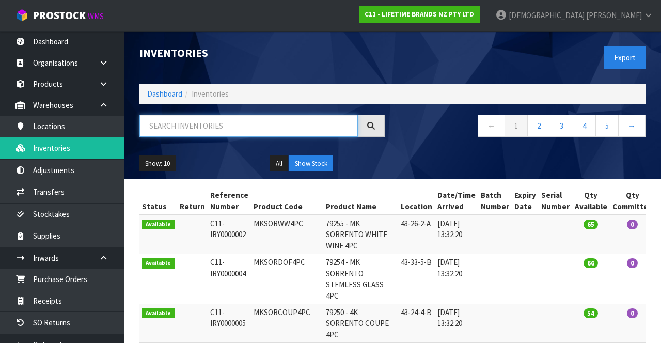
click at [234, 124] on input "text" at bounding box center [249, 126] width 219 height 22
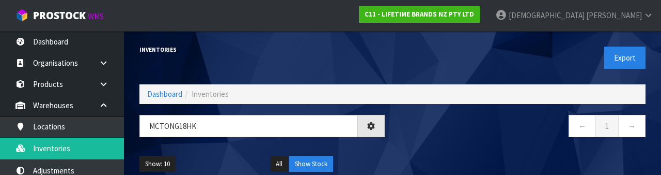
click at [413, 137] on nav "← 1 →" at bounding box center [522, 127] width 245 height 25
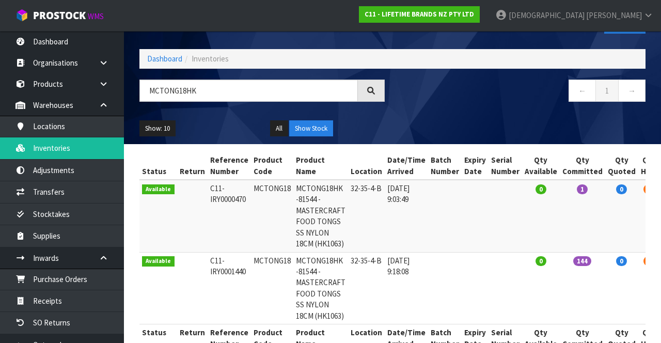
scroll to position [39, 0]
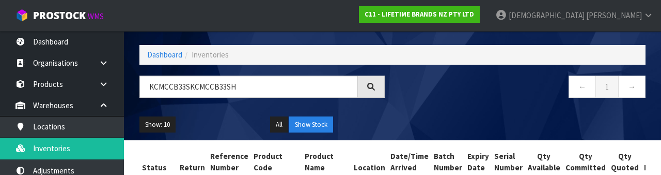
click at [413, 106] on div "← 1 →" at bounding box center [523, 91] width 261 height 33
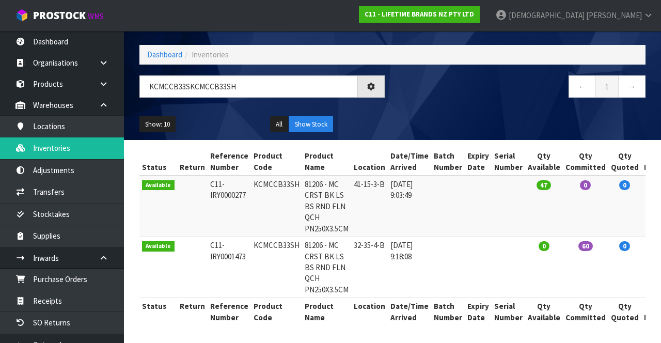
scroll to position [0, 0]
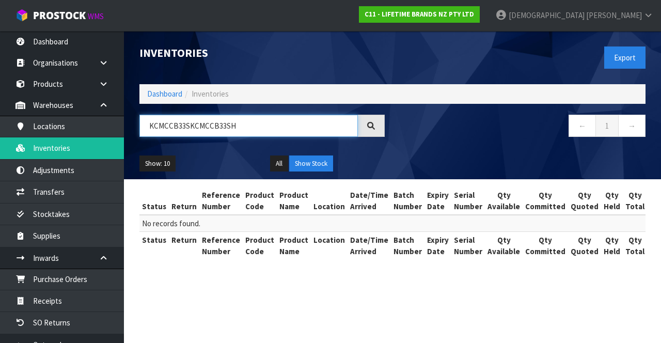
click at [191, 126] on input "KCMCCB33SKCMCCB33SH" at bounding box center [249, 126] width 219 height 22
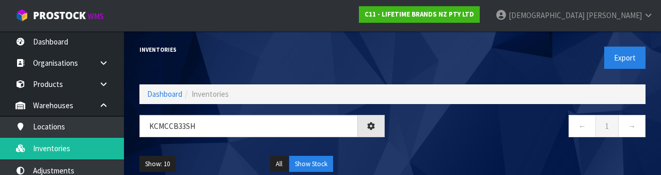
click at [413, 137] on nav "← 1 →" at bounding box center [522, 127] width 245 height 25
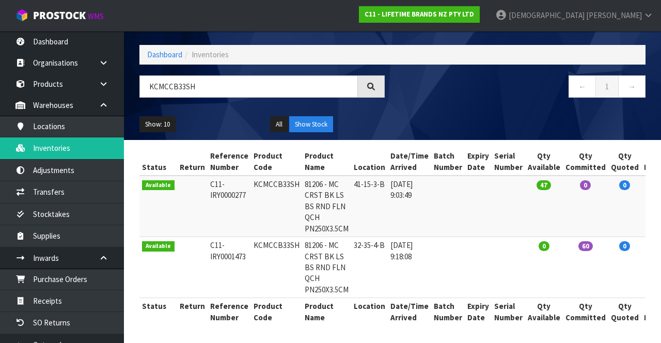
scroll to position [37, 0]
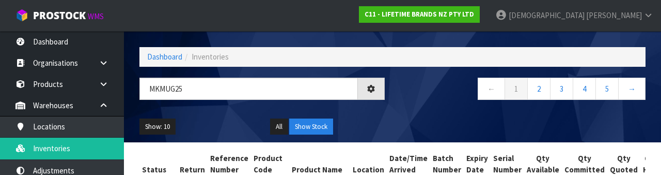
click at [413, 109] on div "← 1 2 3 4 5 →" at bounding box center [523, 94] width 261 height 33
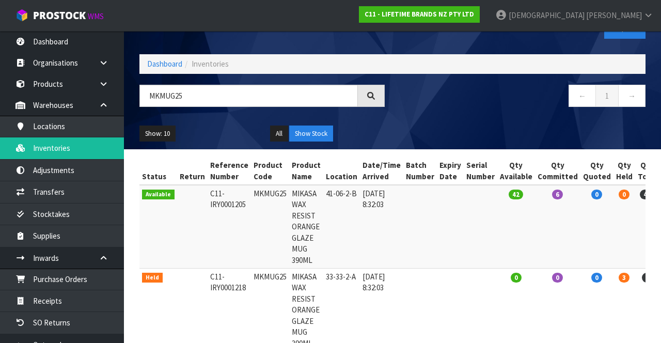
scroll to position [28, 0]
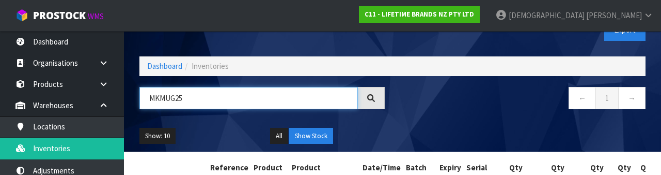
click at [225, 107] on input "MKMUG25" at bounding box center [249, 98] width 219 height 22
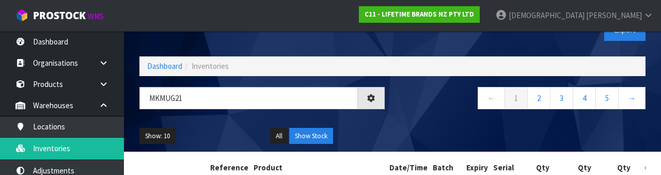
click at [413, 113] on div "← 1 2 3 4 5 →" at bounding box center [523, 103] width 261 height 33
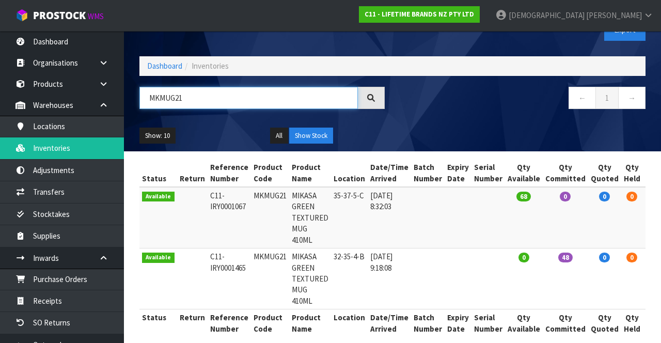
click at [223, 99] on input "MKMUG21" at bounding box center [249, 98] width 219 height 22
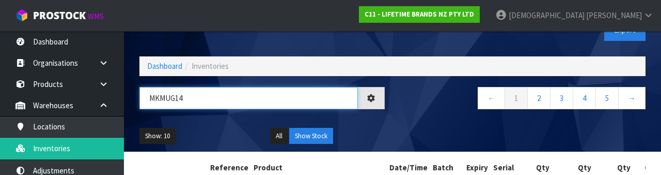
type input "MKMUG14"
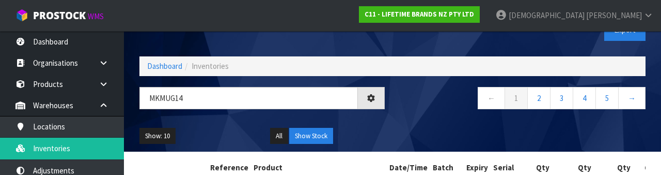
click at [413, 120] on div "Show: 10 5 10 25 50 All Show Stock" at bounding box center [393, 136] width 522 height 32
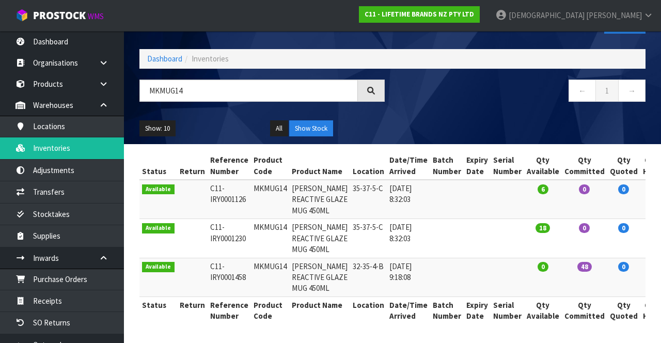
scroll to position [105, 0]
click at [68, 150] on link "Inventories" at bounding box center [62, 147] width 124 height 21
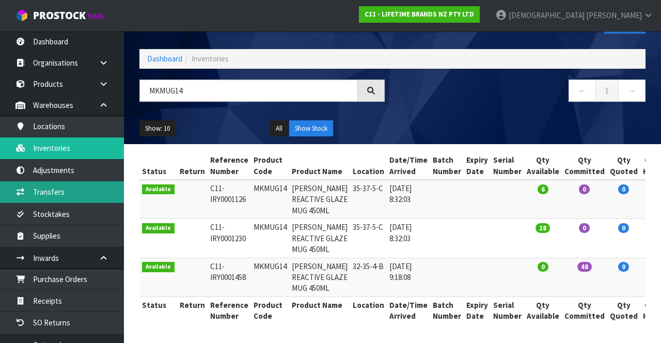
click at [66, 192] on link "Transfers" at bounding box center [62, 191] width 124 height 21
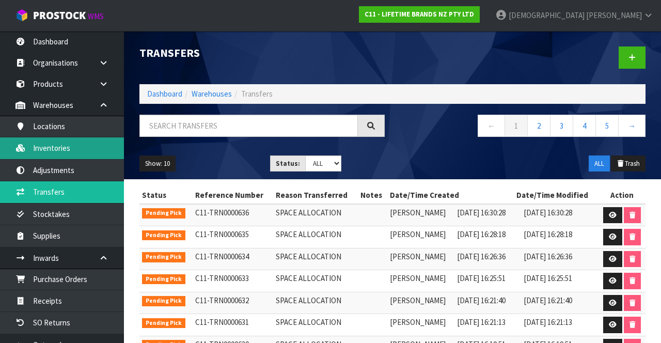
click at [54, 151] on link "Inventories" at bounding box center [62, 147] width 124 height 21
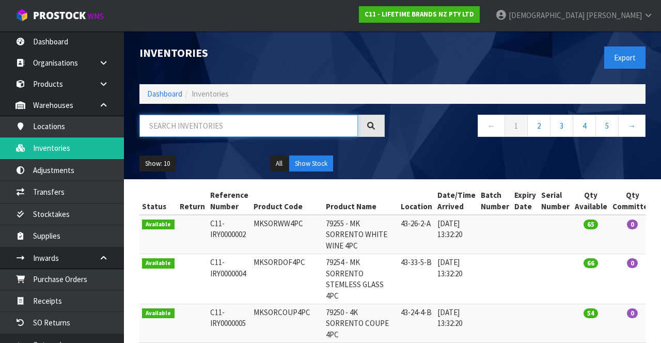
click at [241, 125] on input "text" at bounding box center [249, 126] width 219 height 22
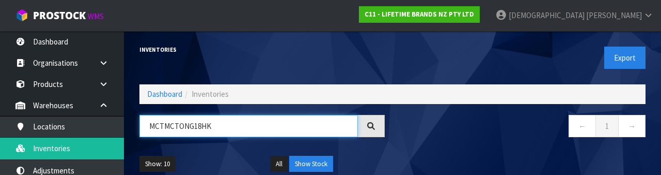
click at [169, 129] on input "MCTMCTONG18HK" at bounding box center [249, 126] width 219 height 22
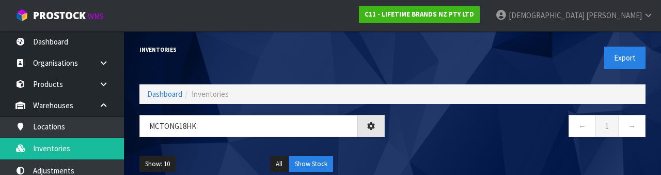
click at [413, 130] on nav "← 1 →" at bounding box center [522, 127] width 245 height 25
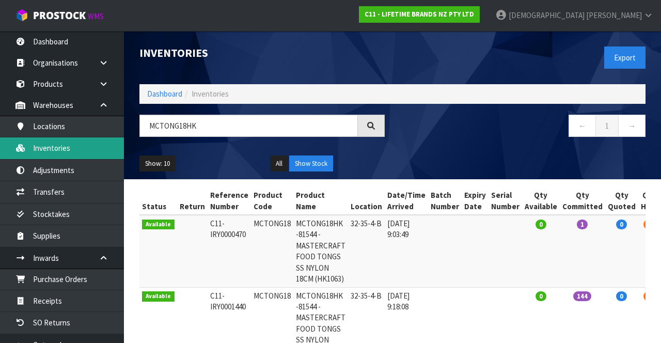
click at [65, 152] on link "Inventories" at bounding box center [62, 147] width 124 height 21
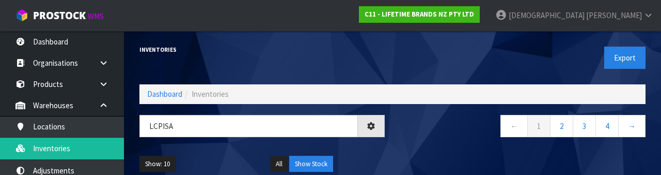
click at [413, 145] on div "← 1 2 3 4 →" at bounding box center [523, 131] width 261 height 33
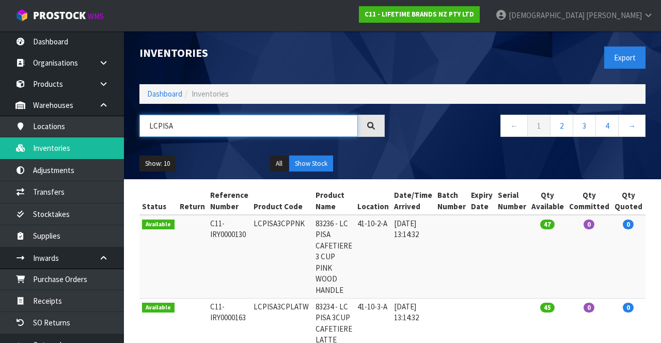
click at [235, 125] on input "LCPISA" at bounding box center [249, 126] width 219 height 22
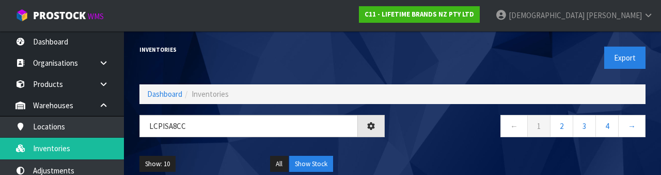
click at [413, 137] on nav "← 1 2 3 4 →" at bounding box center [522, 127] width 245 height 25
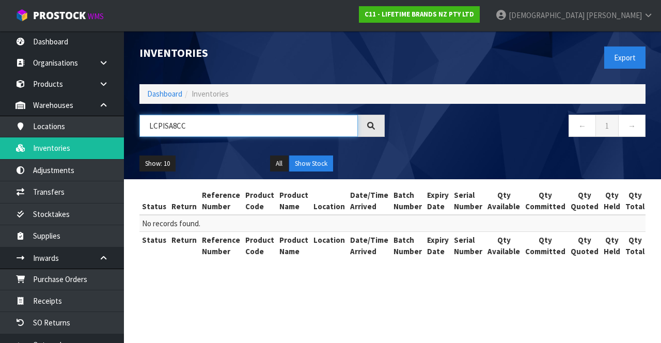
click at [250, 128] on input "LCPISA8CC" at bounding box center [249, 126] width 219 height 22
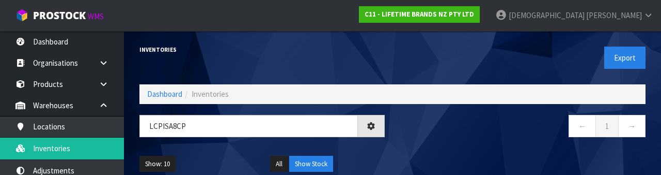
click at [413, 144] on div "← 1 →" at bounding box center [523, 131] width 261 height 33
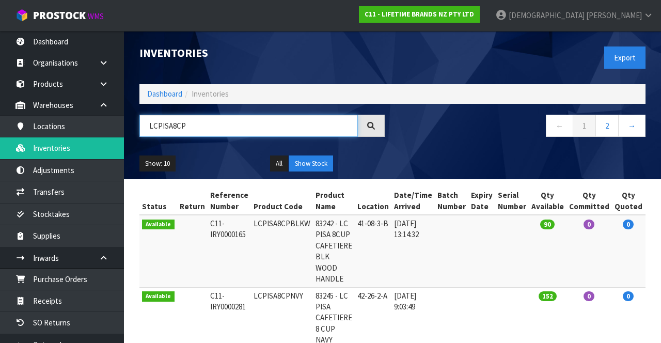
click at [249, 129] on input "LCPISA8CP" at bounding box center [249, 126] width 219 height 22
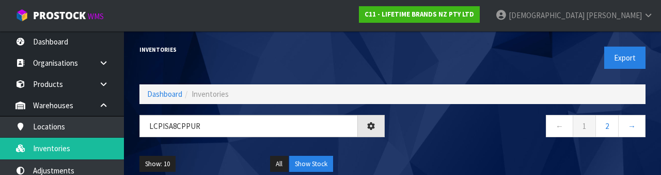
click at [413, 142] on div "← 1 2 →" at bounding box center [523, 131] width 261 height 33
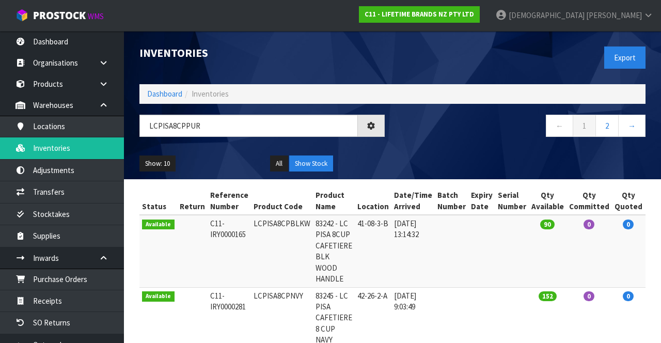
type input "LCPISA8CPPUR"
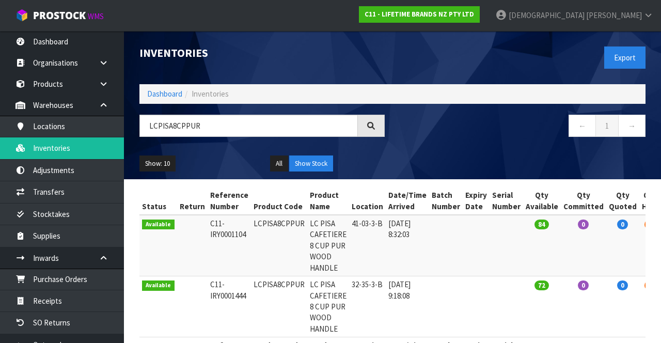
copy td "LCPISA8CPPUR"
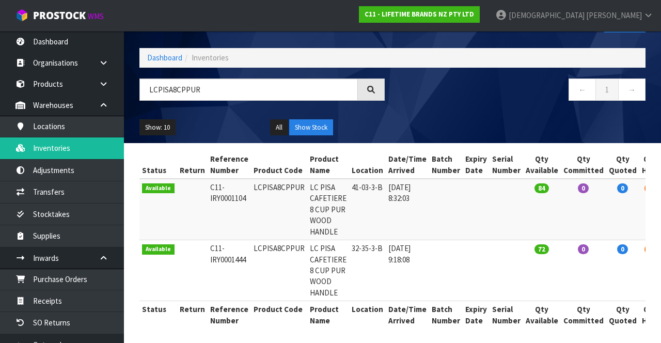
scroll to position [39, 0]
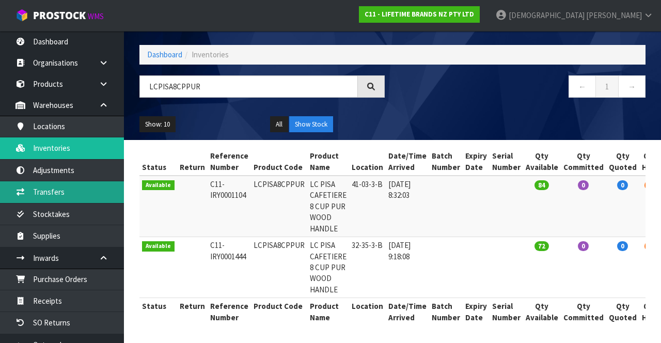
click at [61, 192] on link "Transfers" at bounding box center [62, 191] width 124 height 21
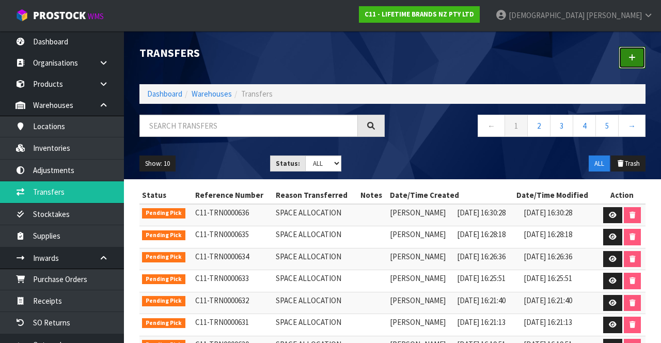
click at [413, 63] on link at bounding box center [632, 58] width 27 height 22
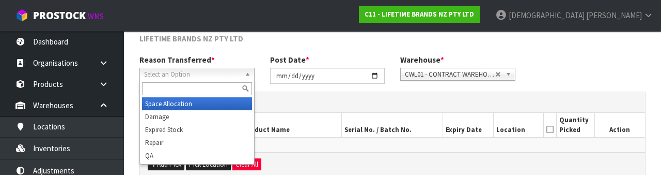
scroll to position [123, 0]
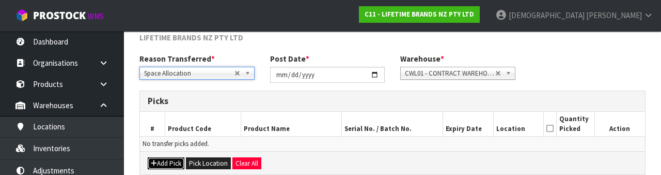
click at [171, 160] on button "Add Pick" at bounding box center [166, 163] width 37 height 12
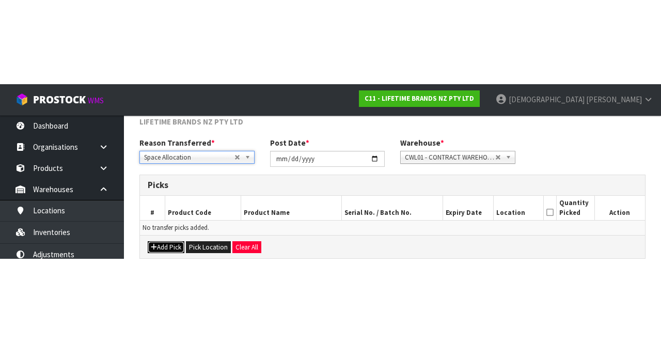
scroll to position [59, 0]
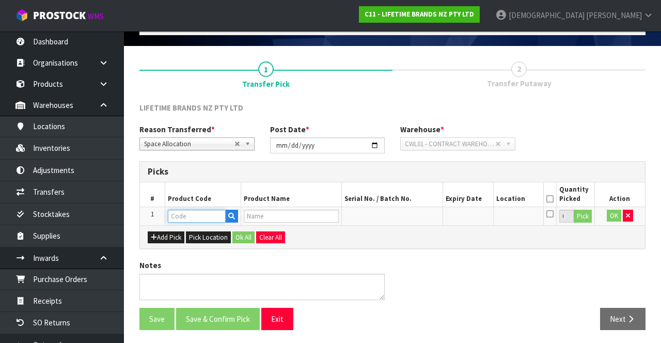
paste input "LCPISA8CPPUR"
type input "LCPISA8CPPUR"
type input "LC PISA CAFETIERE 8 CUP PUR WOOD HANDLE"
type input "LCPISA8CPPUR"
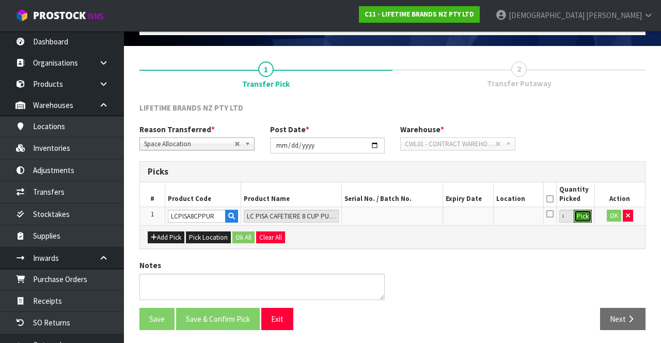
click at [413, 215] on button "Pick" at bounding box center [583, 216] width 18 height 13
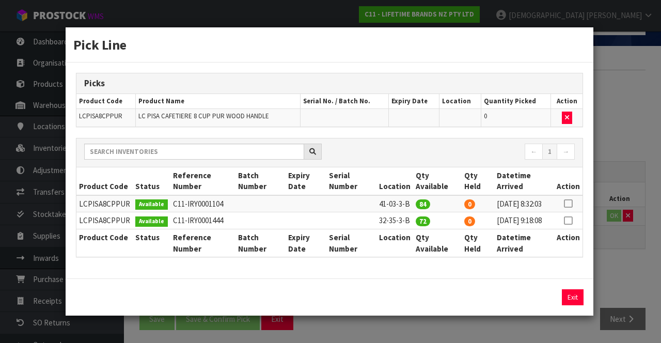
click at [413, 221] on icon at bounding box center [568, 221] width 8 height 1
click at [413, 305] on button "Assign Pick" at bounding box center [538, 297] width 42 height 16
type input "72"
click at [413, 258] on div "Pick Line Picks Product Code Product Name Serial No. / Batch No. Expiry Date Lo…" at bounding box center [330, 171] width 661 height 343
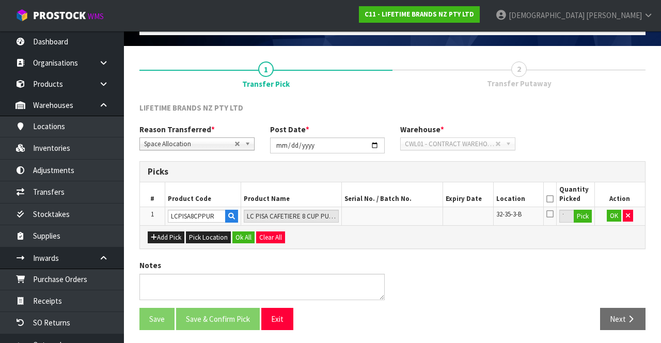
click at [413, 199] on icon at bounding box center [550, 199] width 7 height 1
click at [240, 234] on button "Ok All" at bounding box center [244, 237] width 22 height 12
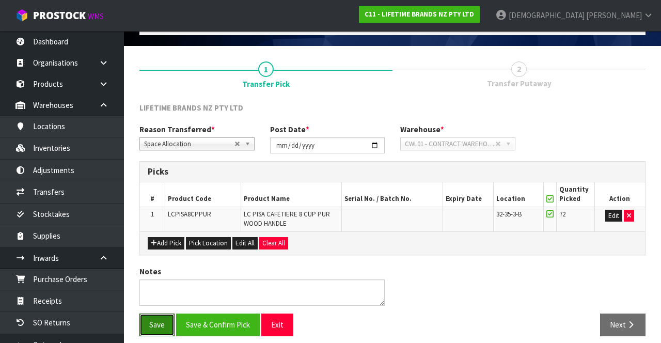
click at [157, 323] on button "Save" at bounding box center [157, 325] width 35 height 22
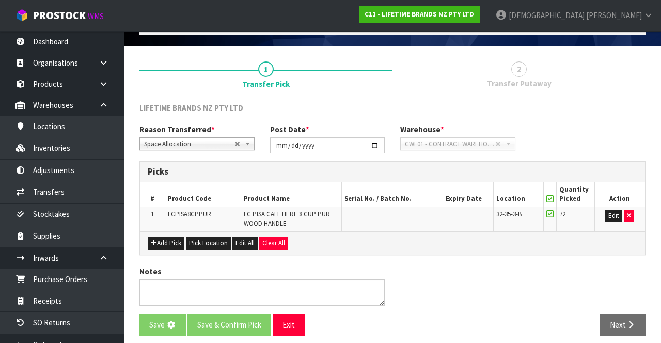
scroll to position [0, 0]
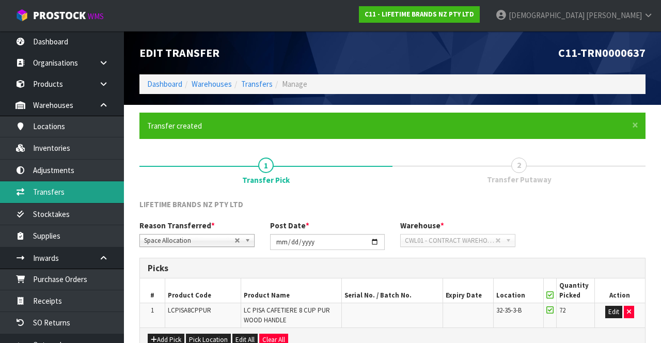
click at [62, 189] on link "Transfers" at bounding box center [62, 191] width 124 height 21
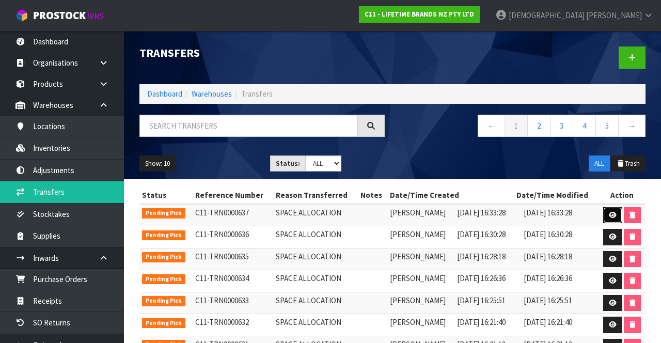
click at [413, 212] on icon at bounding box center [613, 215] width 8 height 7
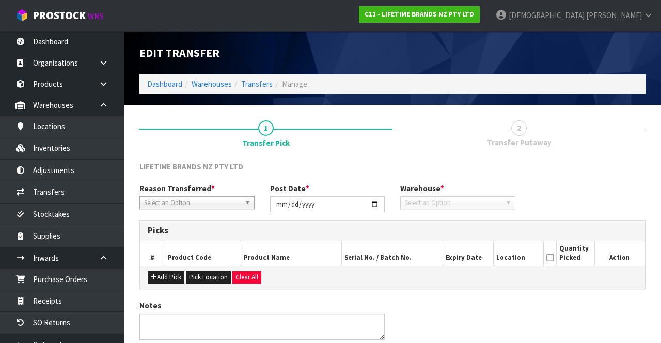
type input "[DATE]"
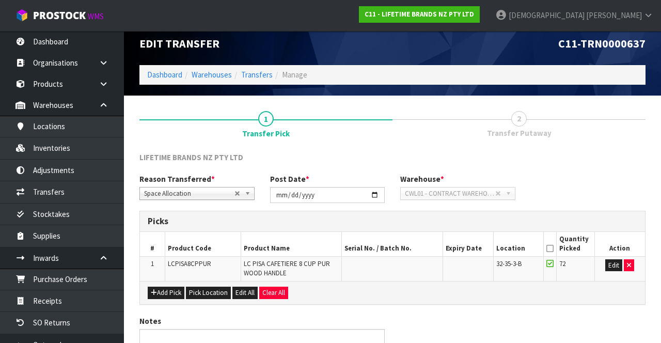
scroll to position [27, 0]
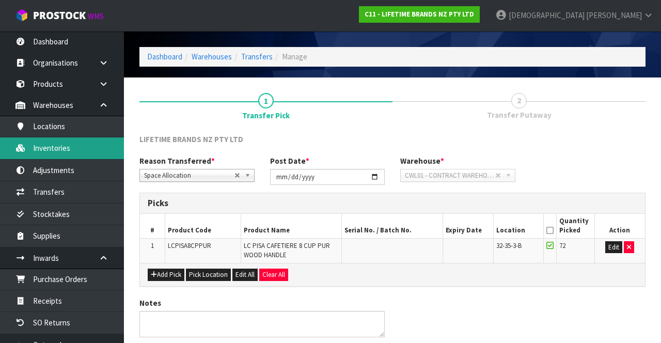
click at [58, 151] on link "Inventories" at bounding box center [62, 147] width 124 height 21
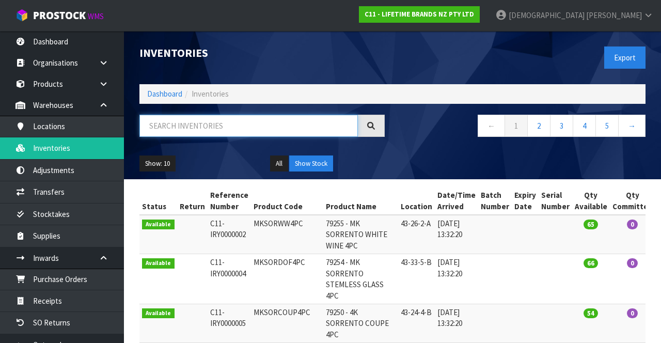
click at [232, 126] on input "text" at bounding box center [249, 126] width 219 height 22
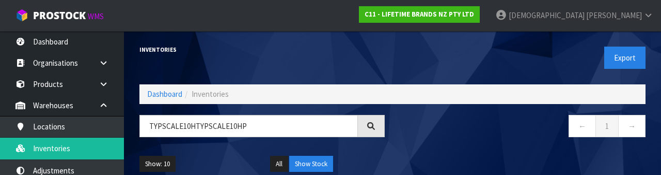
click at [413, 146] on div "← 1 →" at bounding box center [523, 131] width 261 height 33
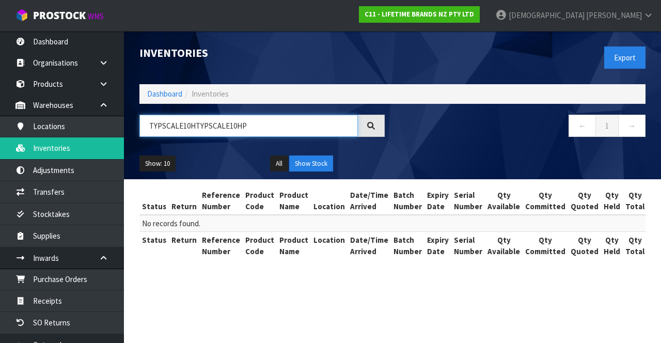
click at [261, 129] on input "TYPSCALE10HTYPSCALE10HP" at bounding box center [249, 126] width 219 height 22
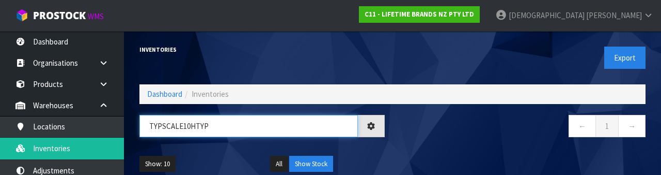
type input "TYPSCALE10HTY"
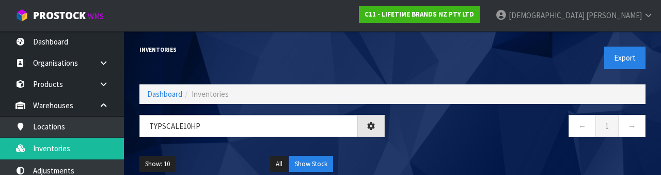
click at [413, 134] on nav "← 1 →" at bounding box center [522, 127] width 245 height 25
type input "TYPSCALE10HP"
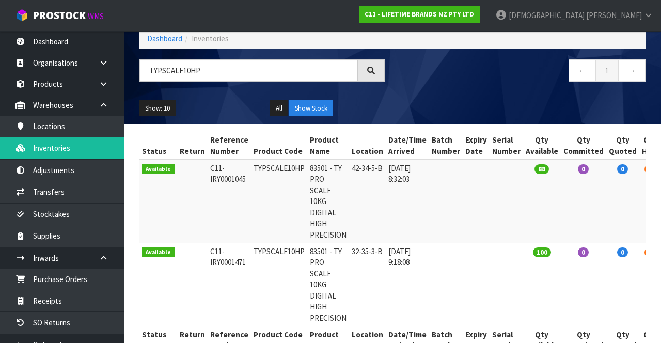
scroll to position [56, 0]
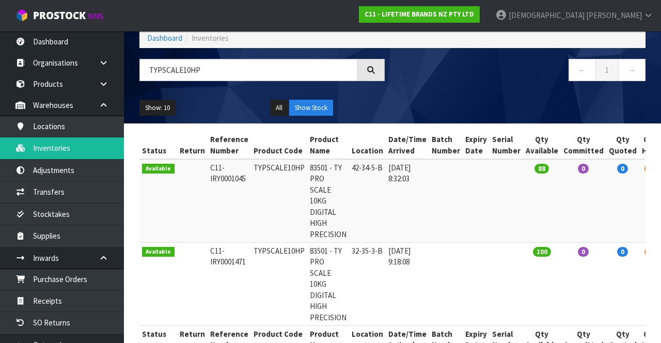
copy td "TYPSCALE10HP"
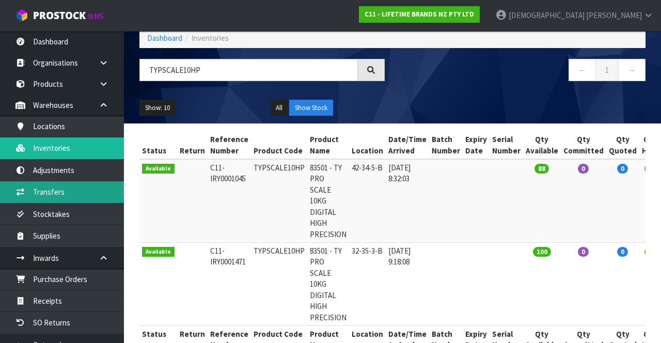
click at [64, 192] on link "Transfers" at bounding box center [62, 191] width 124 height 21
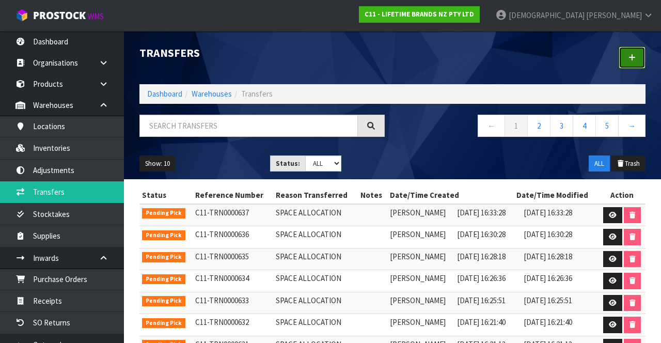
click at [413, 59] on icon at bounding box center [632, 58] width 7 height 8
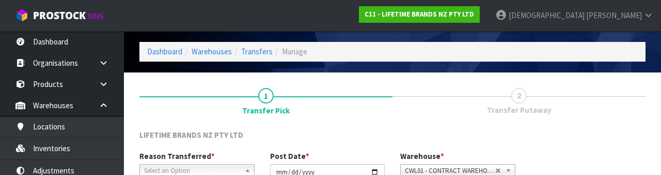
scroll to position [123, 0]
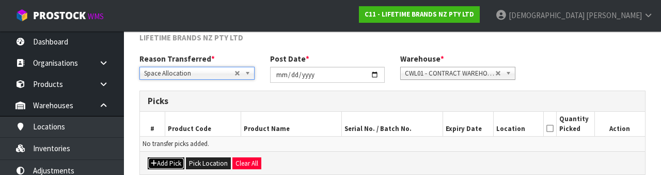
click at [169, 161] on button "Add Pick" at bounding box center [166, 163] width 37 height 12
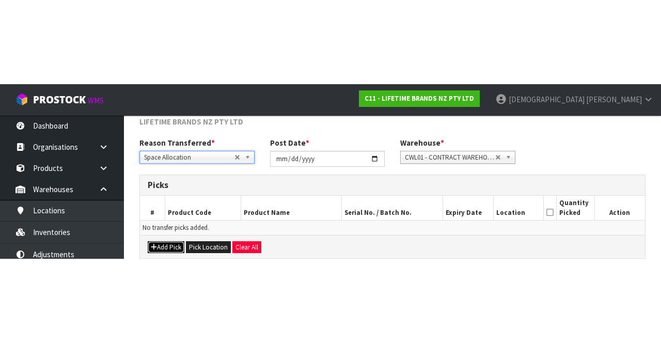
scroll to position [59, 0]
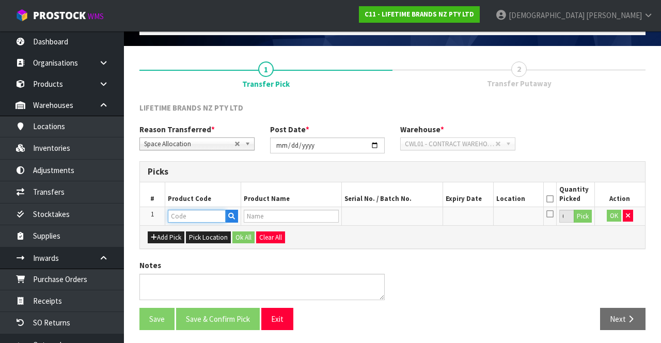
paste input "TYPSCALE10HP"
type input "TYPSCALE10HP"
type input "83501 - TY PRO SCALE 10KG DIGITAL HIGH PRECISION"
type input "TYPSCALE10HP"
click at [413, 216] on button "Pick" at bounding box center [583, 216] width 18 height 13
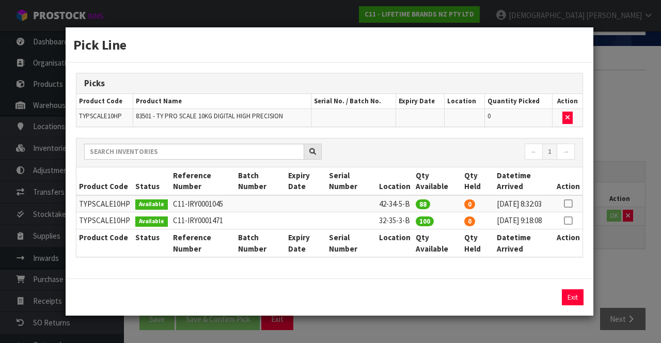
click at [413, 221] on icon at bounding box center [568, 221] width 8 height 1
click at [413, 301] on button "Assign Pick" at bounding box center [538, 297] width 42 height 16
type input "100"
click at [413, 262] on div "Pick Line Picks Product Code Product Name Serial No. / Batch No. Expiry Date Lo…" at bounding box center [330, 171] width 661 height 343
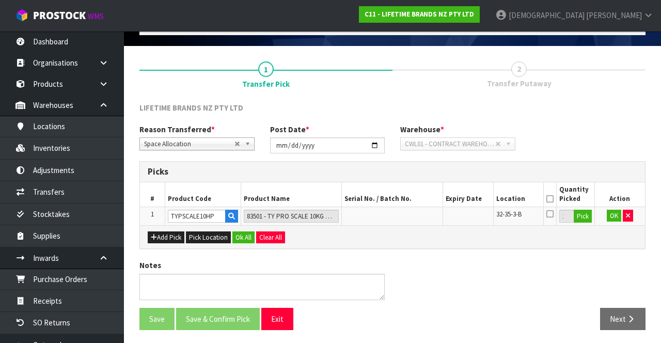
click at [413, 199] on icon at bounding box center [550, 199] width 7 height 1
click at [240, 232] on button "Ok All" at bounding box center [244, 237] width 22 height 12
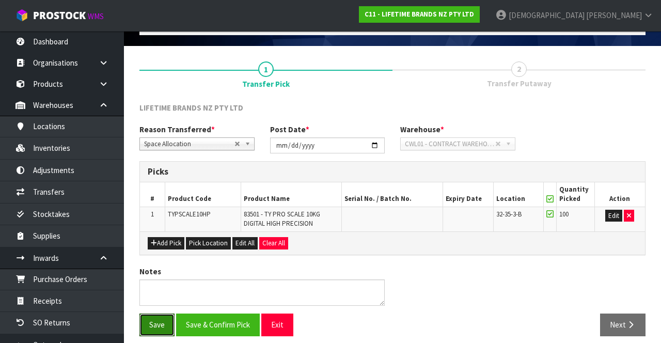
click at [157, 320] on button "Save" at bounding box center [157, 325] width 35 height 22
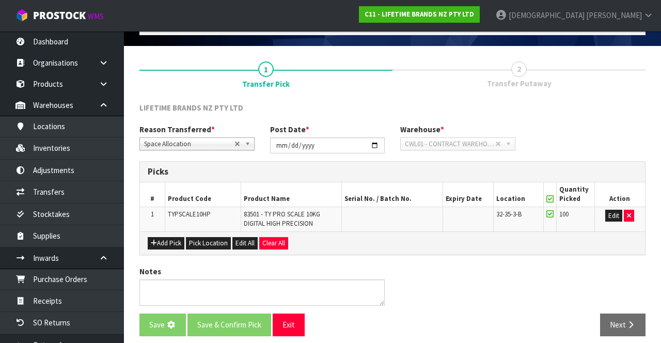
scroll to position [0, 0]
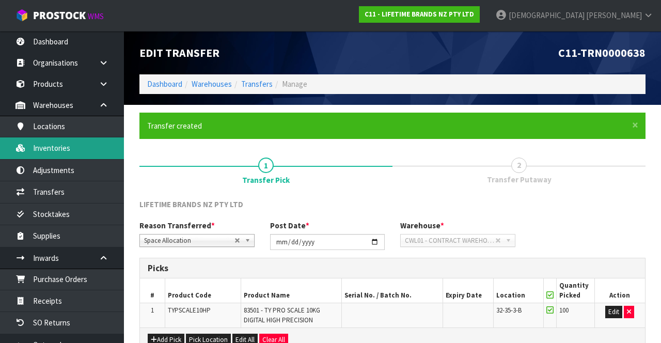
click at [66, 150] on link "Inventories" at bounding box center [62, 147] width 124 height 21
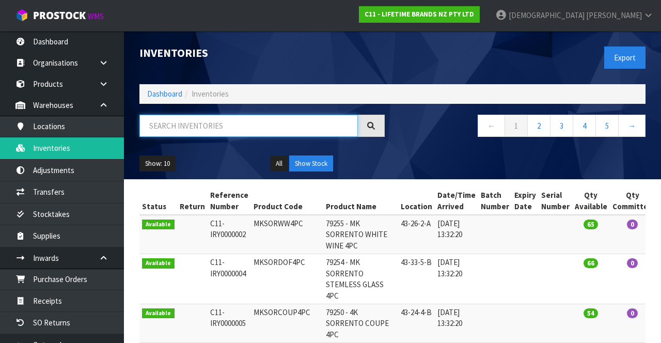
click at [244, 124] on input "text" at bounding box center [249, 126] width 219 height 22
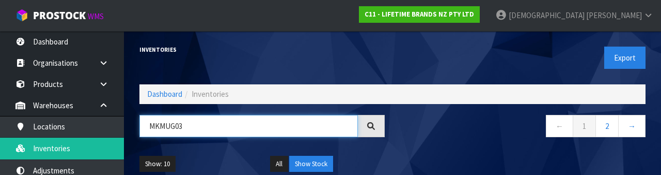
type input "MKMUG03"
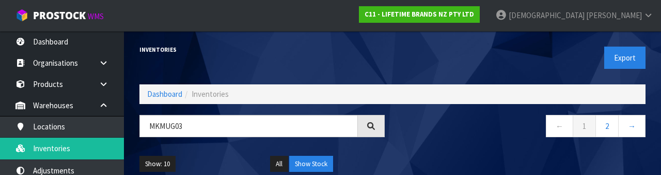
click at [413, 136] on nav "← 1 2 →" at bounding box center [522, 127] width 245 height 25
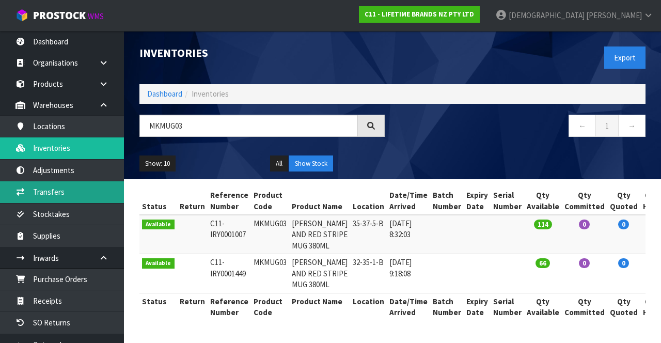
click at [67, 193] on link "Transfers" at bounding box center [62, 191] width 124 height 21
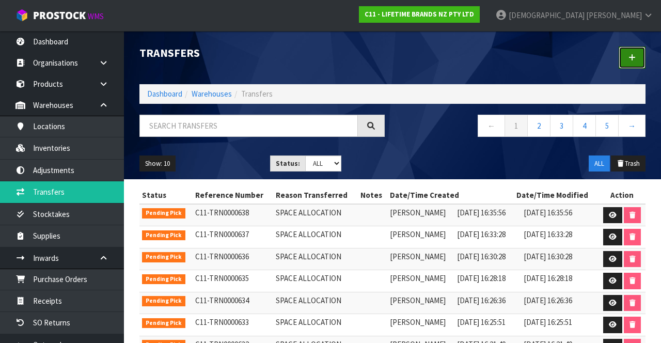
click at [413, 60] on icon at bounding box center [632, 58] width 7 height 8
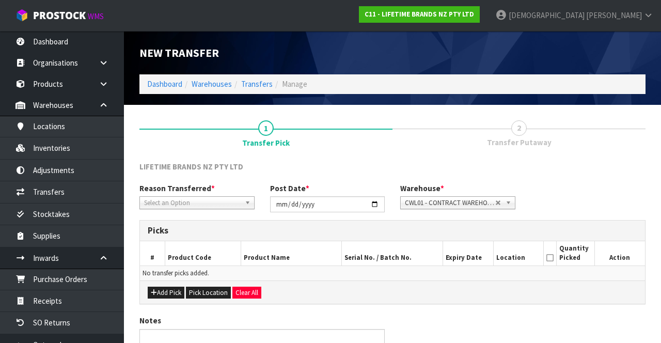
click at [211, 191] on span "*" at bounding box center [213, 188] width 4 height 10
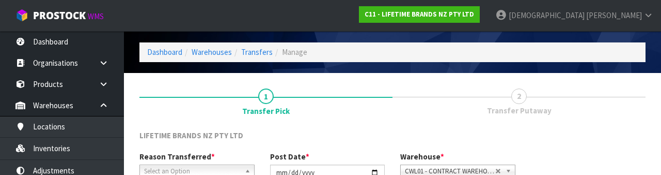
scroll to position [123, 0]
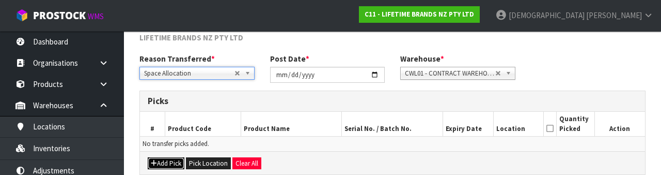
click at [170, 160] on button "Add Pick" at bounding box center [166, 163] width 37 height 12
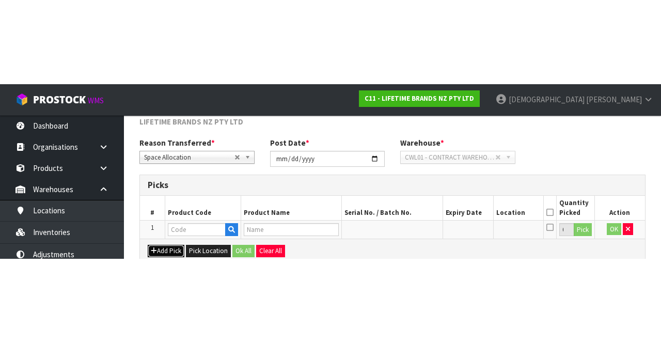
scroll to position [59, 0]
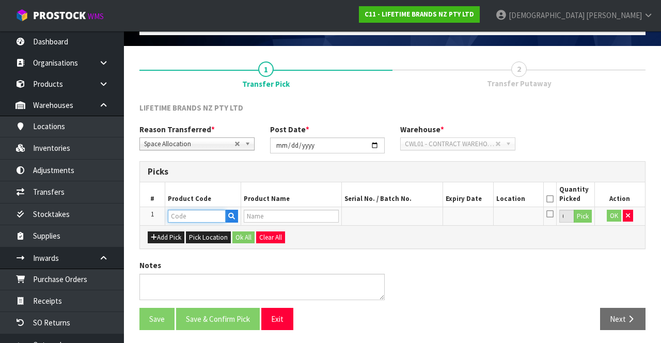
paste input "MKMUG03"
type input "MKMUG03"
type input "[PERSON_NAME] AND RED STRIPE MUG 380ML"
type input "MKMUG03"
click at [413, 215] on button "Pick" at bounding box center [583, 216] width 18 height 13
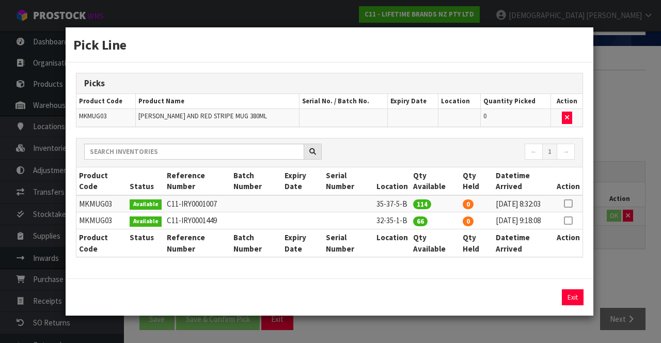
click at [413, 221] on icon at bounding box center [568, 221] width 8 height 1
click at [413, 305] on button "Assign Pick" at bounding box center [538, 297] width 42 height 16
type input "66"
click at [413, 258] on div "Pick Line Picks Product Code Product Name Serial No. / Batch No. Expiry Date Lo…" at bounding box center [330, 171] width 661 height 343
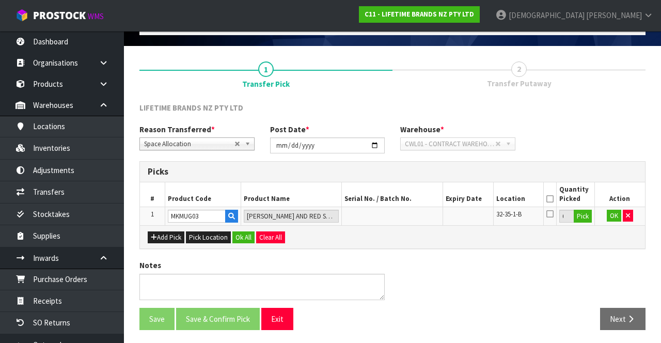
click at [413, 199] on icon at bounding box center [550, 199] width 7 height 1
click at [245, 236] on button "Ok All" at bounding box center [244, 237] width 22 height 12
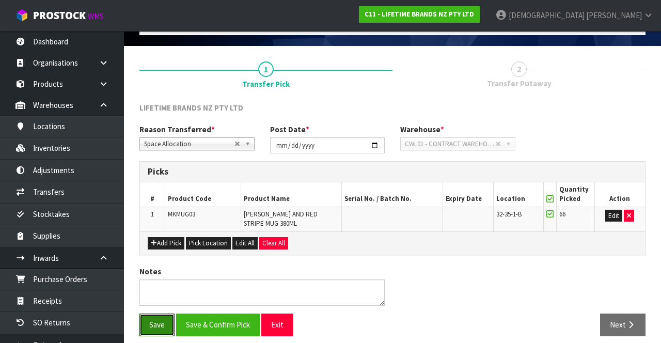
click at [153, 321] on button "Save" at bounding box center [157, 325] width 35 height 22
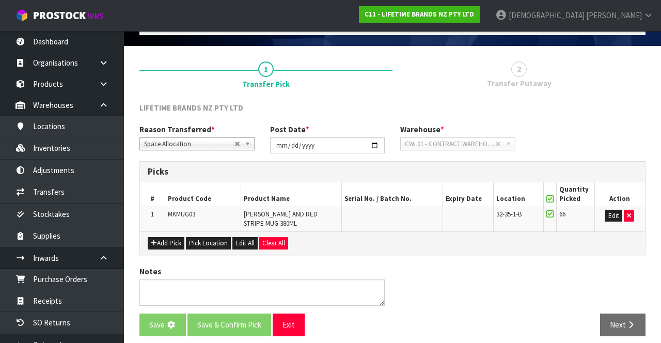
scroll to position [0, 0]
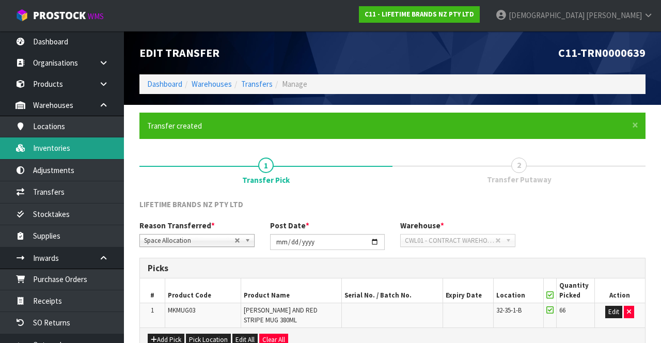
click at [66, 149] on link "Inventories" at bounding box center [62, 147] width 124 height 21
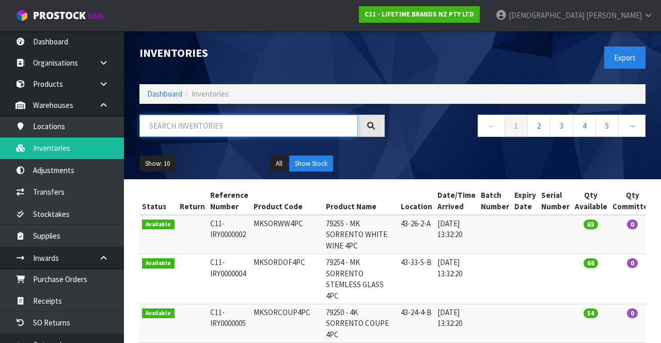
paste input "MKMUG03"
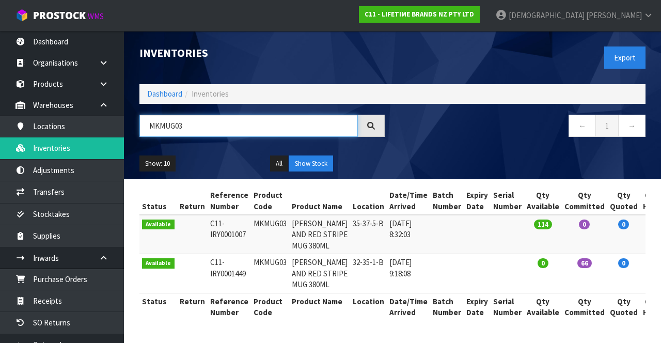
click at [255, 123] on input "MKMUG03" at bounding box center [249, 126] width 219 height 22
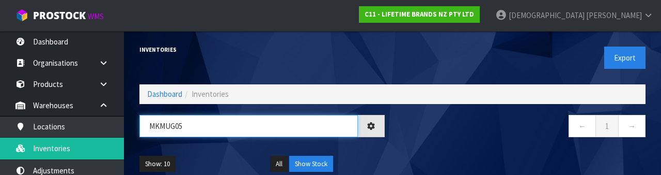
type input "MKMUG05"
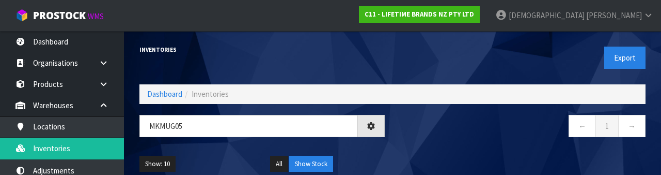
click at [413, 134] on nav "← 1 →" at bounding box center [522, 127] width 245 height 25
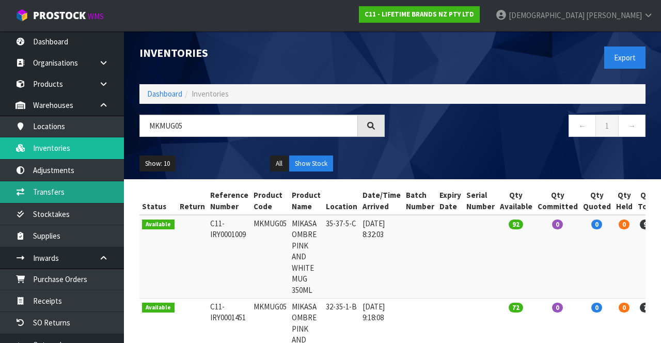
click at [75, 194] on link "Transfers" at bounding box center [62, 191] width 124 height 21
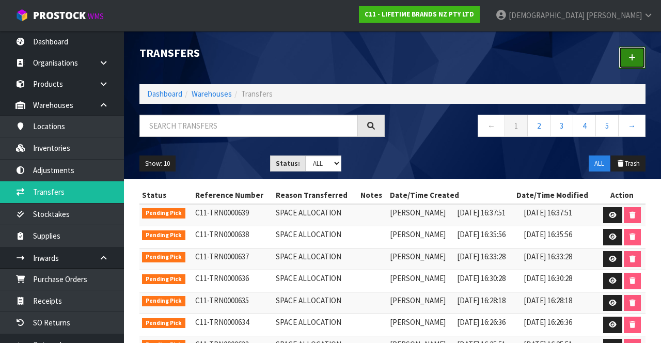
click at [413, 61] on link at bounding box center [632, 58] width 27 height 22
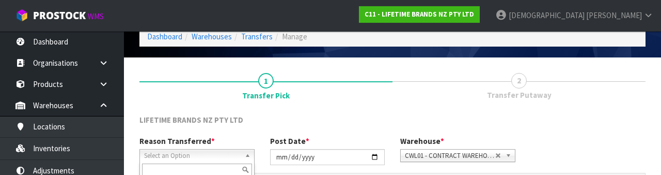
scroll to position [123, 0]
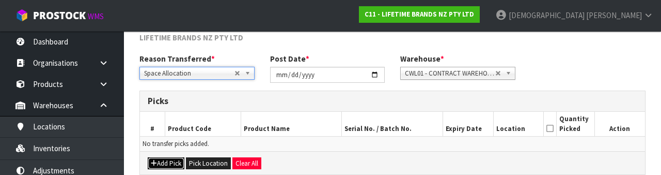
click at [169, 161] on button "Add Pick" at bounding box center [166, 163] width 37 height 12
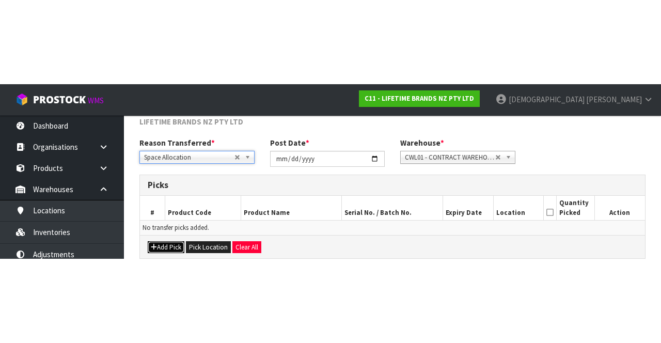
scroll to position [59, 0]
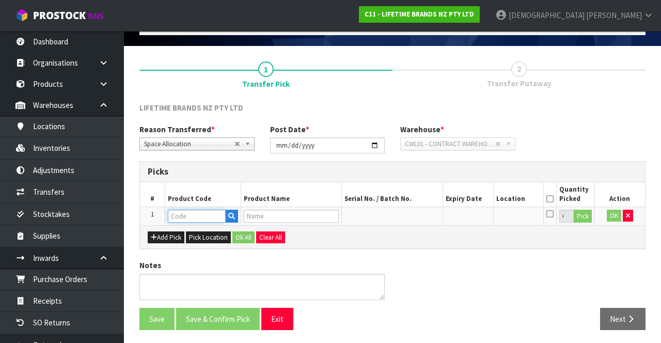
paste input "MKMUG05"
type input "MKMUG05"
type input "MIKASA OMBRE PINK AND WHITE MUG 350ML"
type input "MKMUG05"
click at [413, 216] on button "Pick" at bounding box center [583, 216] width 18 height 13
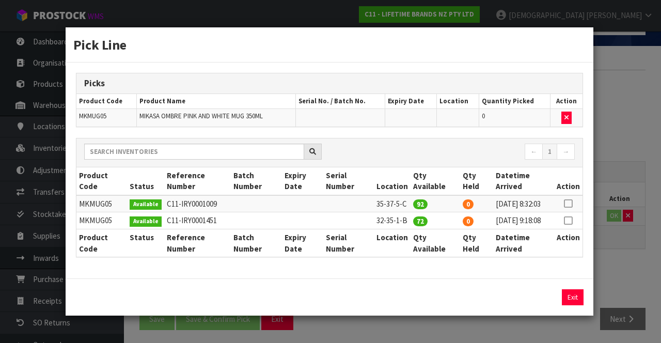
click at [413, 221] on icon at bounding box center [568, 221] width 8 height 1
click at [413, 305] on button "Assign Pick" at bounding box center [538, 297] width 42 height 16
type input "72"
click at [413, 275] on div "Pick Line Picks Product Code Product Name Serial No. / Batch No. Expiry Date Lo…" at bounding box center [330, 171] width 661 height 343
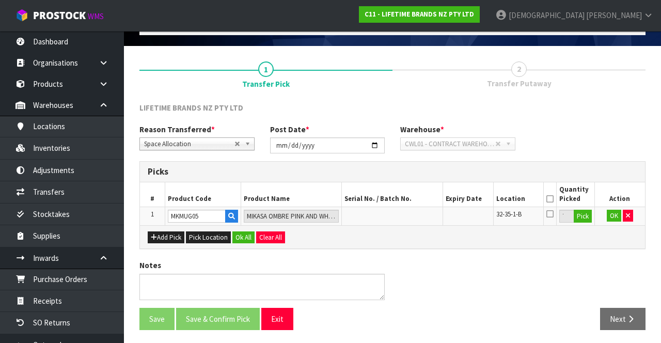
click at [413, 199] on icon at bounding box center [550, 199] width 7 height 1
click at [239, 239] on button "Ok All" at bounding box center [244, 237] width 22 height 12
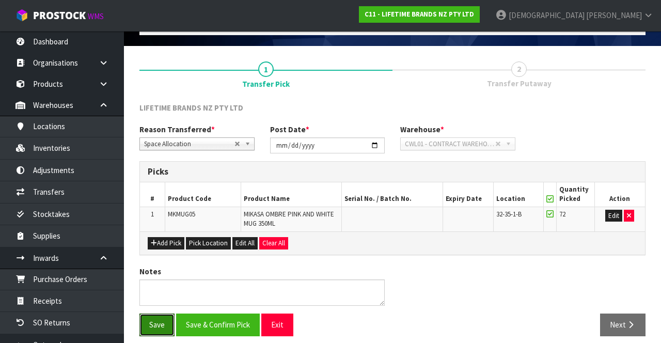
click at [158, 323] on button "Save" at bounding box center [157, 325] width 35 height 22
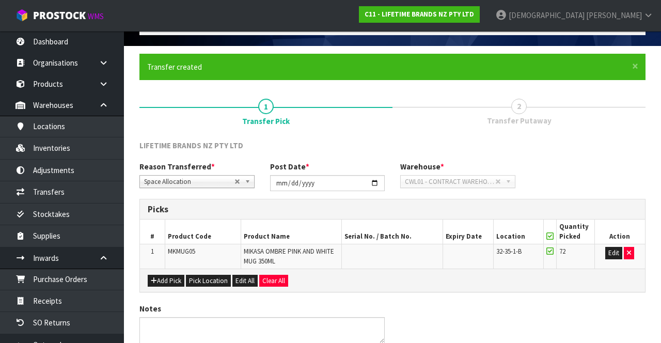
scroll to position [0, 0]
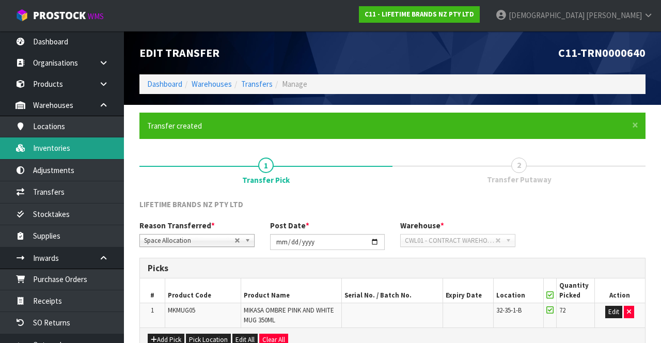
click at [72, 150] on link "Inventories" at bounding box center [62, 147] width 124 height 21
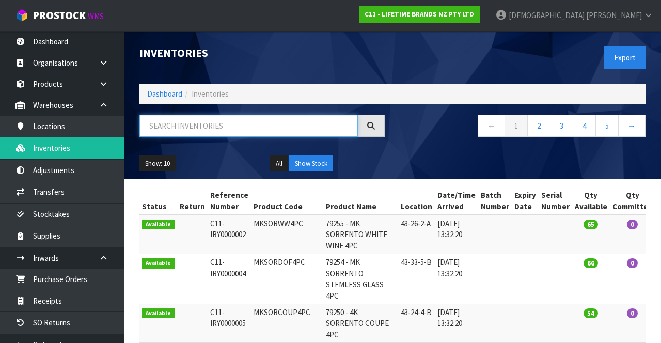
paste input "MKMUG05"
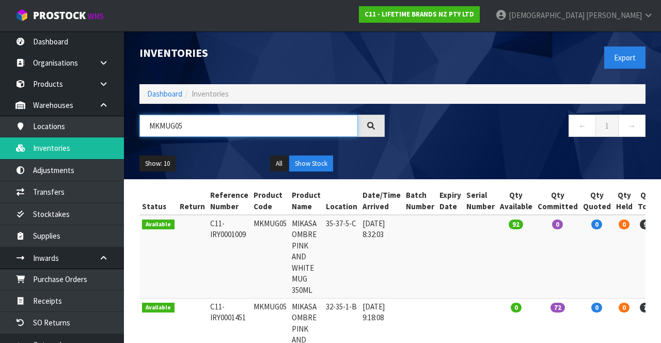
click at [226, 122] on input "MKMUG05" at bounding box center [249, 126] width 219 height 22
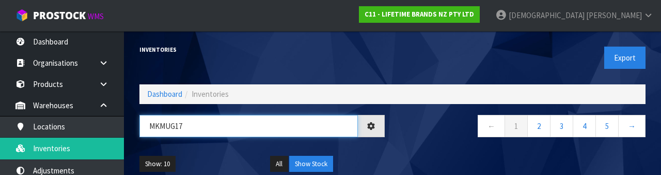
type input "MKMUG17"
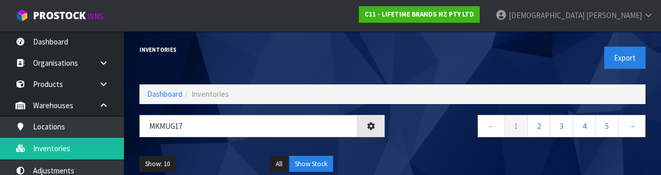
click at [413, 127] on nav "← 1 2 3 4 5 →" at bounding box center [522, 127] width 245 height 25
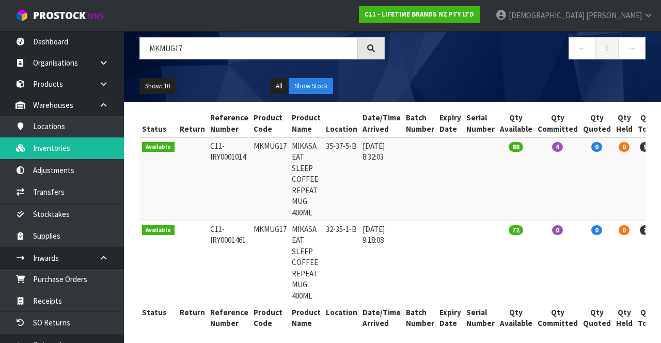
scroll to position [76, 0]
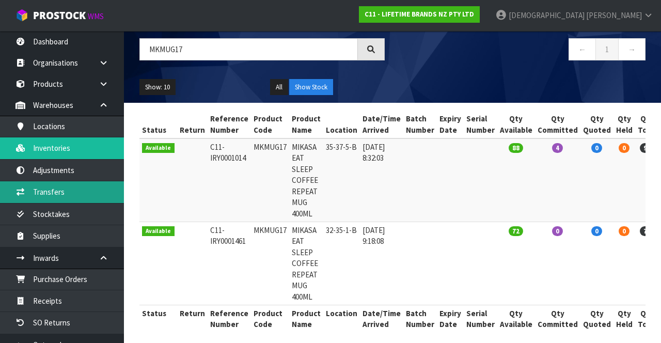
click at [60, 187] on link "Transfers" at bounding box center [62, 191] width 124 height 21
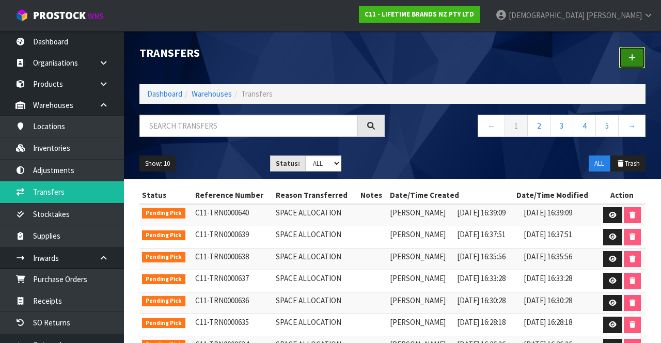
click at [413, 65] on link at bounding box center [632, 58] width 27 height 22
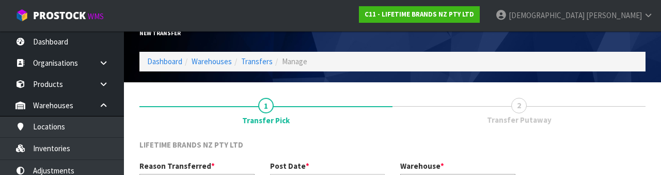
scroll to position [123, 0]
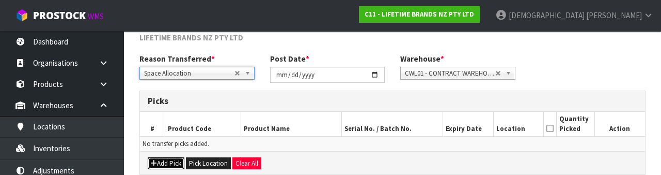
click at [169, 161] on button "Add Pick" at bounding box center [166, 163] width 37 height 12
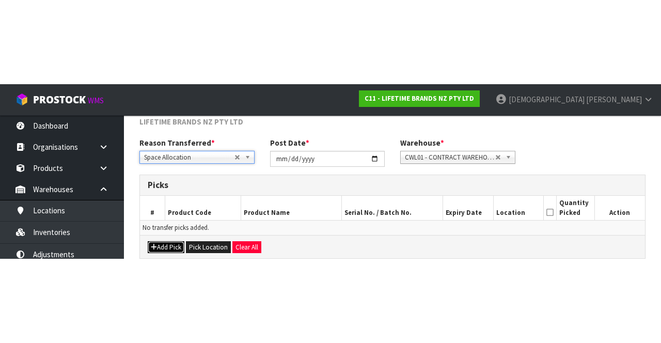
scroll to position [59, 0]
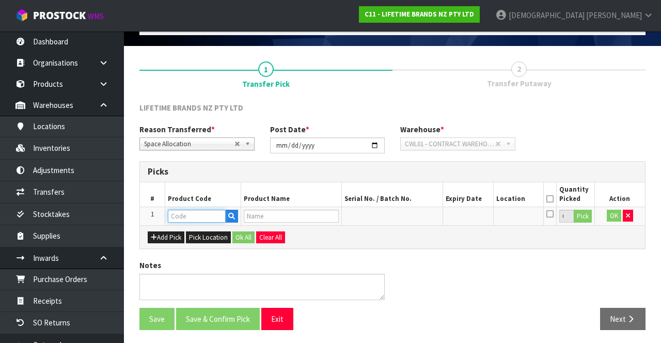
paste input "MKMUG17"
type input "MKMUG17"
type input "MIKASA EAT SLEEP COFFEE REPEAT MUG 400ML"
type input "MKMUG17"
click at [413, 218] on button "Pick" at bounding box center [583, 216] width 18 height 13
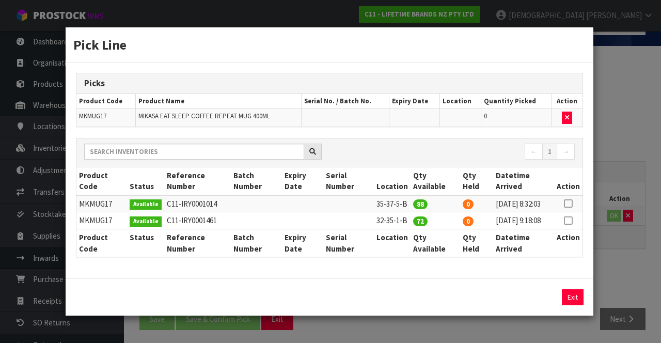
click at [413, 221] on icon at bounding box center [568, 221] width 8 height 1
click at [413, 259] on div "Pick Line Picks Product Code Product Name Serial No. / Batch No. Expiry Date Lo…" at bounding box center [330, 171] width 661 height 343
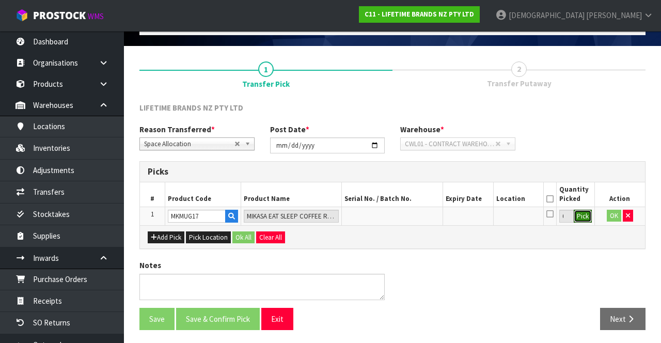
click at [413, 212] on button "Pick" at bounding box center [583, 216] width 18 height 13
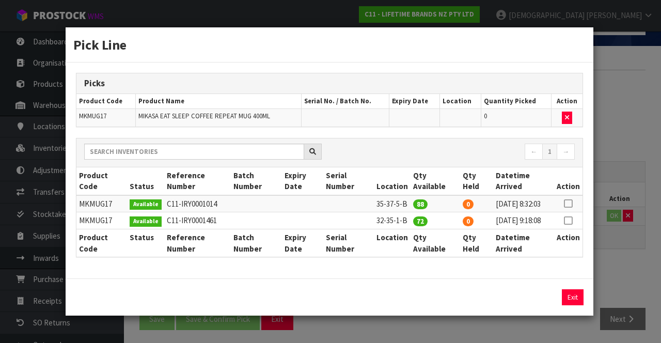
click at [413, 221] on icon at bounding box center [568, 221] width 8 height 1
click at [413, 305] on button "Assign Pick" at bounding box center [538, 297] width 42 height 16
type input "72"
click at [413, 250] on div "Pick Line Picks Product Code Product Name Serial No. / Batch No. Expiry Date Lo…" at bounding box center [330, 171] width 661 height 343
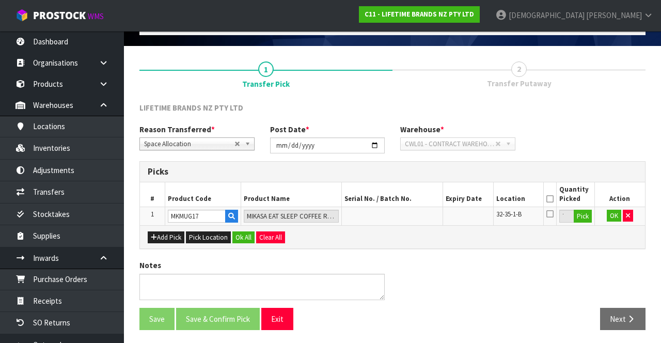
click at [413, 199] on icon at bounding box center [550, 199] width 7 height 1
click at [237, 238] on button "Ok All" at bounding box center [244, 237] width 22 height 12
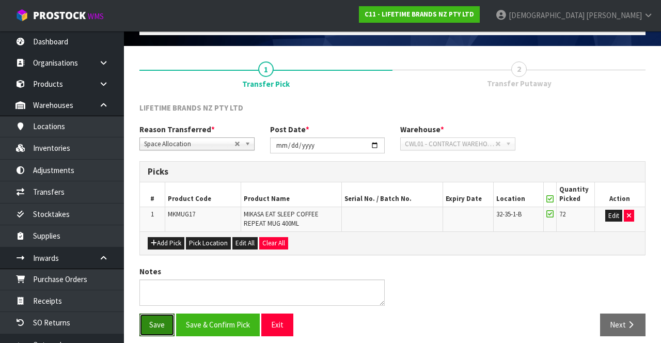
click at [157, 321] on button "Save" at bounding box center [157, 325] width 35 height 22
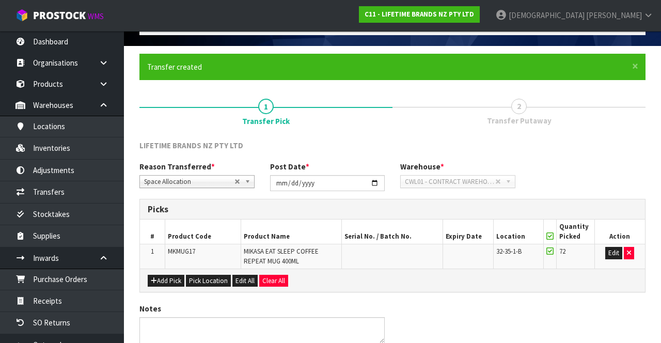
scroll to position [0, 0]
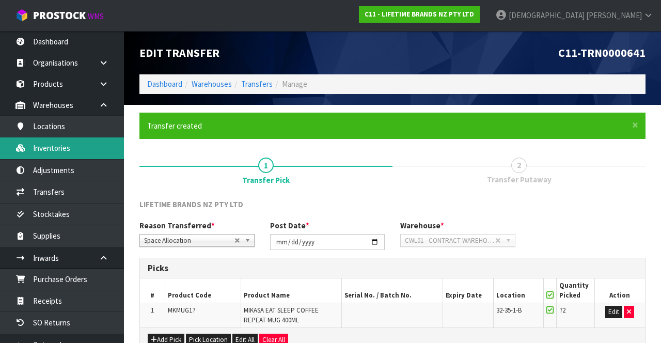
click at [75, 152] on link "Inventories" at bounding box center [62, 147] width 124 height 21
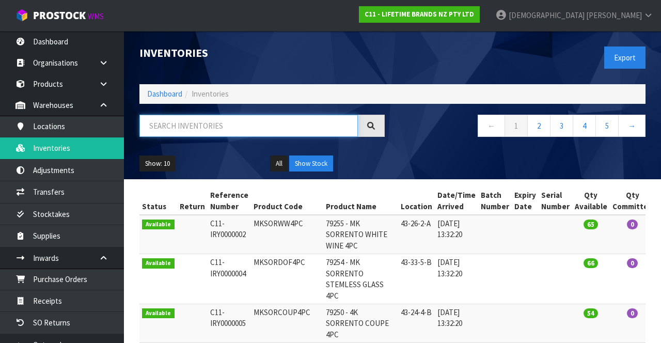
paste input "MKMUG17"
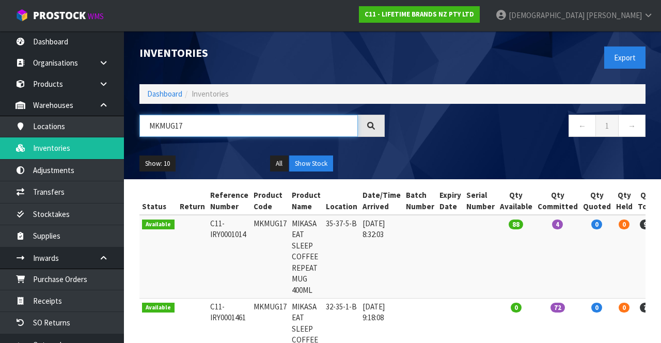
click at [292, 122] on input "MKMUG17" at bounding box center [249, 126] width 219 height 22
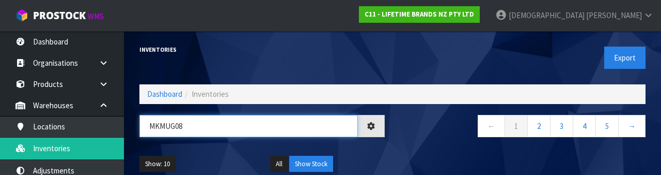
type input "MKMUG08"
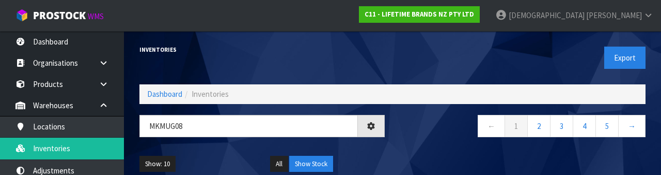
click at [413, 148] on div "Show: 10 5 10 25 50 All Show Stock" at bounding box center [393, 164] width 522 height 32
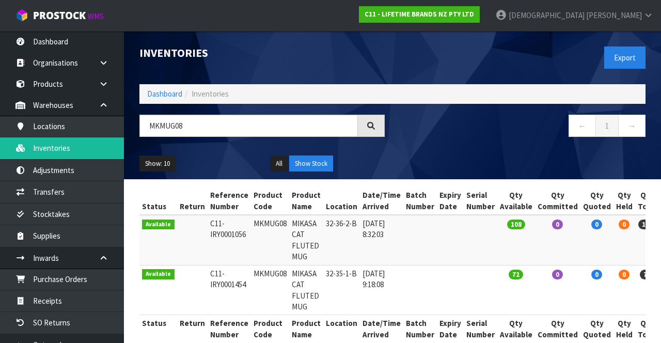
scroll to position [17, 0]
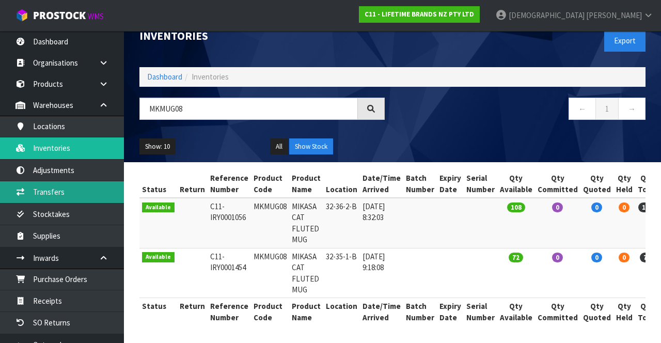
click at [60, 192] on link "Transfers" at bounding box center [62, 191] width 124 height 21
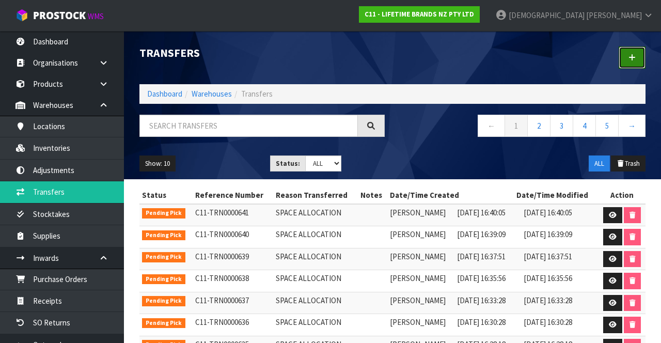
click at [413, 64] on link at bounding box center [632, 58] width 27 height 22
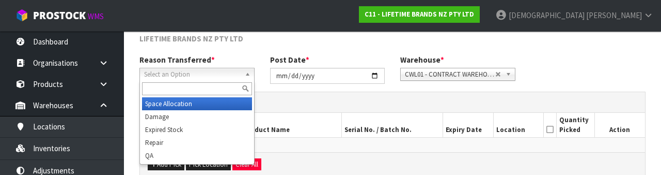
scroll to position [123, 0]
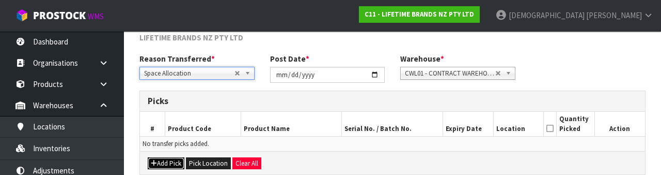
click at [169, 161] on button "Add Pick" at bounding box center [166, 163] width 37 height 12
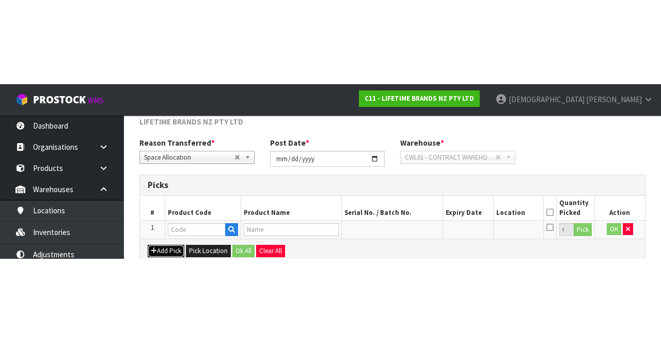
scroll to position [59, 0]
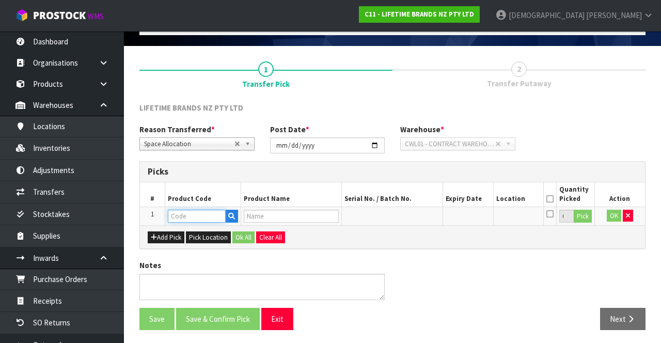
paste input "MKMUG08"
type input "MKMUG08"
type input "MIKASA CAT FLUTED MUG"
type input "MKMUG08"
click at [413, 218] on button "Pick" at bounding box center [583, 216] width 18 height 13
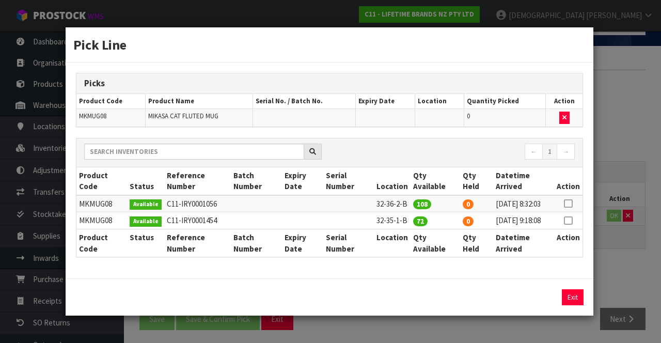
click at [413, 221] on icon at bounding box center [568, 221] width 8 height 1
click at [413, 305] on button "Assign Pick" at bounding box center [538, 297] width 42 height 16
type input "72"
click at [413, 256] on div "Pick Line Picks Product Code Product Name Serial No. / Batch No. Expiry Date Lo…" at bounding box center [330, 171] width 661 height 343
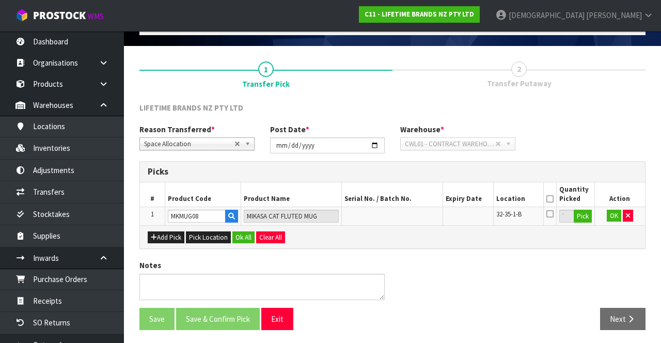
click at [413, 199] on icon at bounding box center [550, 199] width 7 height 1
click at [239, 237] on button "Ok All" at bounding box center [244, 237] width 22 height 12
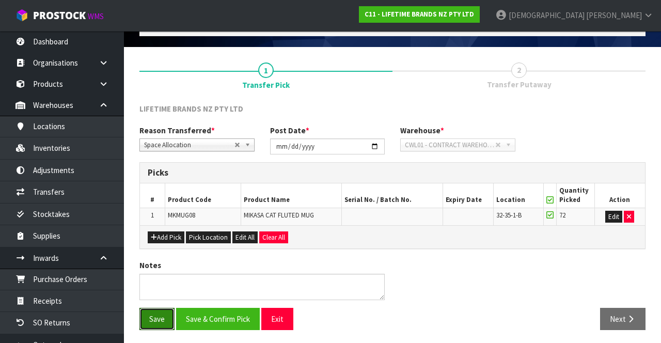
click at [157, 315] on button "Save" at bounding box center [157, 319] width 35 height 22
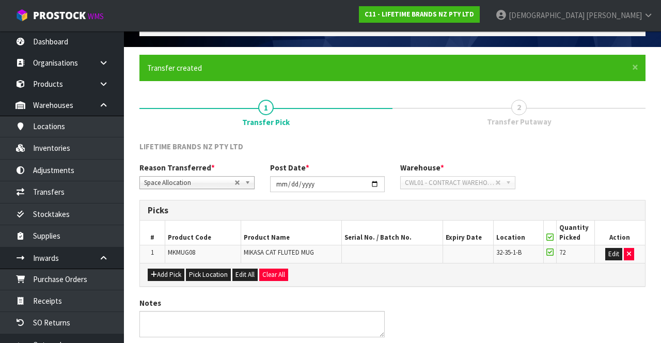
scroll to position [0, 0]
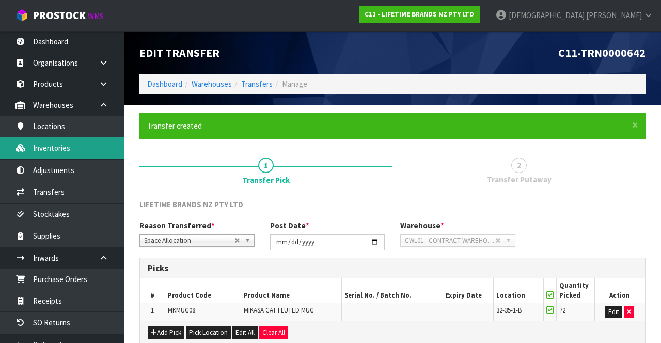
click at [73, 144] on link "Inventories" at bounding box center [62, 147] width 124 height 21
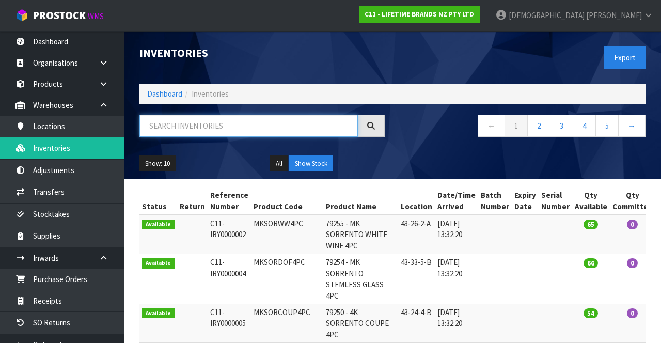
click at [247, 135] on input "text" at bounding box center [249, 126] width 219 height 22
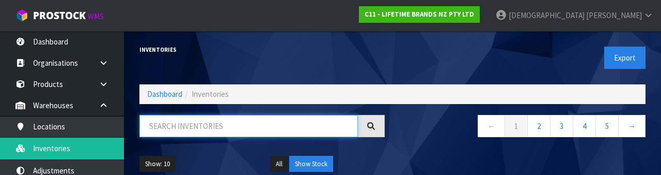
paste input "MKMUG08"
type input "MKMUG23"
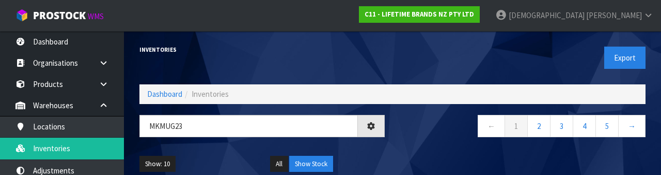
click at [406, 135] on nav "← 1 2 3 4 5 →" at bounding box center [522, 127] width 245 height 25
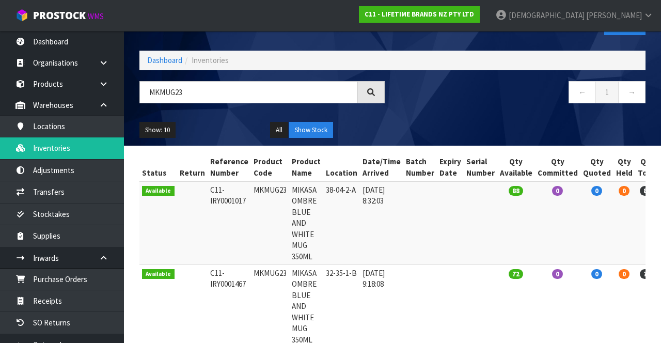
scroll to position [34, 0]
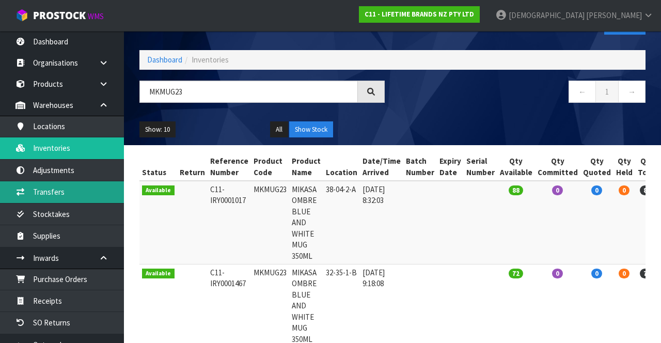
click at [63, 192] on link "Transfers" at bounding box center [62, 191] width 124 height 21
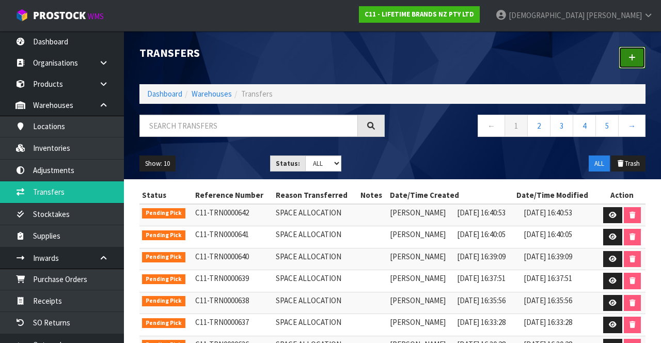
click at [413, 59] on icon at bounding box center [632, 58] width 7 height 8
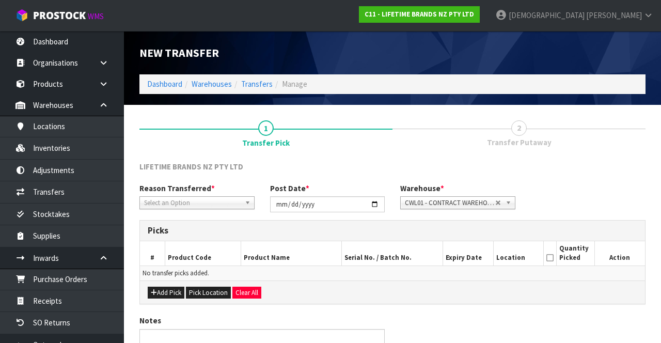
click at [228, 197] on span "Select an Option" at bounding box center [192, 203] width 97 height 12
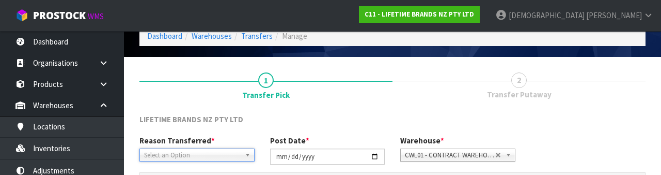
scroll to position [123, 0]
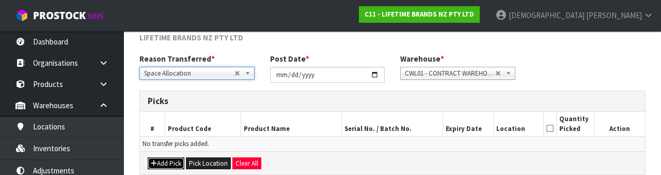
click at [169, 161] on button "Add Pick" at bounding box center [166, 163] width 37 height 12
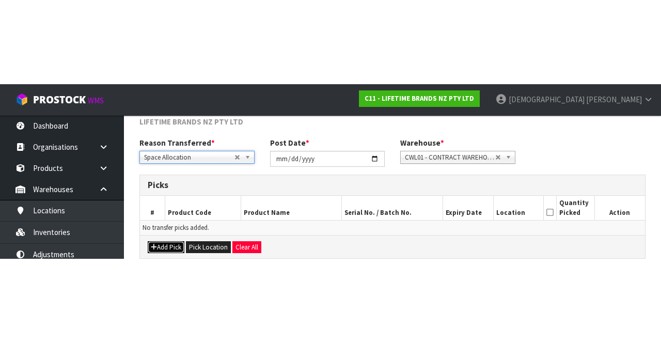
scroll to position [59, 0]
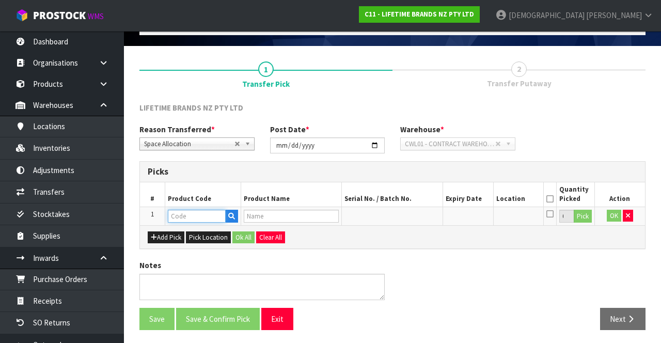
paste input "MKMUG23"
type input "MKMUG23"
type input "MIKASA OMBRE BLUE AND WHITE MUG 350ML"
type input "MKMUG23"
click at [413, 216] on button "Pick" at bounding box center [583, 216] width 18 height 13
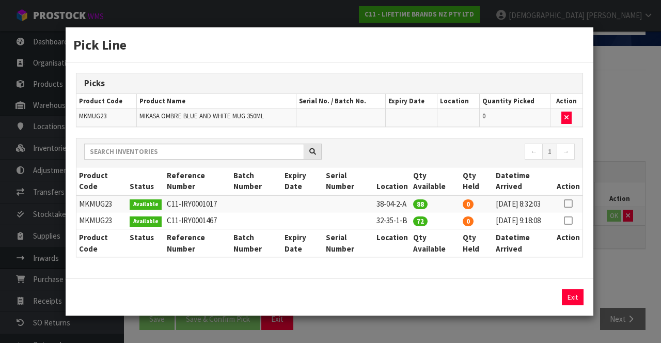
click at [413, 221] on icon at bounding box center [568, 221] width 8 height 1
click at [413, 303] on button "Assign Pick" at bounding box center [538, 297] width 42 height 16
type input "72"
click at [413, 276] on div "Pick Line Picks Product Code Product Name Serial No. / Batch No. Expiry Date Lo…" at bounding box center [330, 171] width 661 height 343
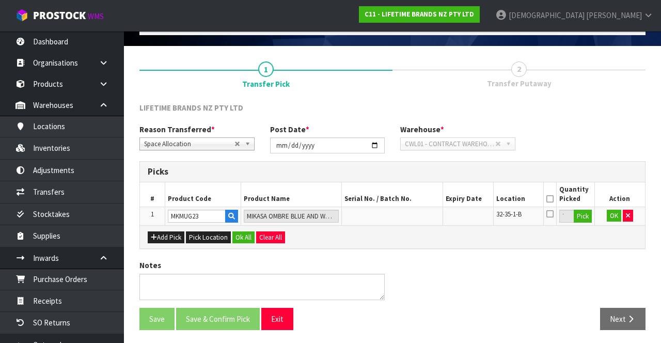
click at [413, 200] on th "Quantity Picked" at bounding box center [576, 194] width 38 height 24
click at [413, 199] on icon at bounding box center [550, 199] width 7 height 1
click at [241, 237] on button "Ok All" at bounding box center [244, 237] width 22 height 12
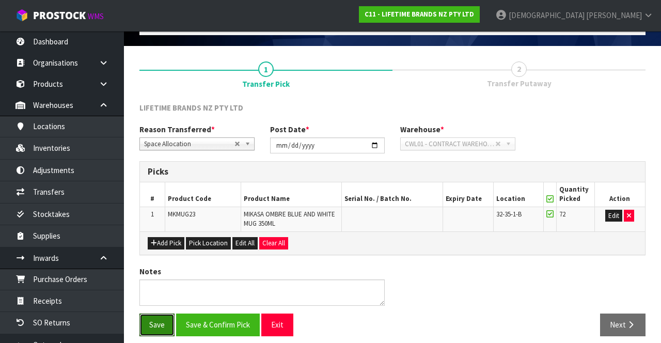
click at [156, 319] on button "Save" at bounding box center [157, 325] width 35 height 22
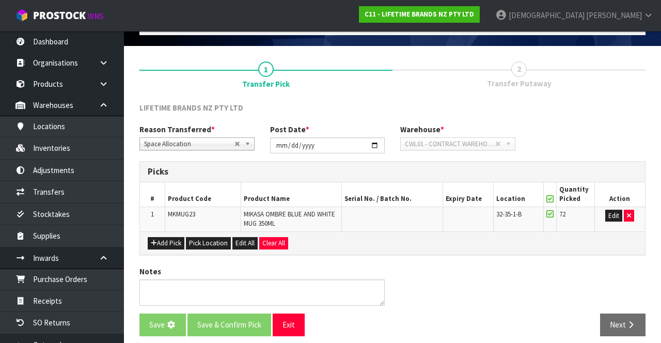
scroll to position [0, 0]
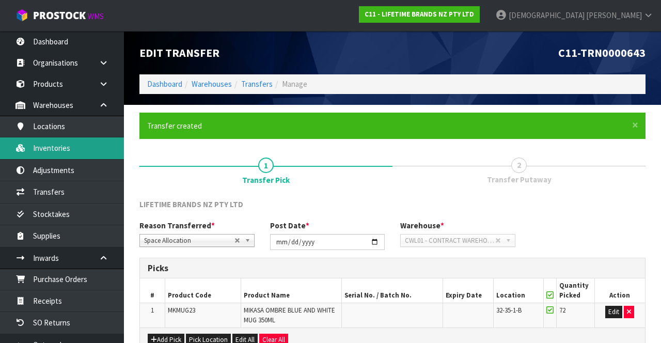
click at [79, 150] on link "Inventories" at bounding box center [62, 147] width 124 height 21
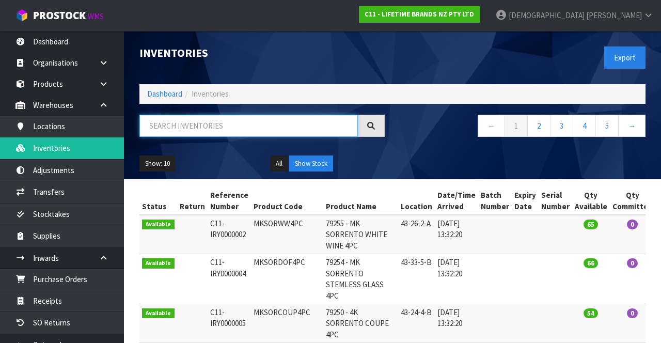
paste input "MKMUG23"
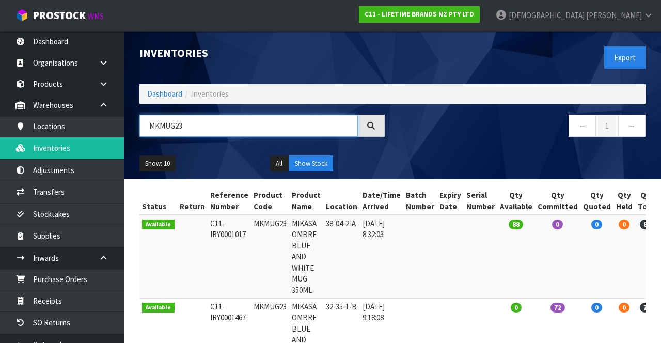
click at [249, 129] on input "MKMUG23" at bounding box center [249, 126] width 219 height 22
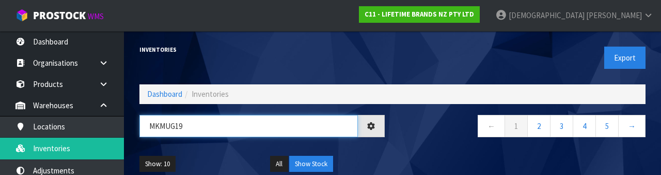
type input "MKMUG19"
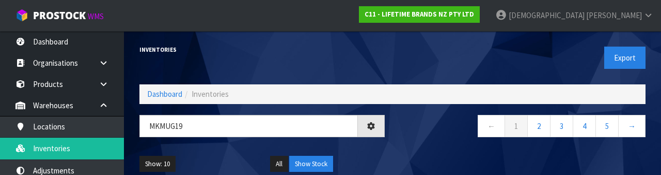
click at [413, 140] on div "← 1 2 3 4 5 →" at bounding box center [523, 131] width 261 height 33
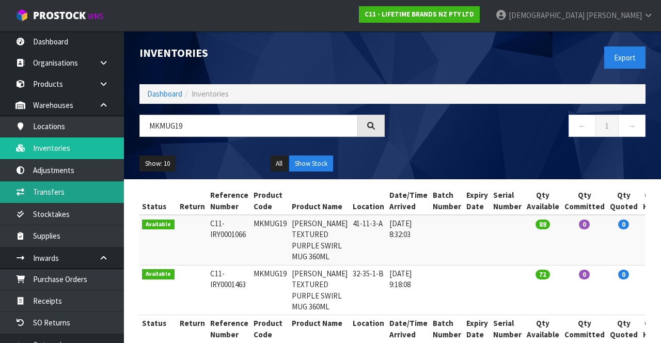
click at [66, 187] on link "Transfers" at bounding box center [62, 191] width 124 height 21
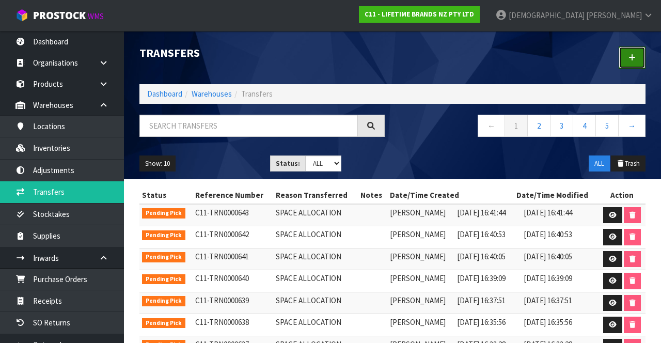
click at [413, 65] on link at bounding box center [632, 58] width 27 height 22
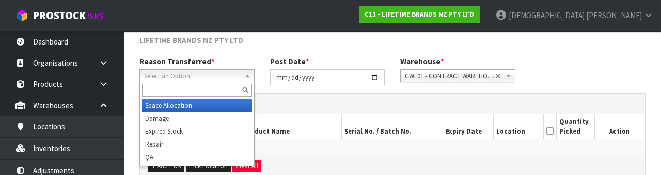
scroll to position [123, 0]
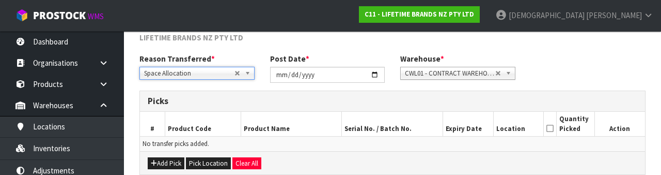
click at [360, 48] on div "LIFETIME BRANDS NZ PTY LTD" at bounding box center [393, 42] width 522 height 21
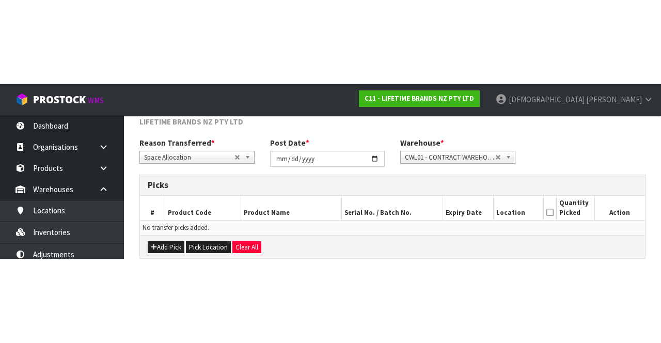
scroll to position [56, 0]
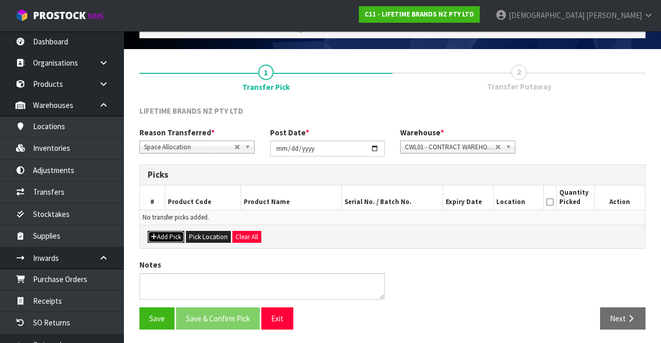
click at [166, 233] on button "Add Pick" at bounding box center [166, 237] width 37 height 12
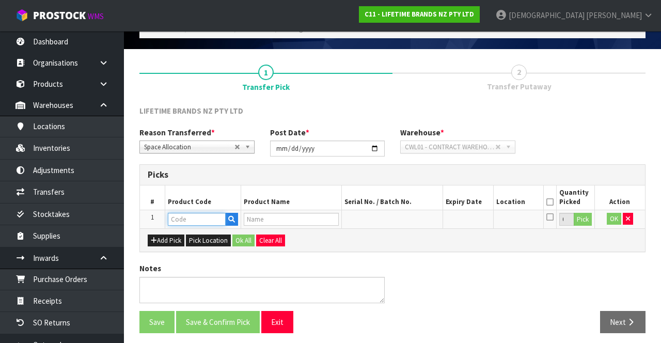
paste input "MKMUG19"
type input "MKMUG19"
type input "[PERSON_NAME] TEXTURED PURPLE SWIRL MUG 360ML"
type input "MKMUG19"
click at [413, 218] on button "Pick" at bounding box center [583, 219] width 18 height 13
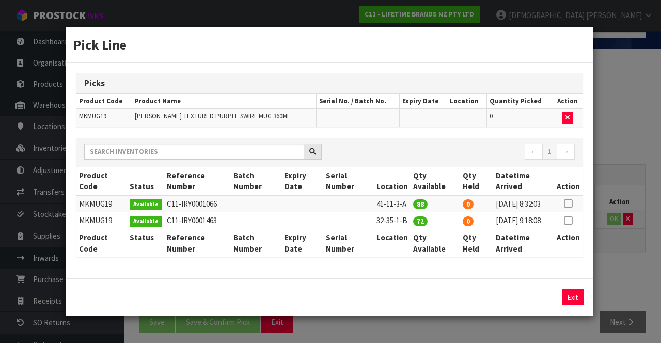
click at [413, 221] on icon at bounding box center [568, 221] width 8 height 1
click at [413, 303] on button "Assign Pick" at bounding box center [538, 297] width 42 height 16
type input "72"
click at [413, 267] on div "Pick Line Picks Product Code Product Name Serial No. / Batch No. Expiry Date Lo…" at bounding box center [330, 171] width 661 height 343
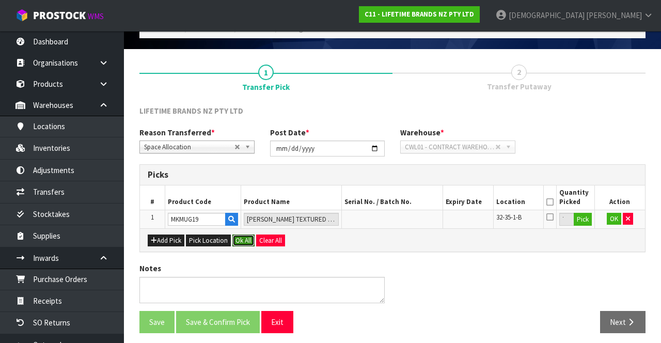
click at [243, 242] on button "Ok All" at bounding box center [244, 241] width 22 height 12
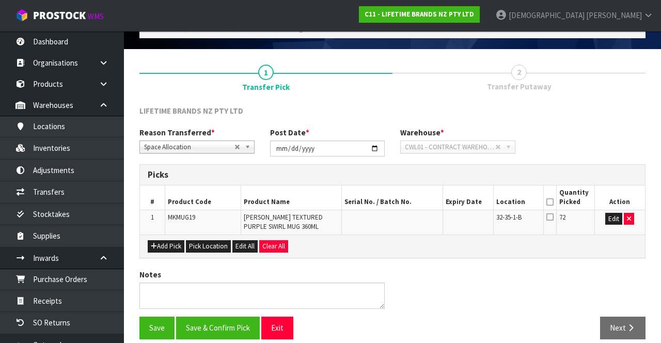
click at [413, 202] on icon at bounding box center [550, 202] width 7 height 1
click at [149, 324] on button "Save" at bounding box center [157, 328] width 35 height 22
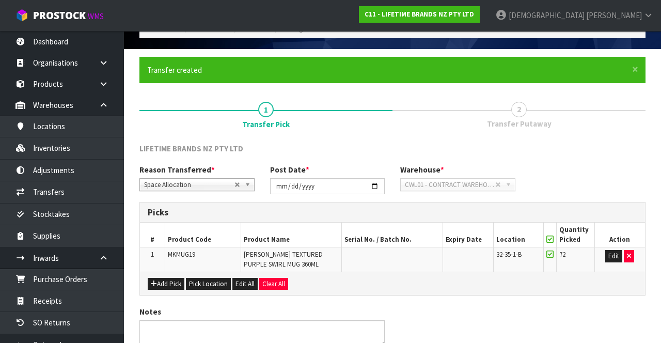
scroll to position [0, 0]
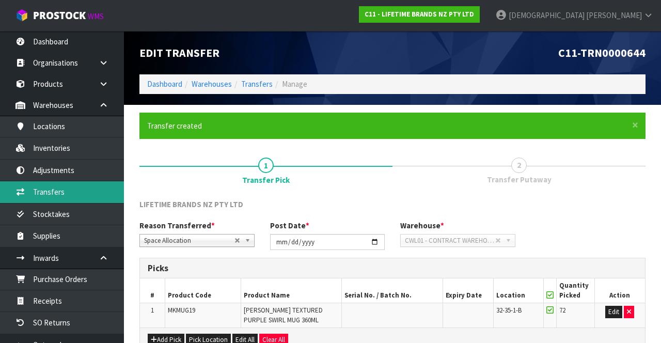
click at [64, 189] on link "Transfers" at bounding box center [62, 191] width 124 height 21
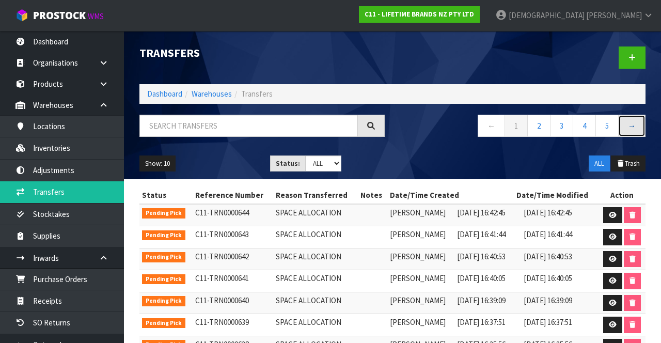
click at [413, 129] on link "→" at bounding box center [631, 126] width 27 height 22
click at [413, 120] on link "→" at bounding box center [631, 126] width 27 height 22
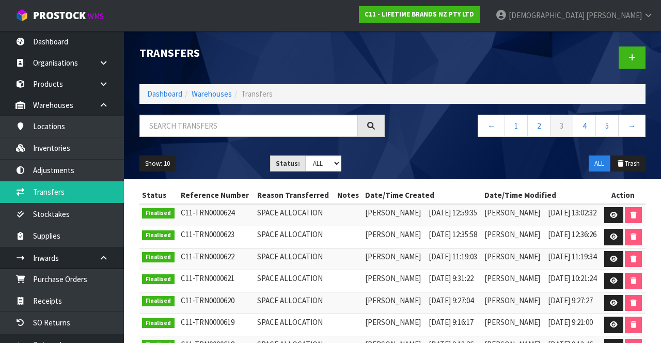
click at [413, 21] on link "[PERSON_NAME]" at bounding box center [575, 15] width 174 height 31
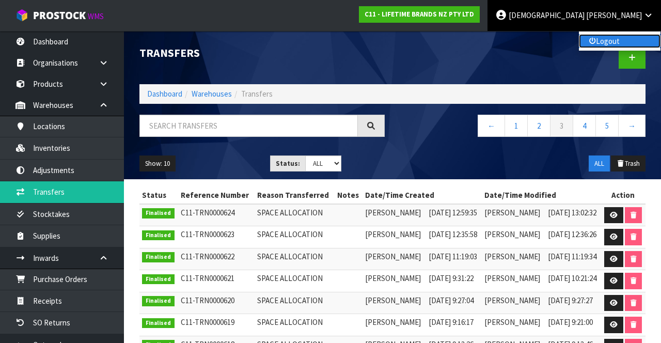
click at [413, 43] on link "Logout" at bounding box center [620, 41] width 82 height 14
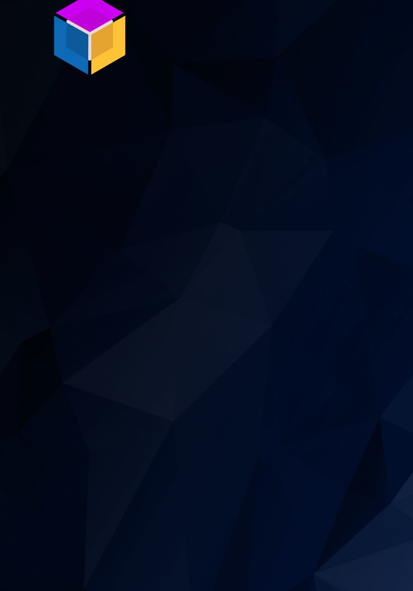
scroll to position [2, 0]
